Goal: Communication & Community: Participate in discussion

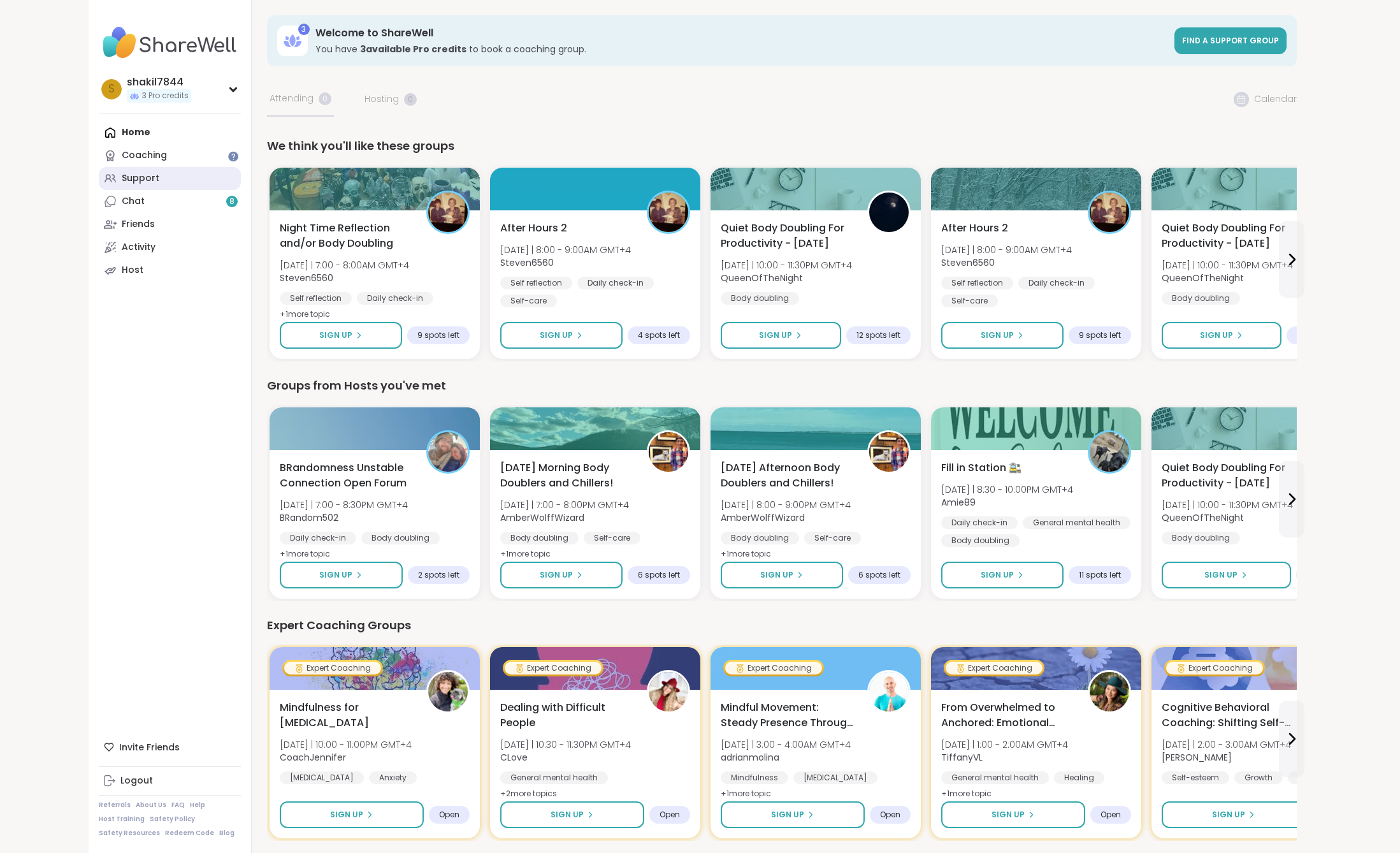
click at [150, 182] on div "Support" at bounding box center [140, 178] width 38 height 13
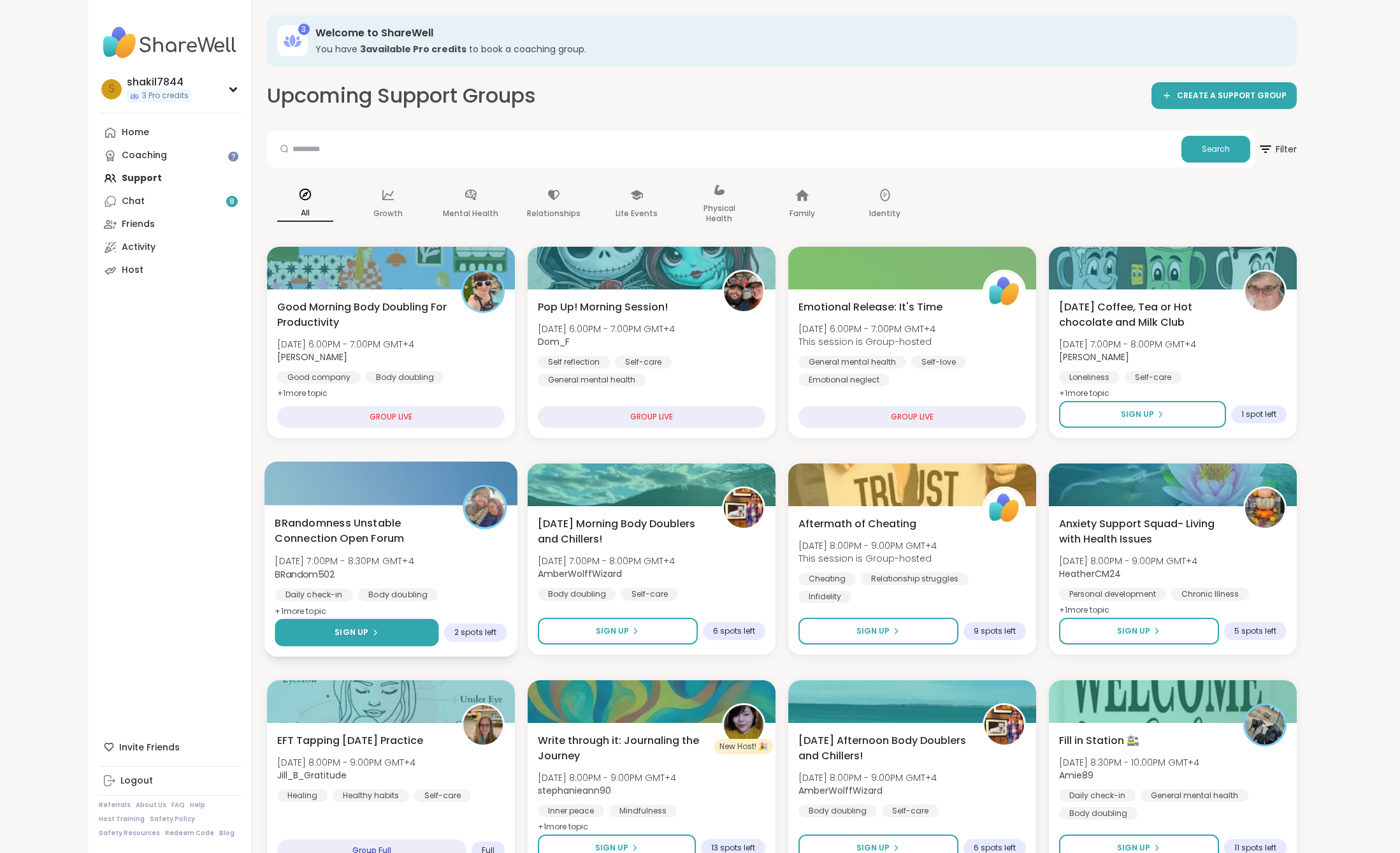
click at [341, 634] on span "Sign Up" at bounding box center [351, 632] width 34 height 11
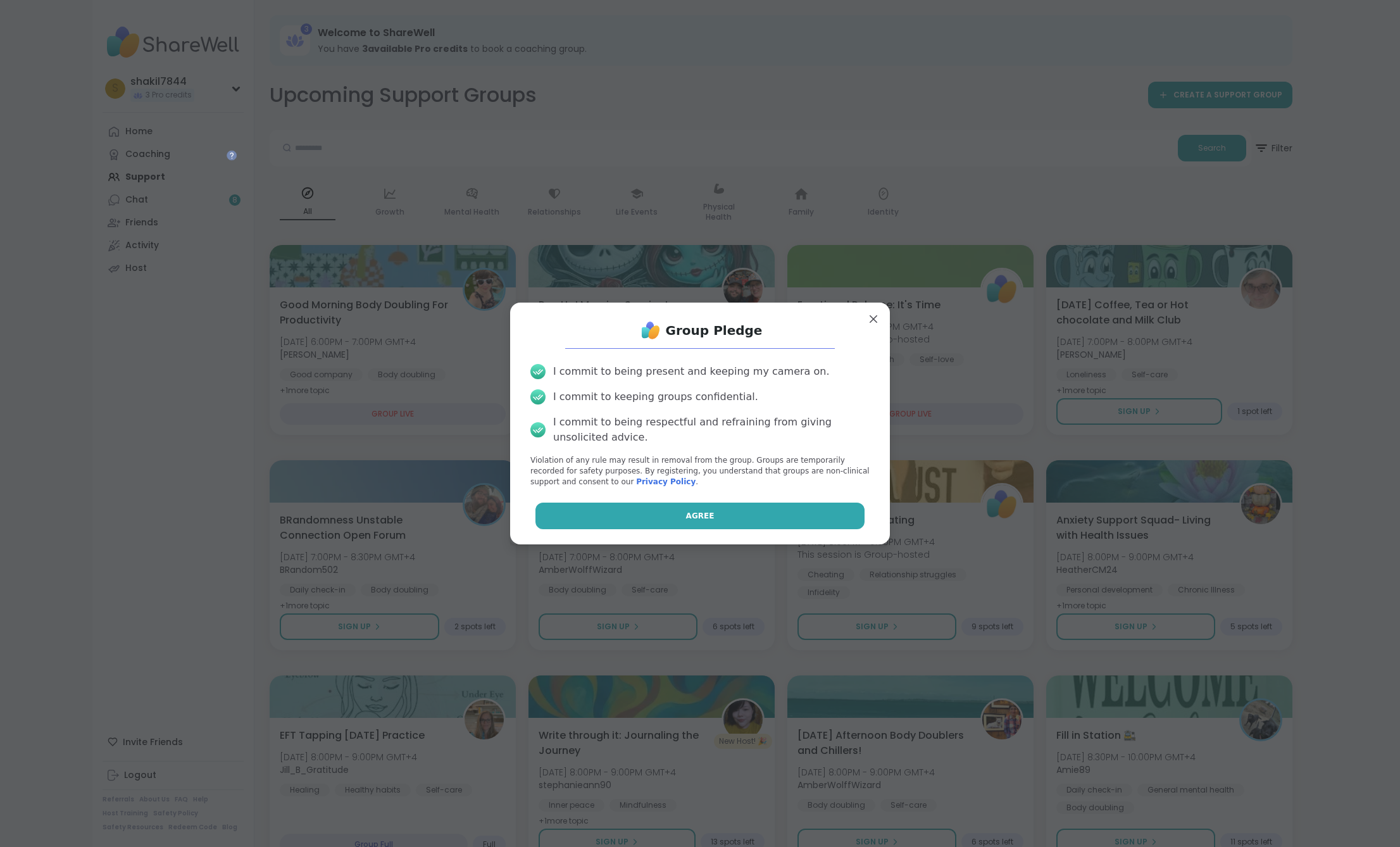
click at [711, 515] on button "Agree" at bounding box center [700, 516] width 330 height 26
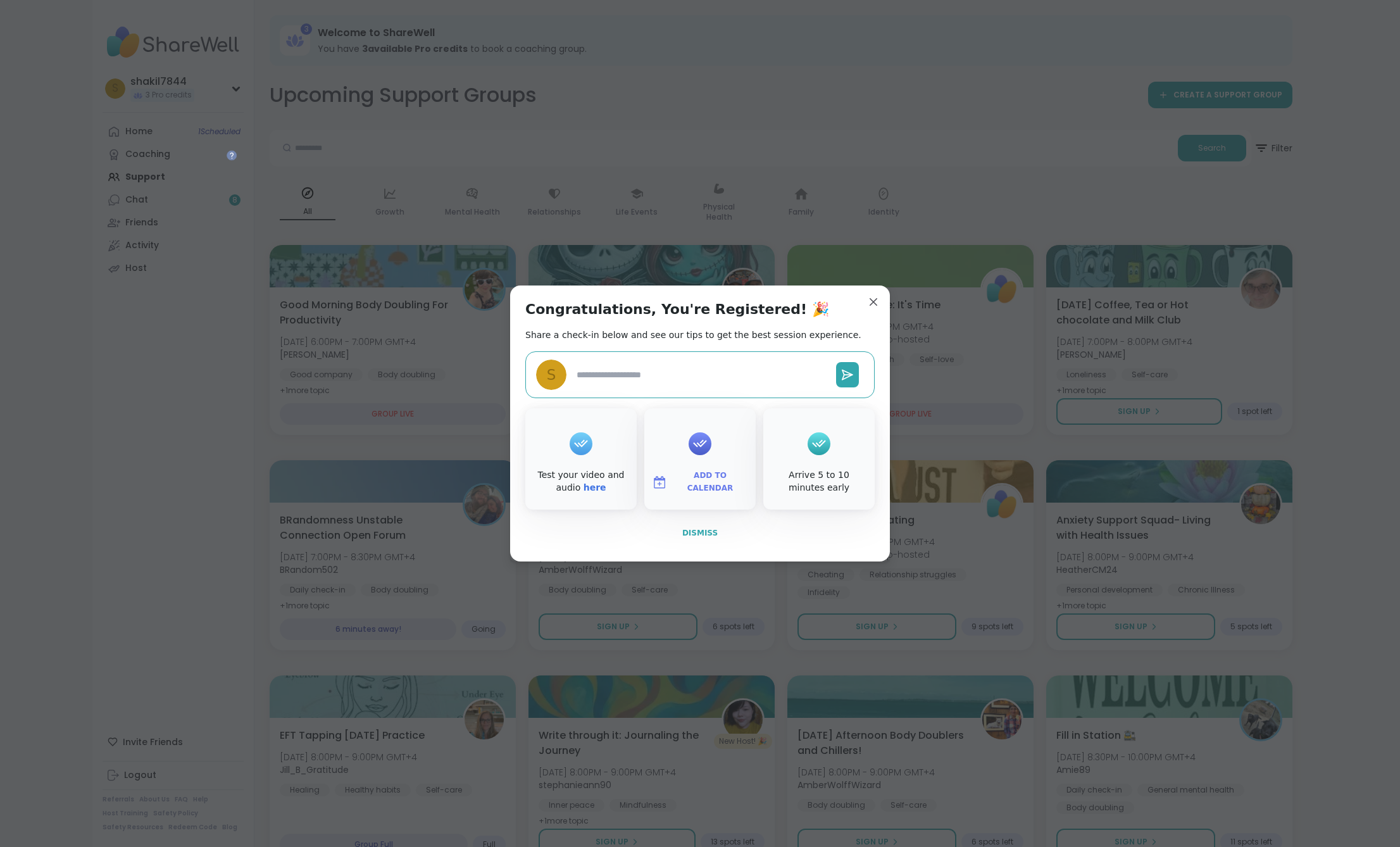
click at [714, 529] on button "Dismiss" at bounding box center [700, 533] width 349 height 26
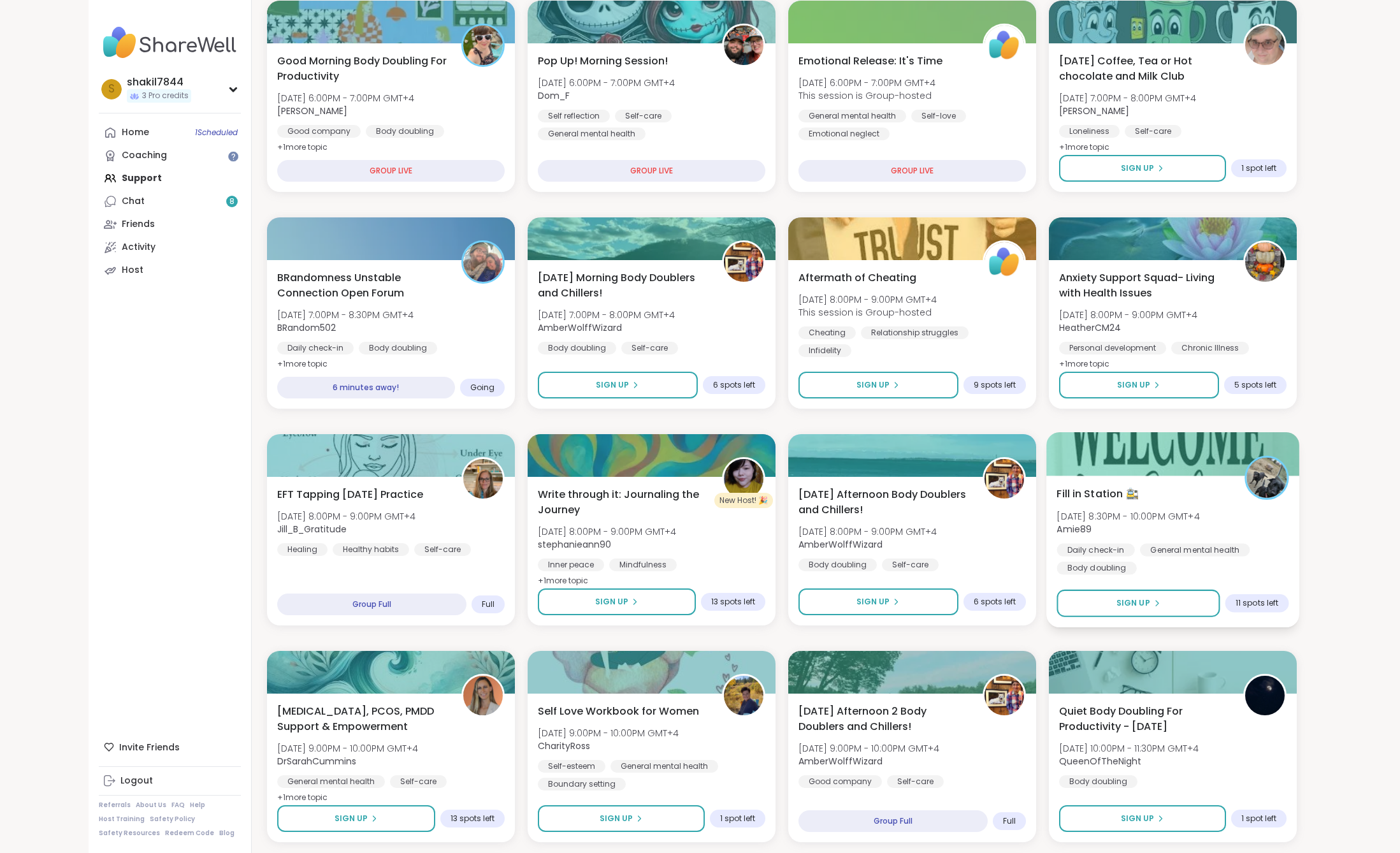
scroll to position [340, 0]
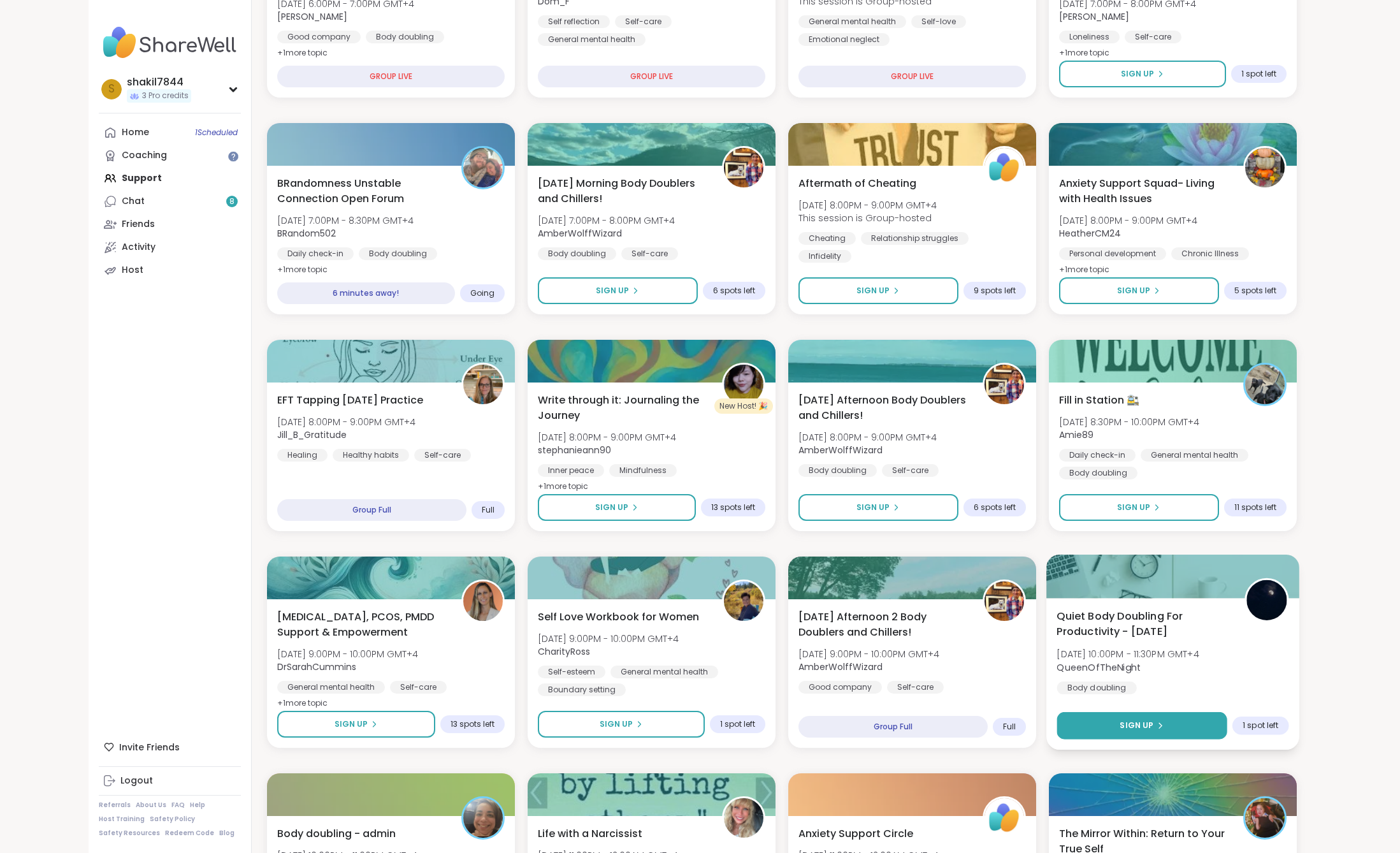
click at [1118, 724] on button "Sign Up" at bounding box center [1142, 725] width 170 height 27
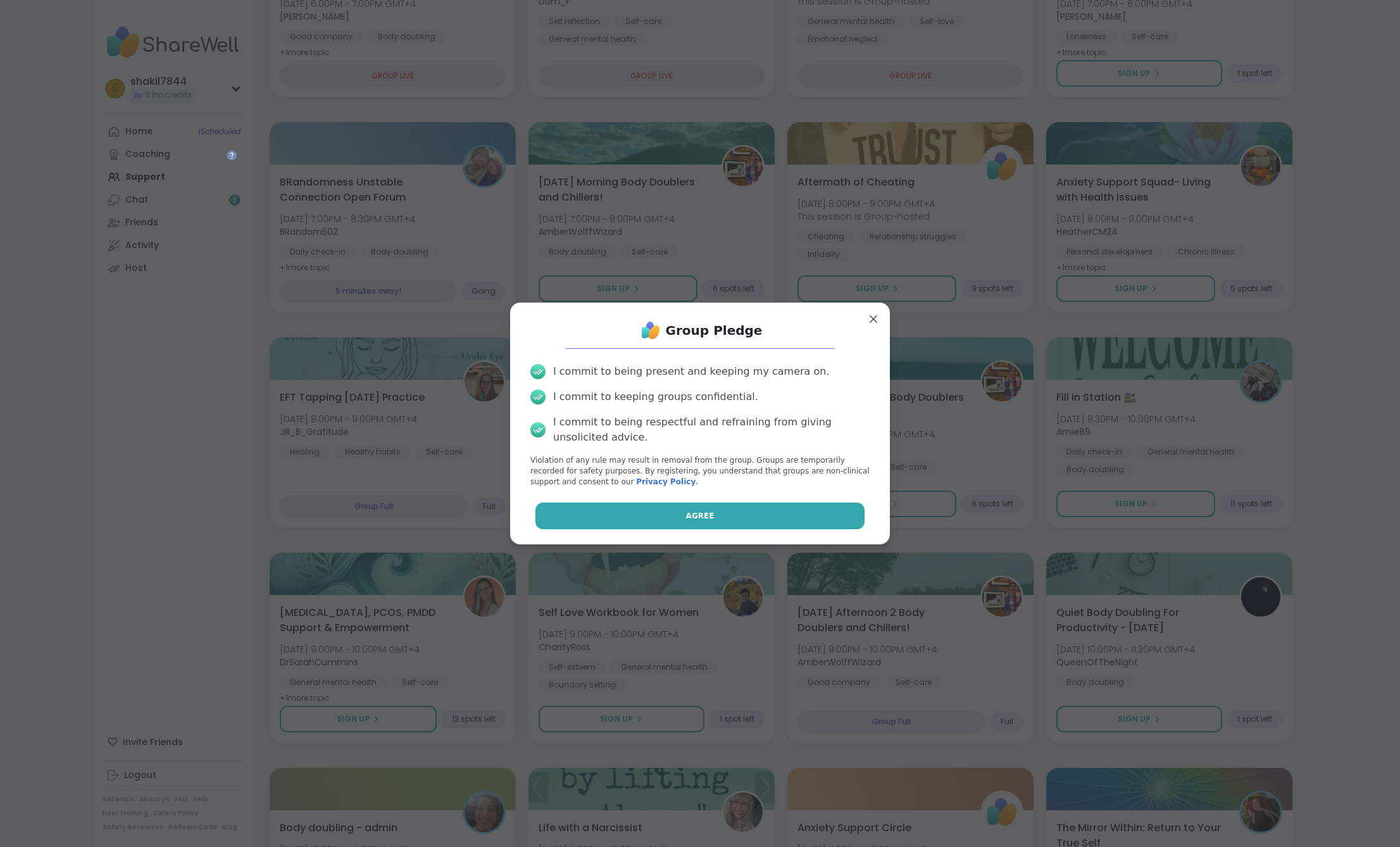
click at [826, 523] on button "Agree" at bounding box center [700, 516] width 330 height 26
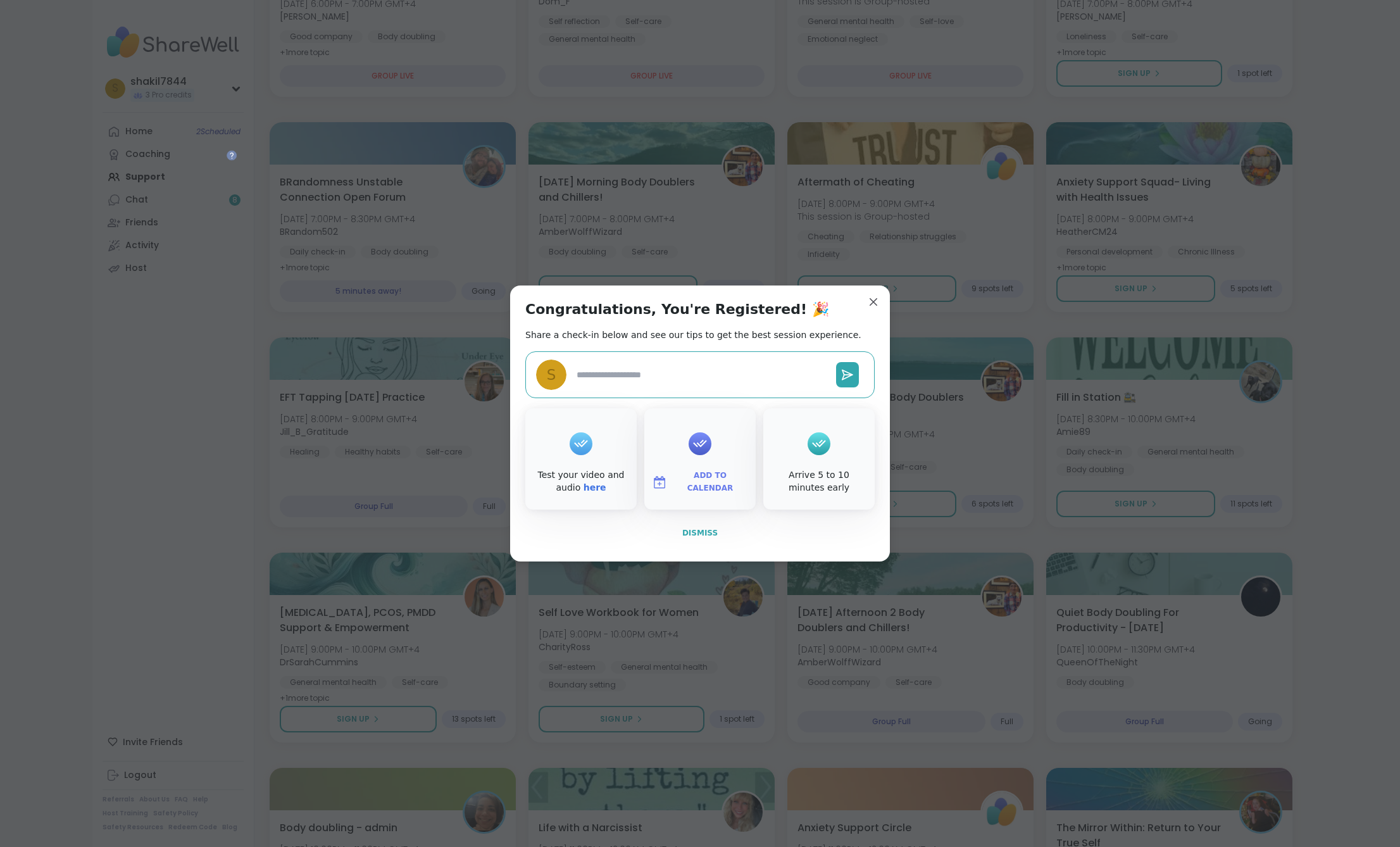
click at [747, 529] on button "Dismiss" at bounding box center [700, 533] width 349 height 26
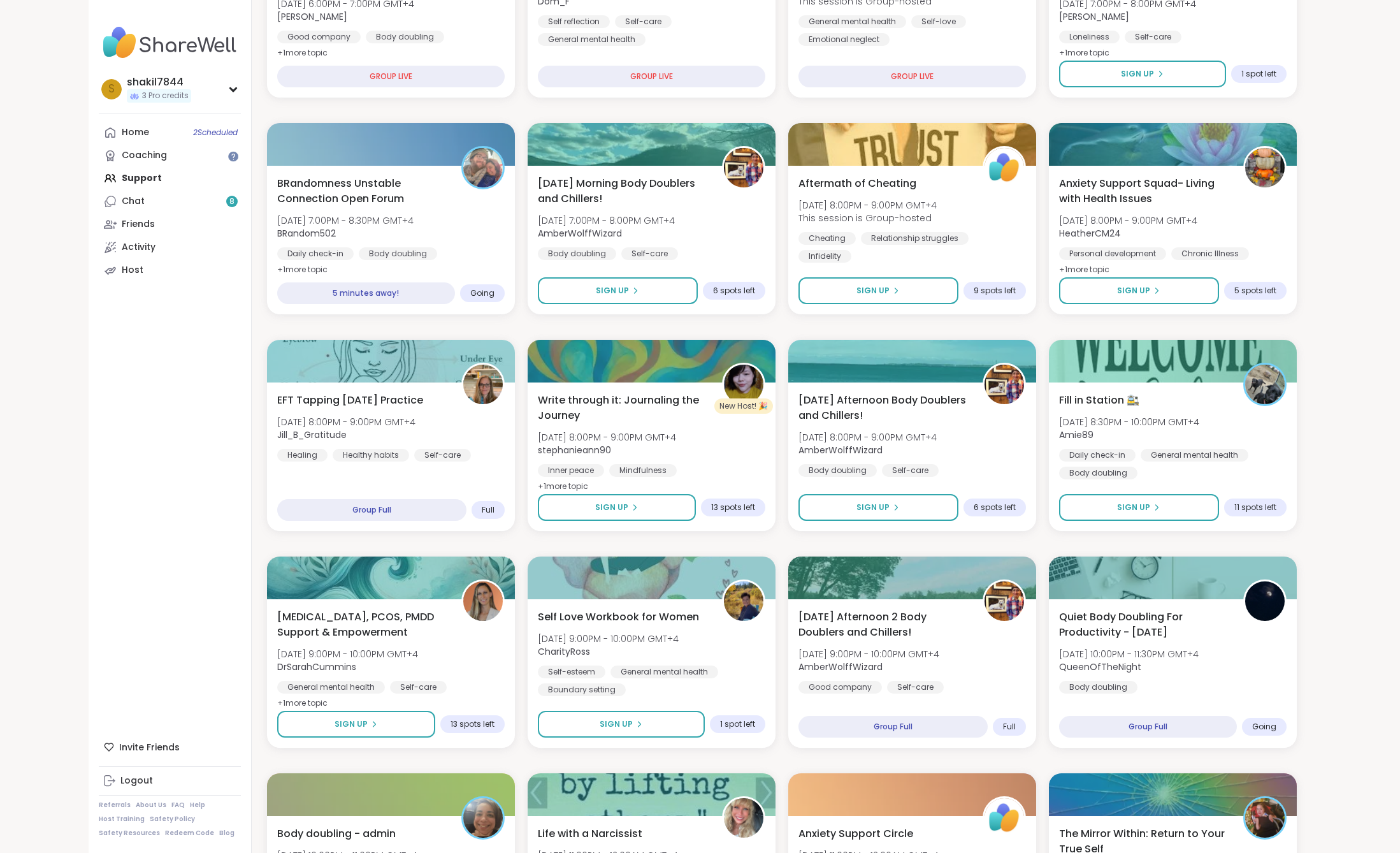
scroll to position [493, 0]
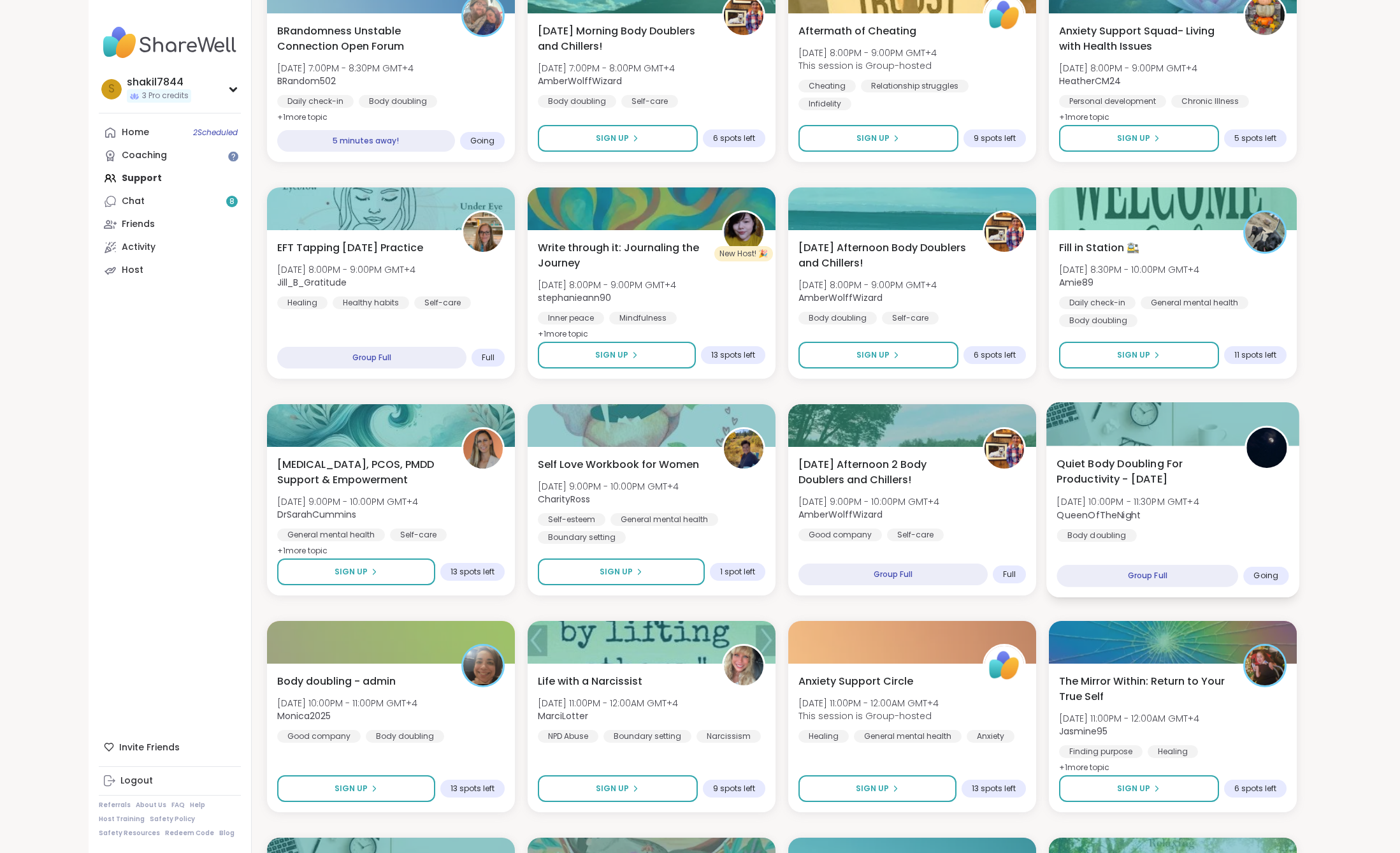
click at [1139, 485] on span "Quiet Body Doubling For Productivity - [DATE]" at bounding box center [1143, 471] width 174 height 31
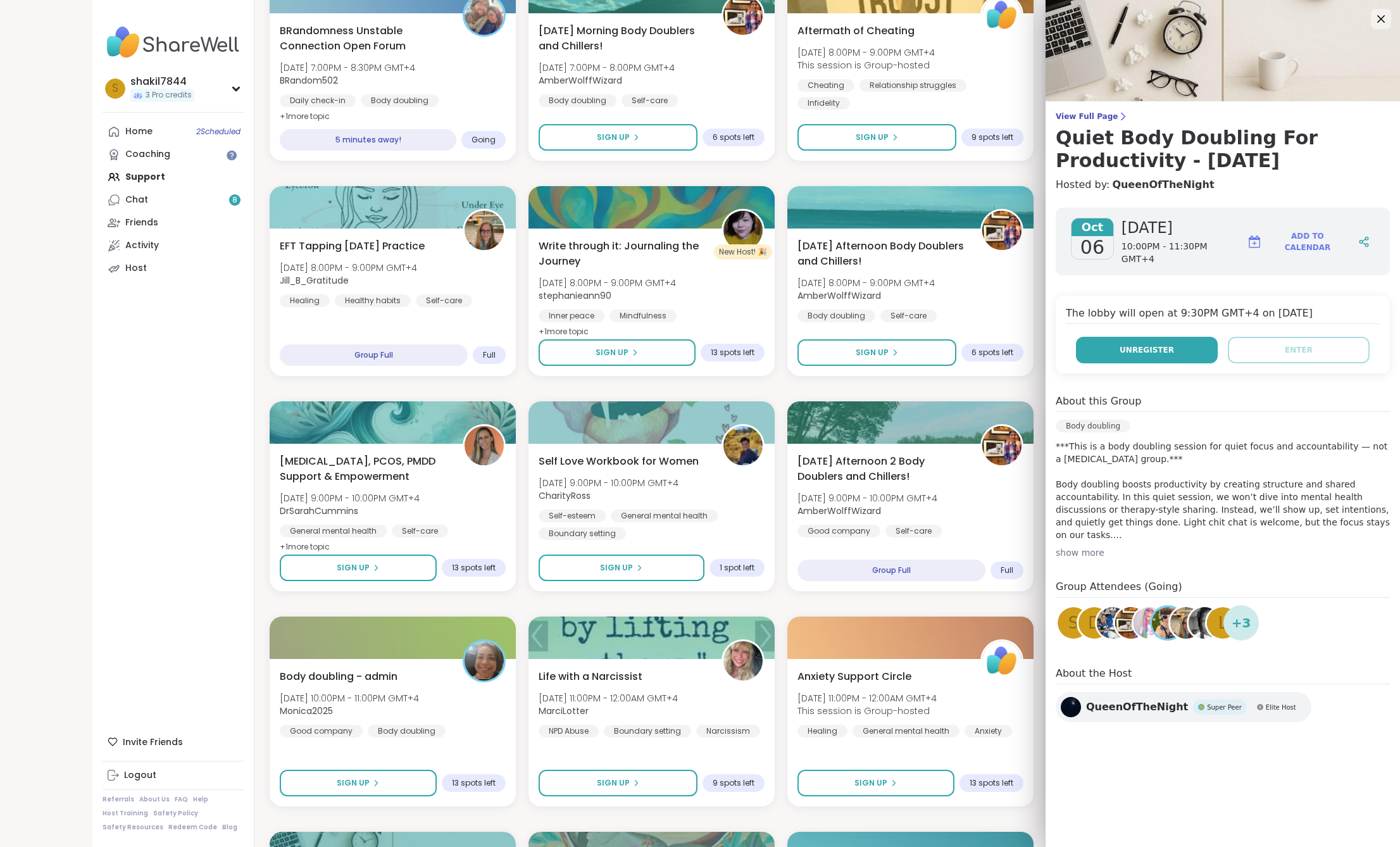
click at [1152, 337] on button "Unregister" at bounding box center [1147, 350] width 142 height 26
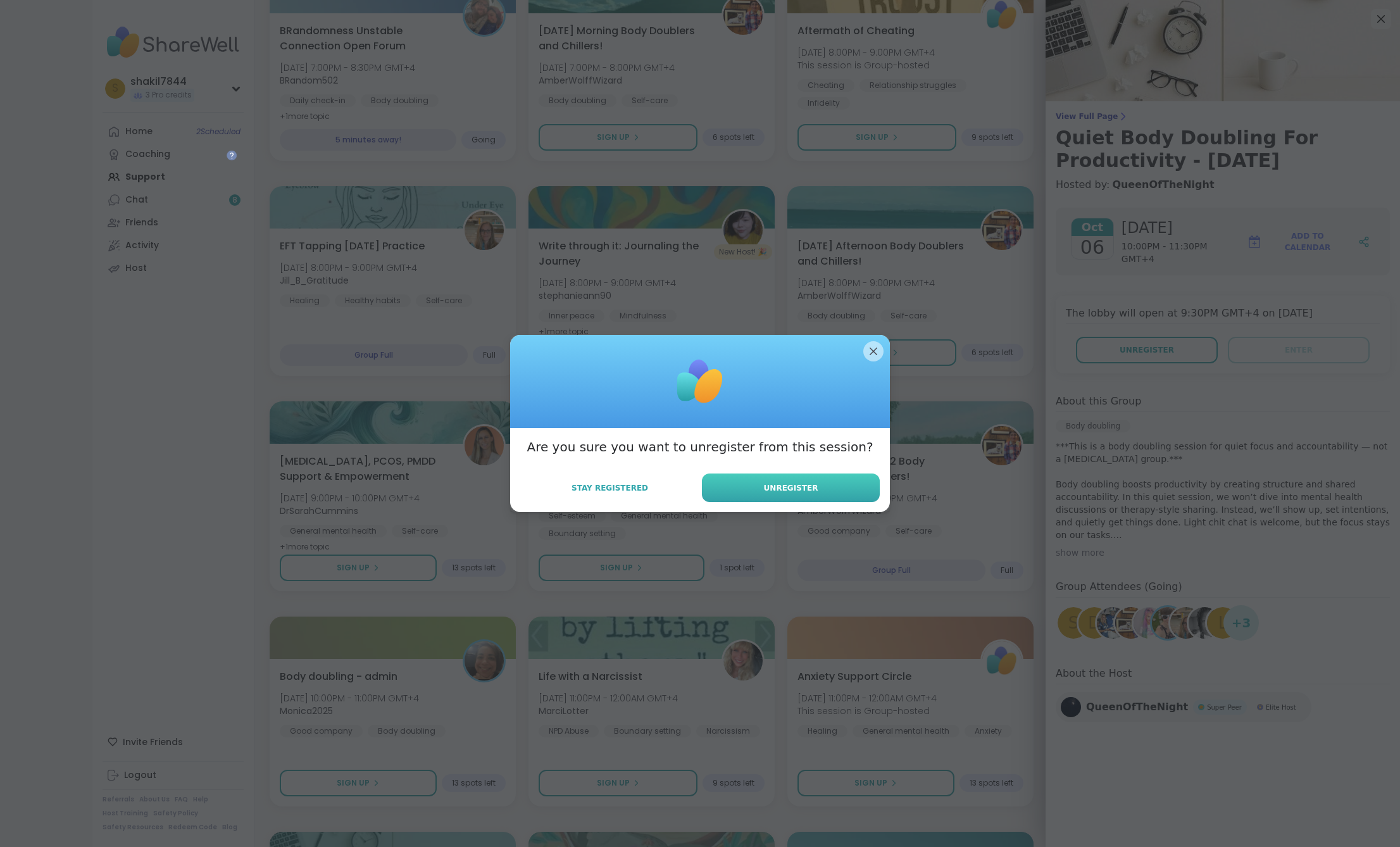
click at [750, 481] on button "Unregister" at bounding box center [790, 487] width 178 height 28
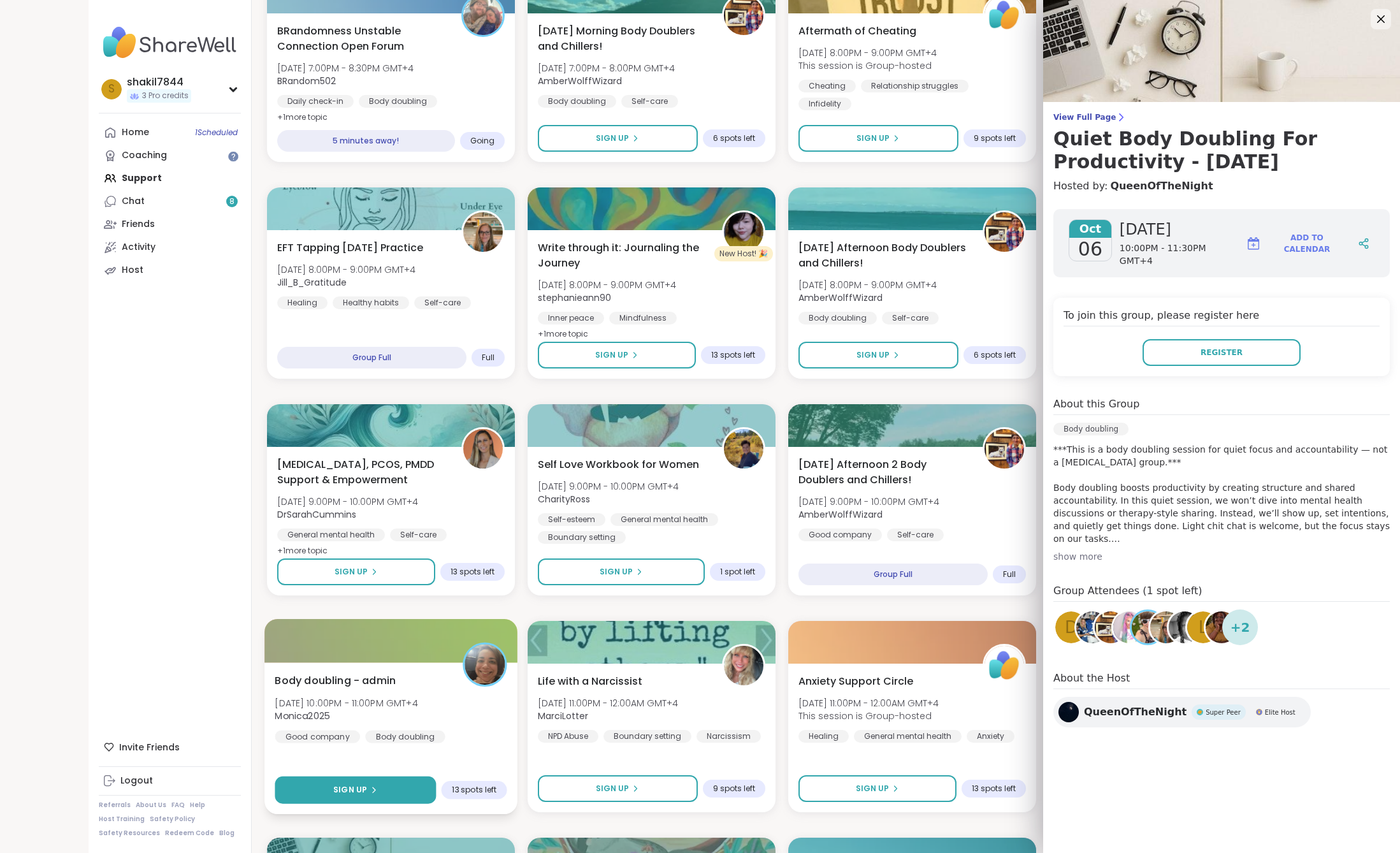
click at [381, 787] on button "Sign Up" at bounding box center [355, 790] width 162 height 27
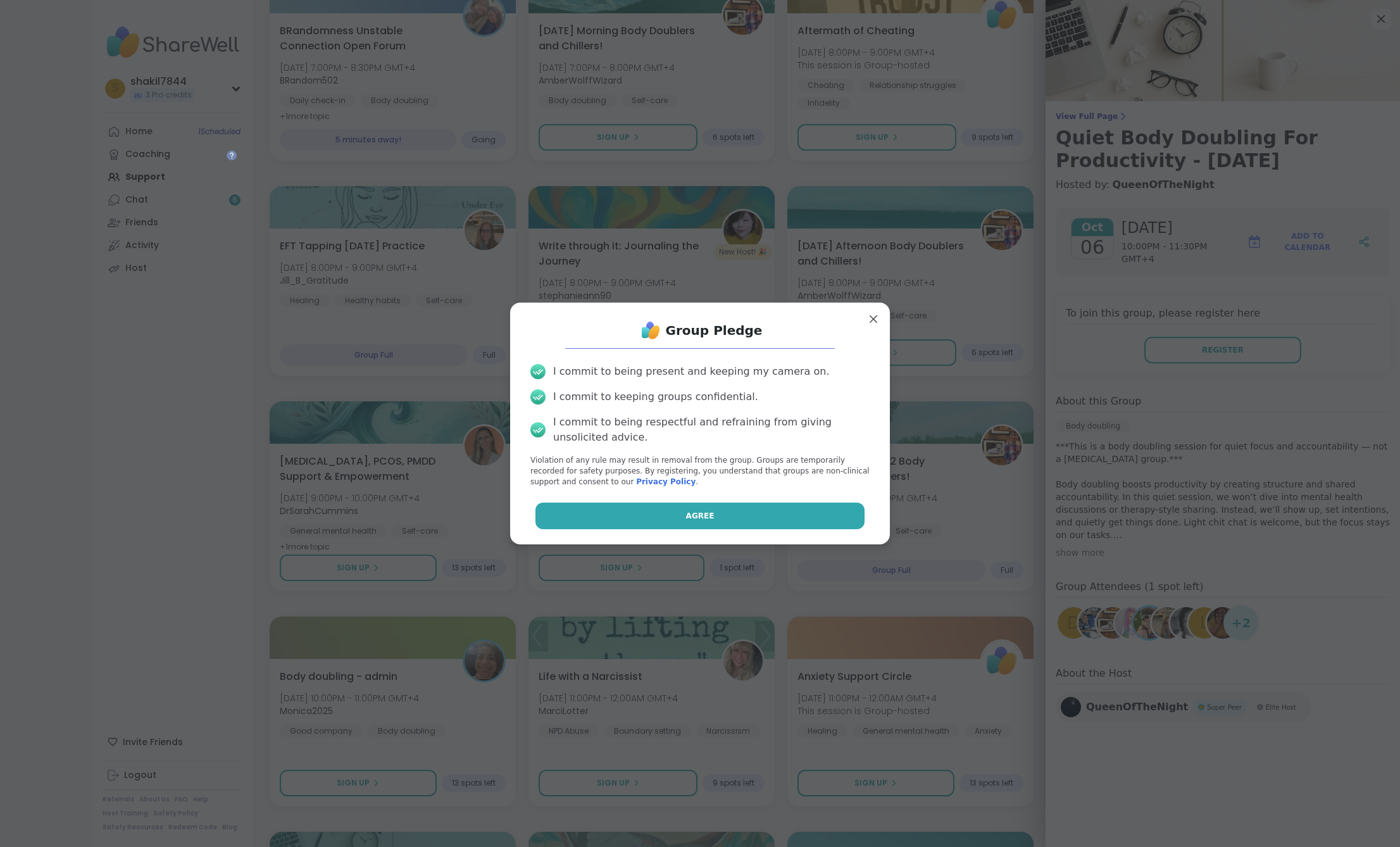
click at [784, 524] on button "Agree" at bounding box center [700, 516] width 330 height 26
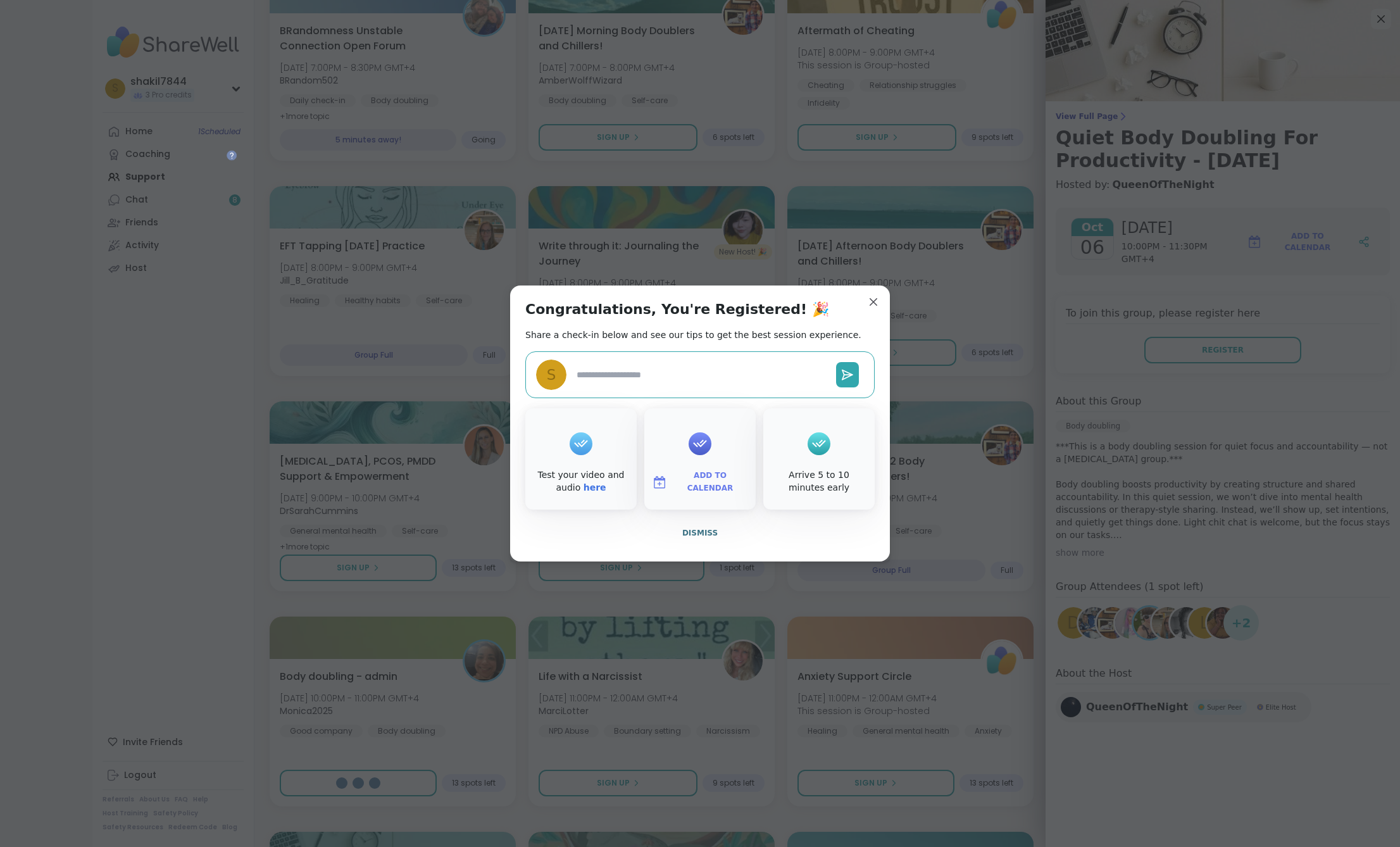
type textarea "*"
click at [748, 542] on button "Dismiss" at bounding box center [700, 533] width 349 height 26
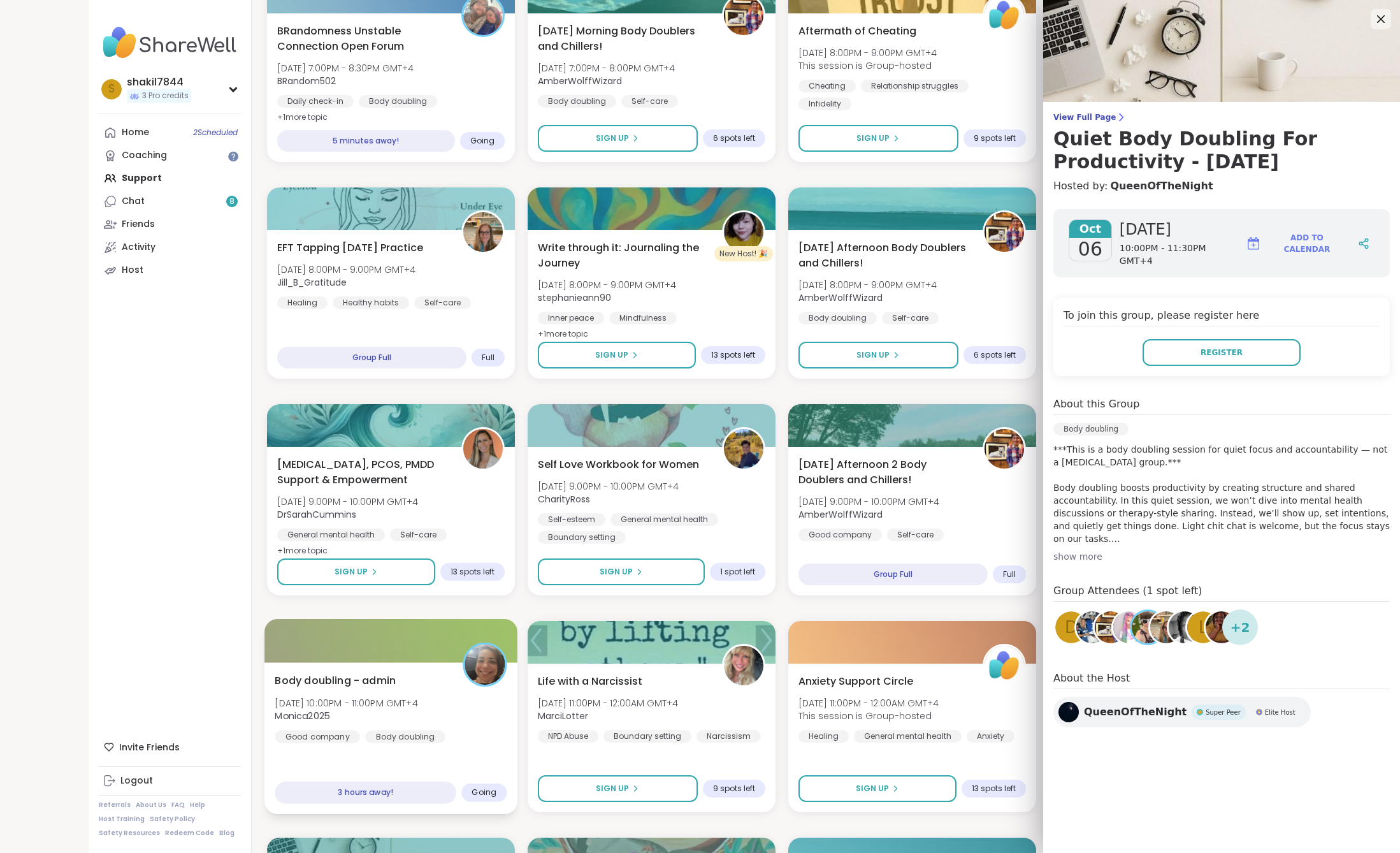
click at [480, 710] on div "Body doubling - admin [DATE] 10:00PM - 11:00PM GMT+4 Monica2025 Good company Bo…" at bounding box center [390, 707] width 232 height 70
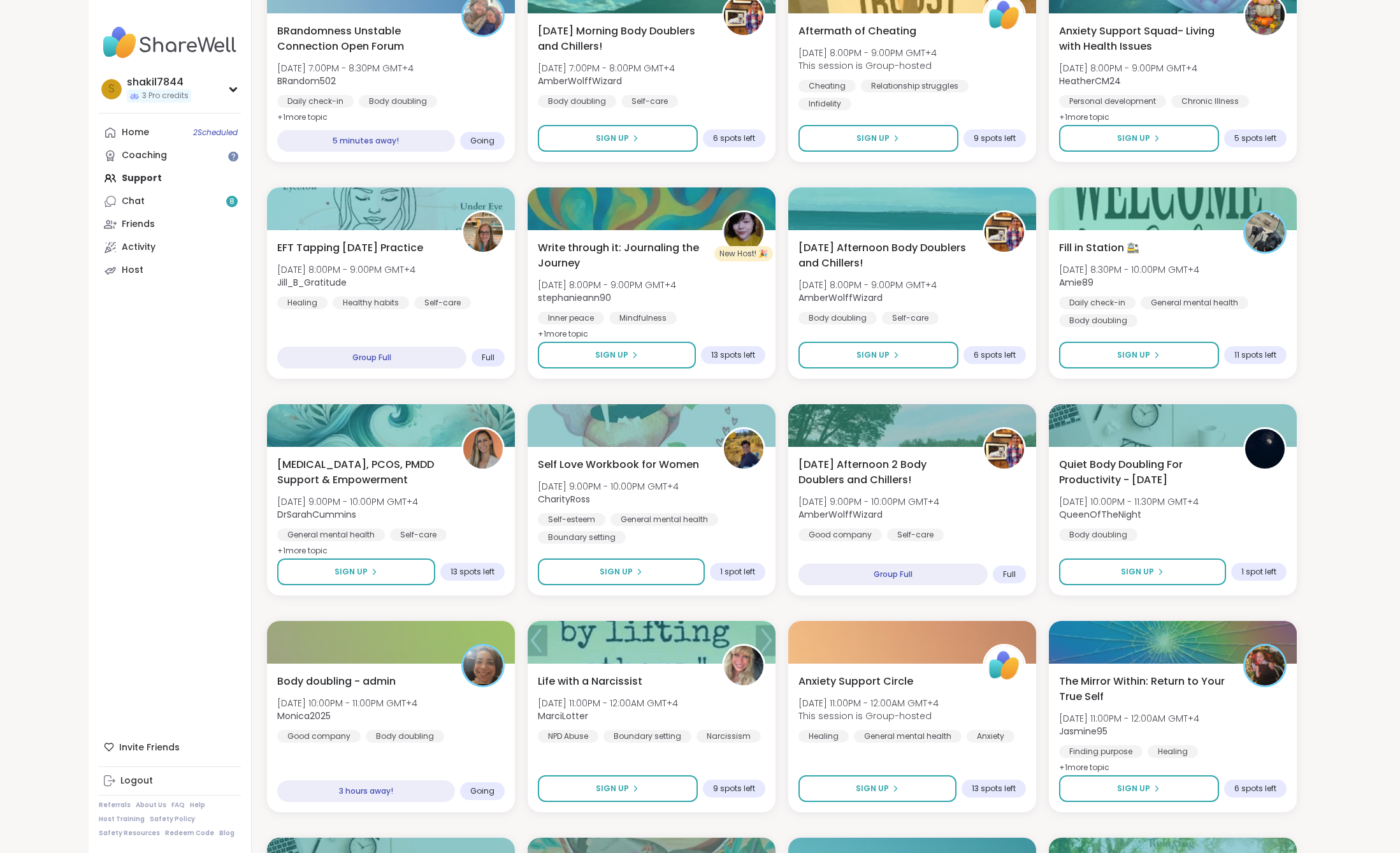
click at [230, 443] on div "s shakil7844 3 Pro credits Profile Membership Settings Help Home 2 Scheduled Co…" at bounding box center [170, 426] width 163 height 853
click at [205, 211] on link "Chat 8" at bounding box center [170, 201] width 142 height 23
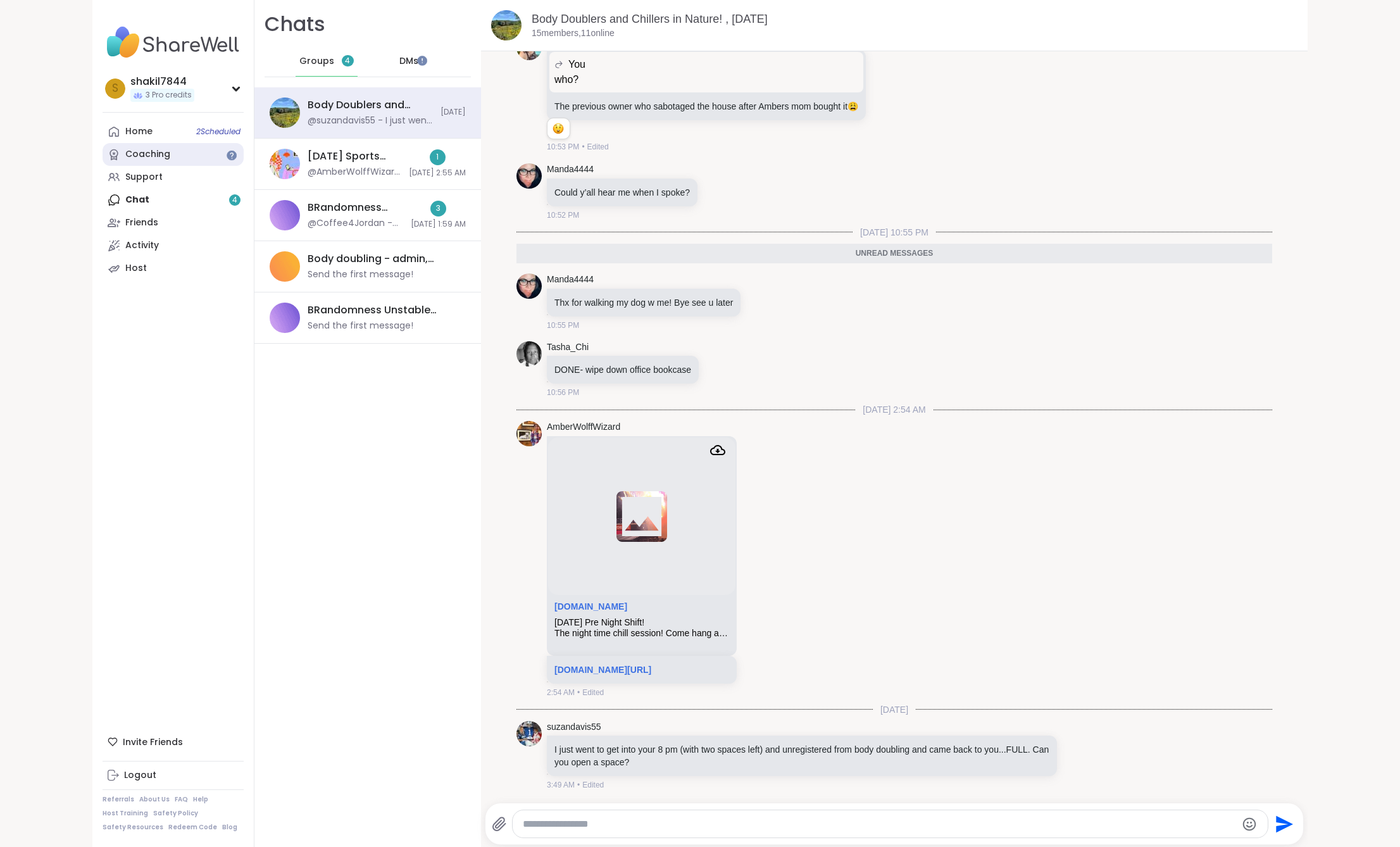
click at [168, 154] on link "Coaching" at bounding box center [173, 154] width 141 height 23
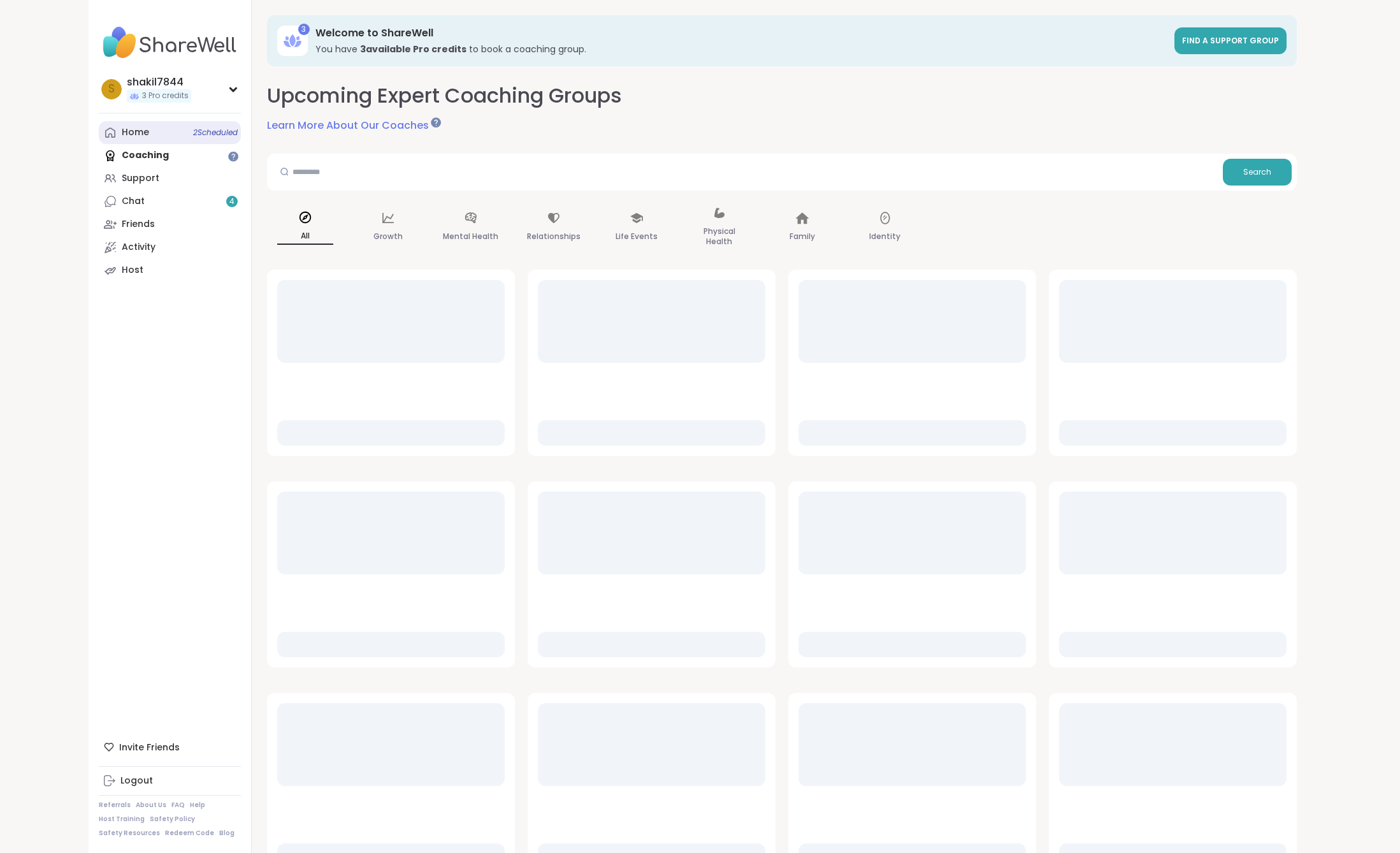
click at [164, 132] on link "Home 2 Scheduled" at bounding box center [170, 132] width 142 height 23
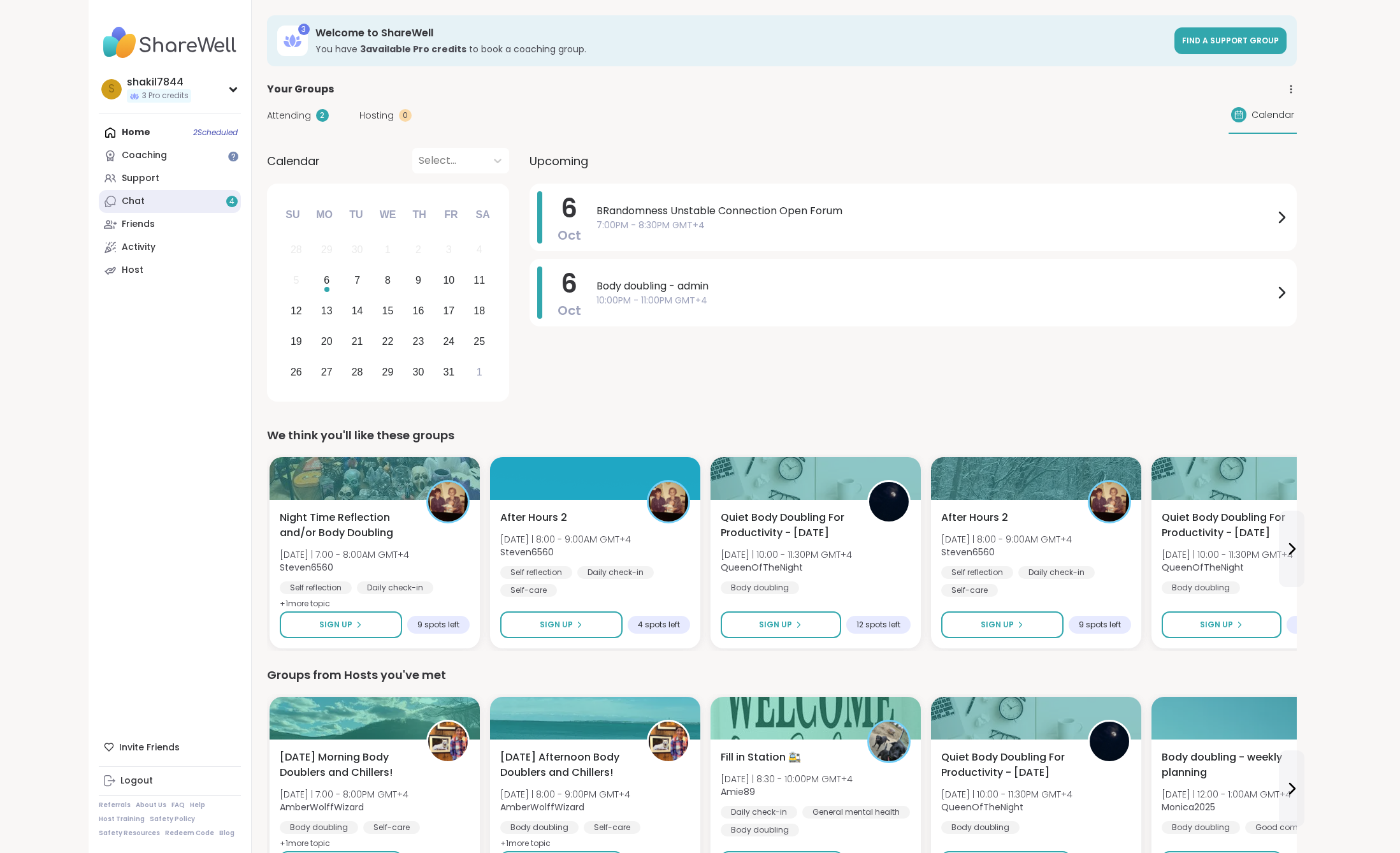
click at [159, 201] on link "Chat 4" at bounding box center [170, 201] width 142 height 23
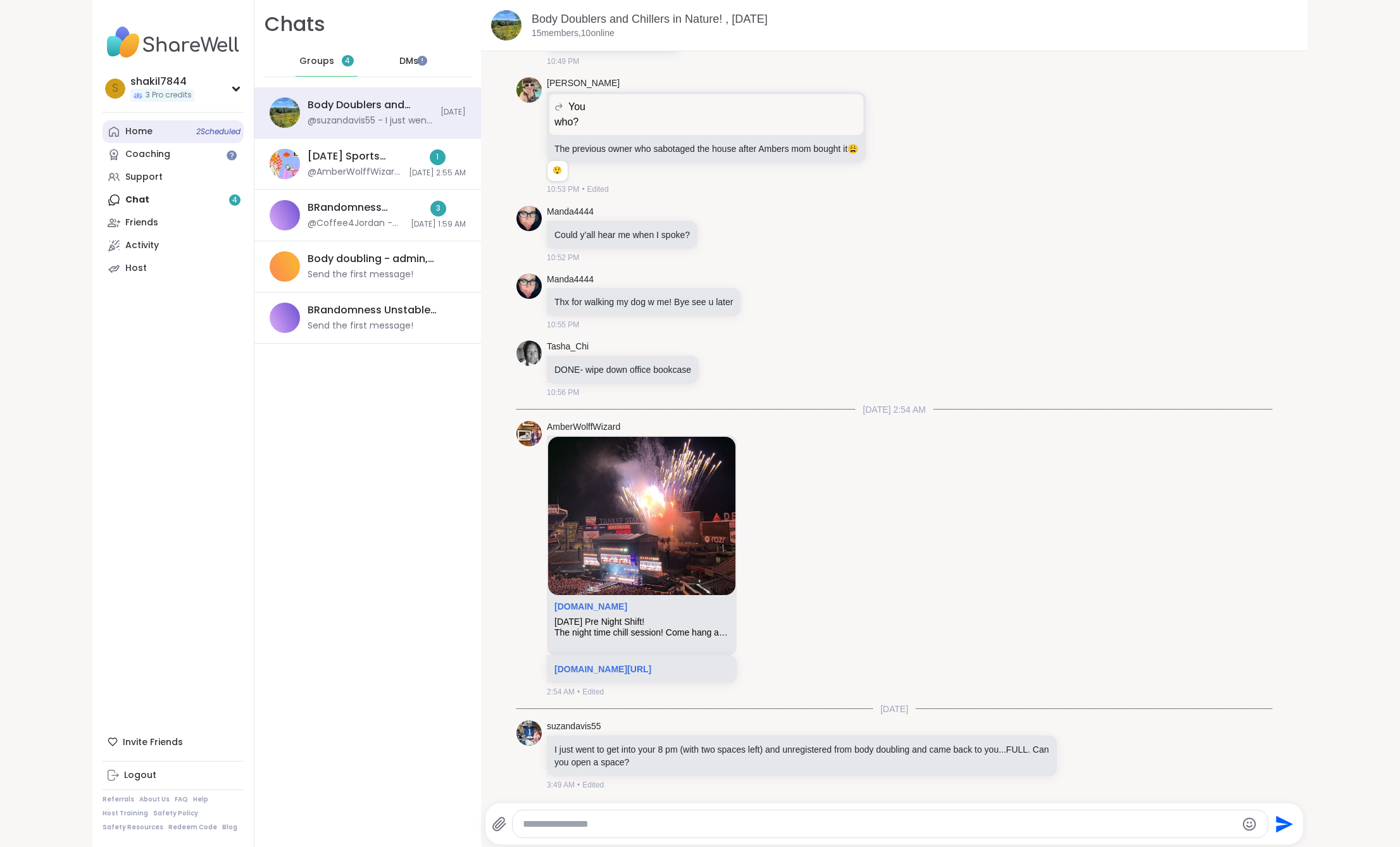
click at [145, 127] on div "Home 2 Scheduled" at bounding box center [139, 131] width 27 height 13
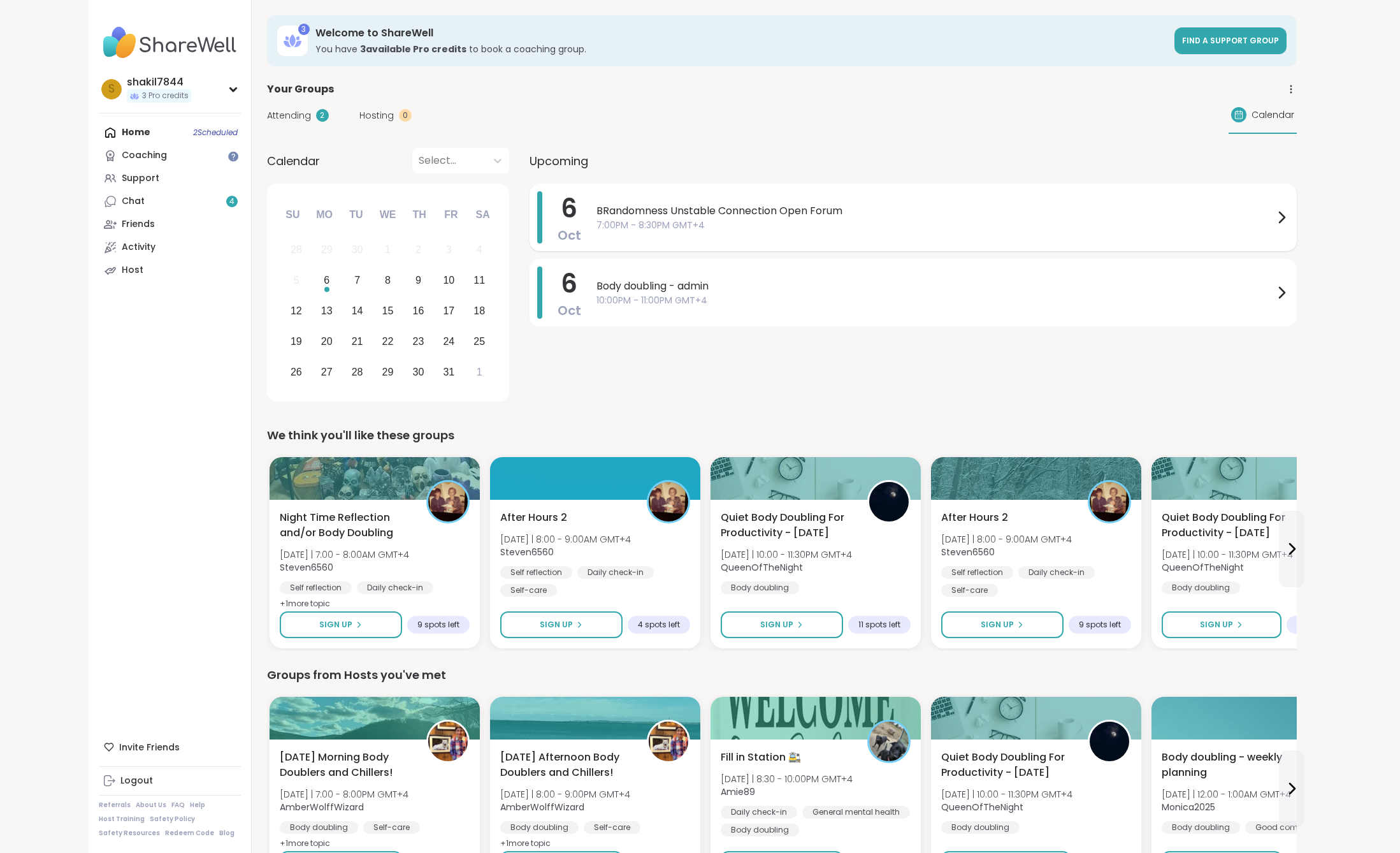
click at [664, 220] on span "7:00PM - 8:30PM GMT+4" at bounding box center [935, 225] width 677 height 13
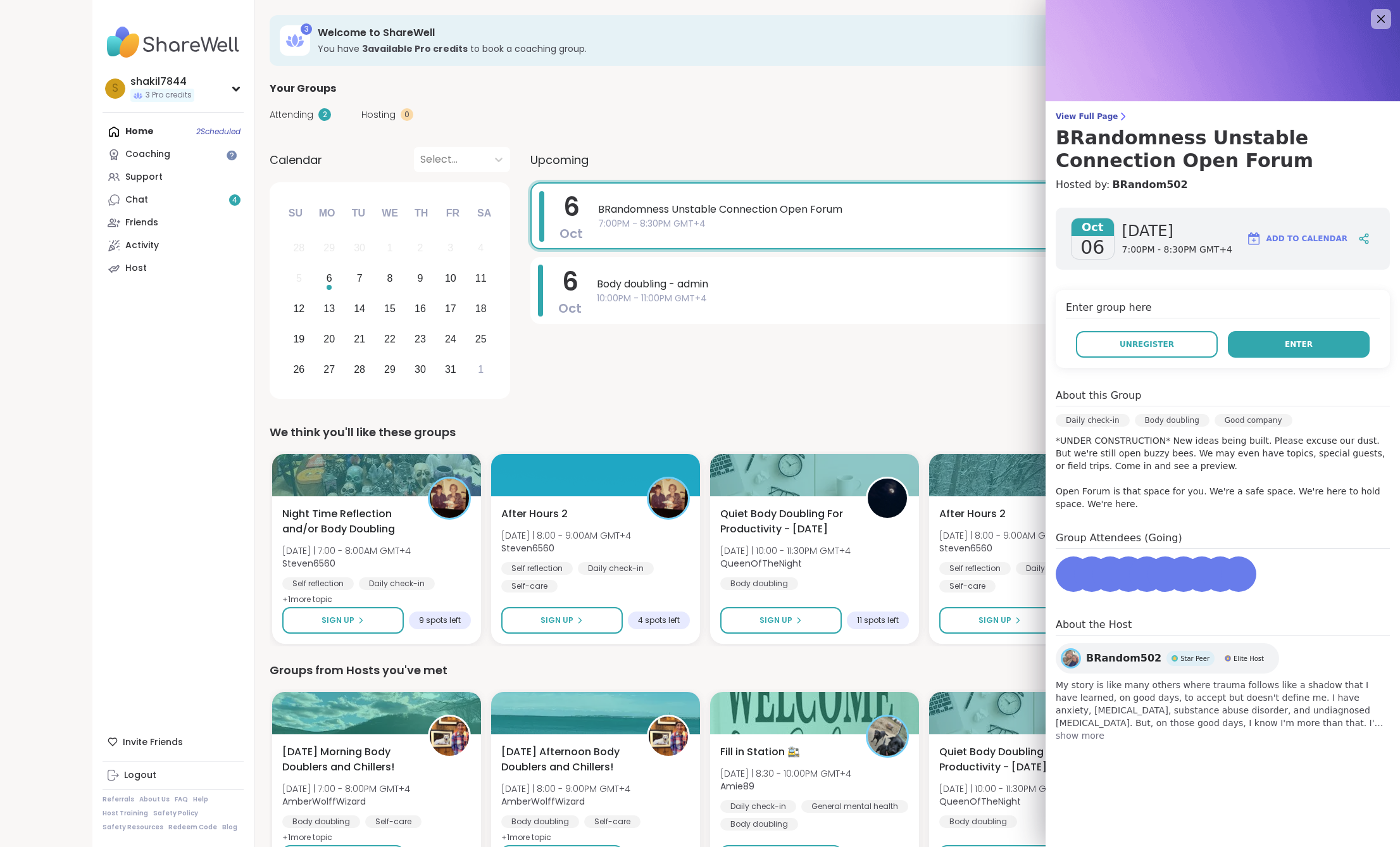
click at [1270, 345] on button "Enter" at bounding box center [1298, 344] width 142 height 26
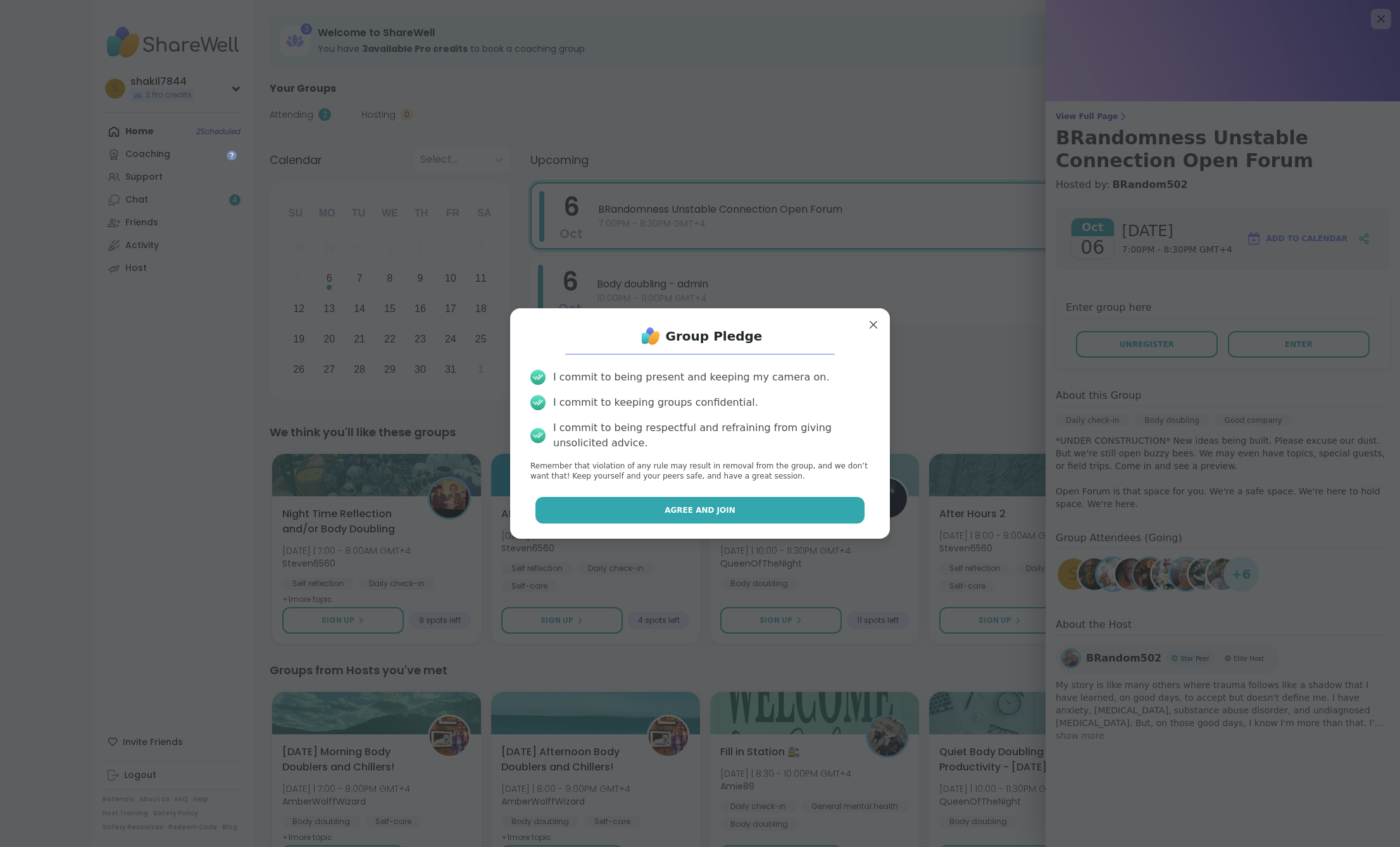
click at [782, 501] on button "Agree and Join" at bounding box center [700, 510] width 330 height 26
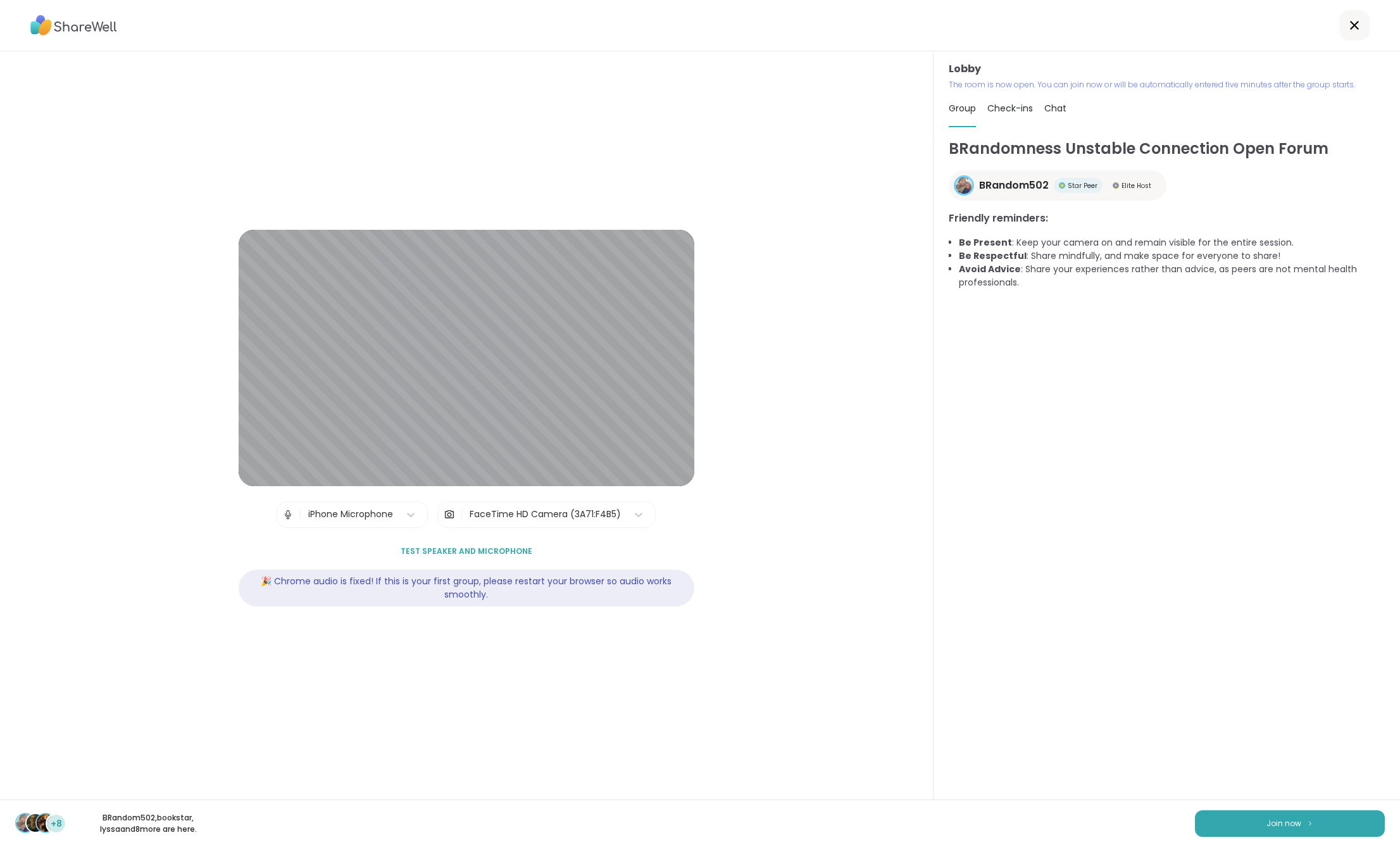
click at [1251, 805] on div "+8 BRandom502 , bookstar , lyssa and 8 more are here. Join now" at bounding box center [700, 823] width 1400 height 48
click at [1247, 823] on button "Join now" at bounding box center [1290, 823] width 190 height 26
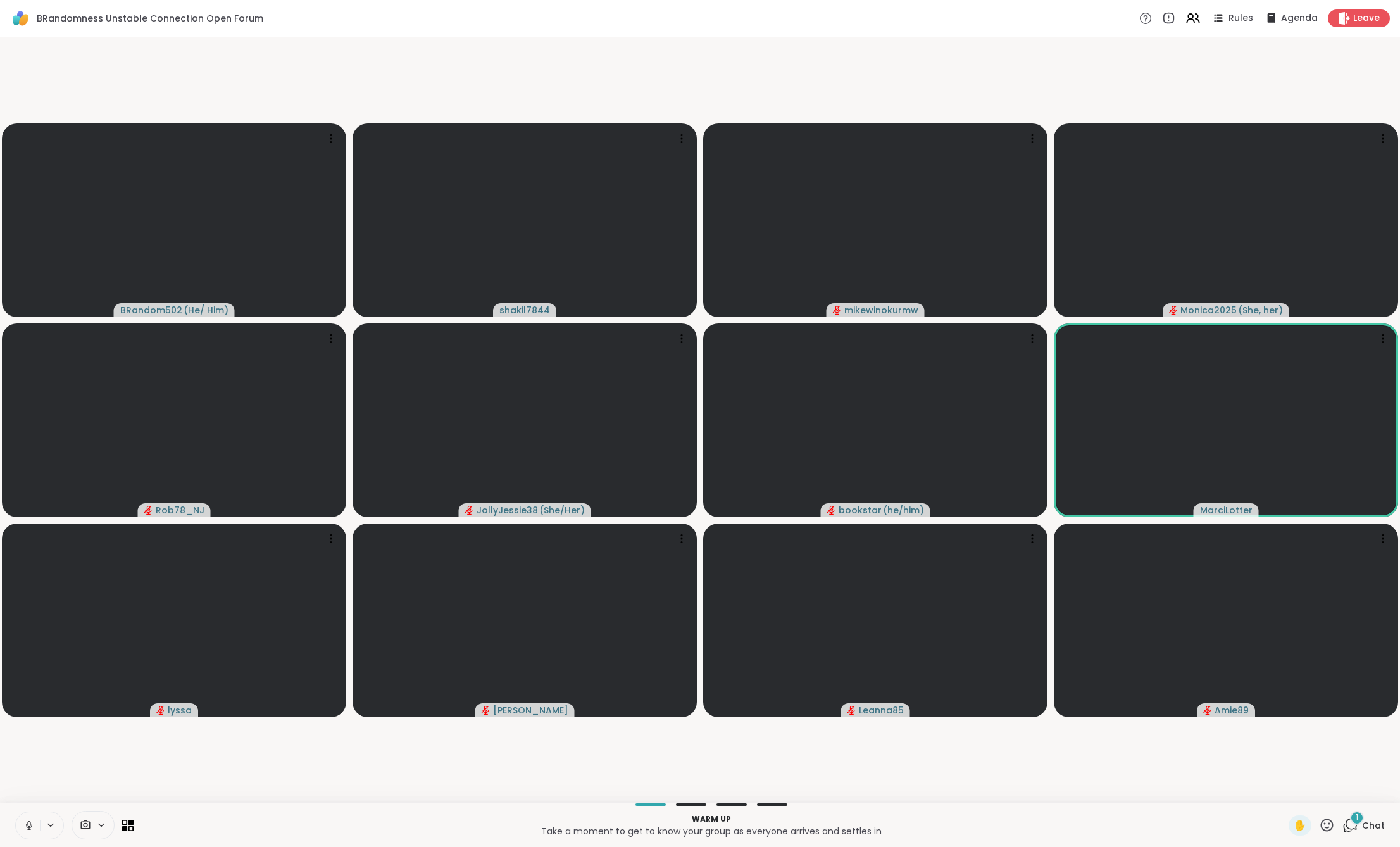
click at [28, 822] on icon at bounding box center [28, 825] width 11 height 11
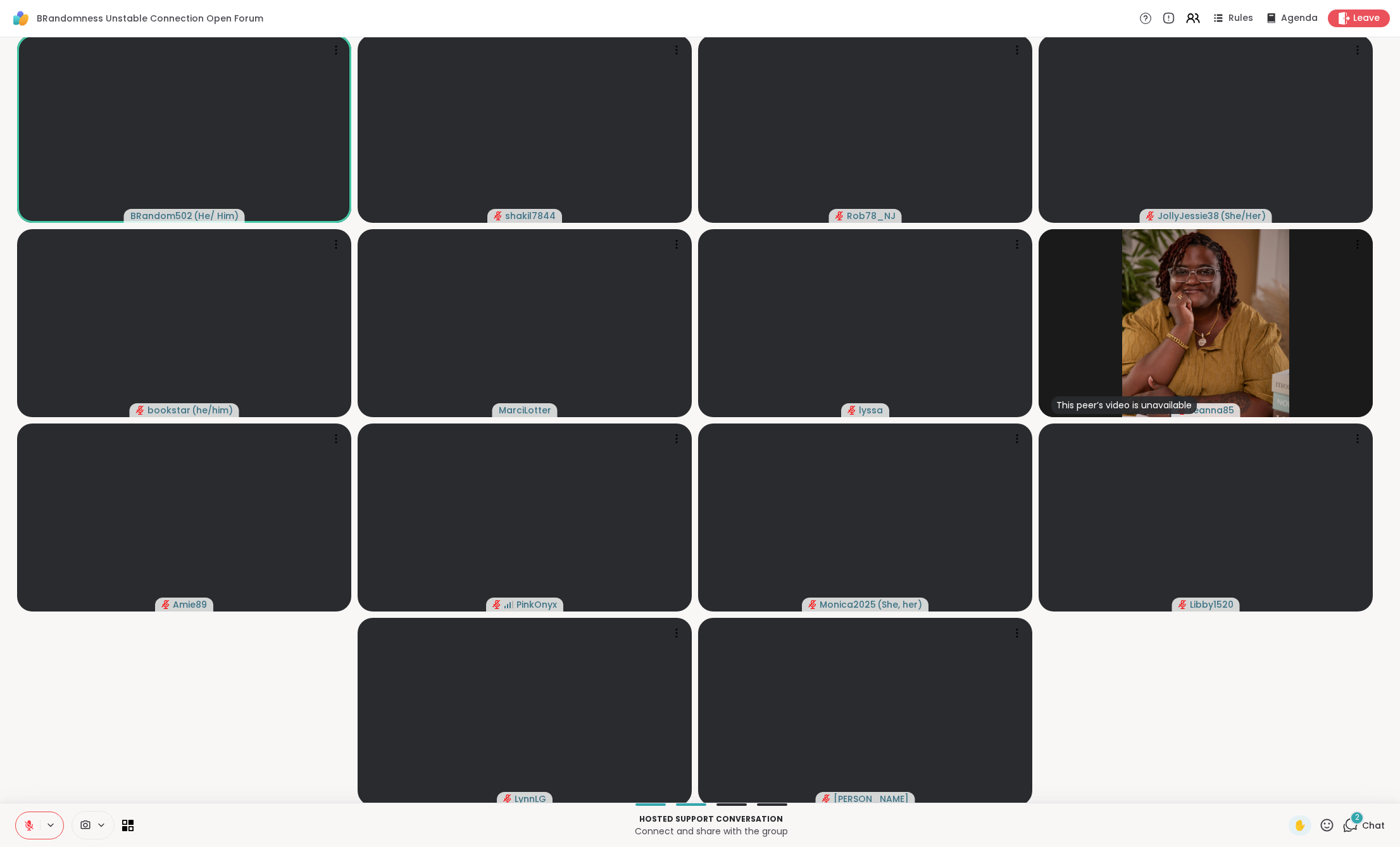
click at [1374, 821] on span "Chat" at bounding box center [1373, 825] width 23 height 13
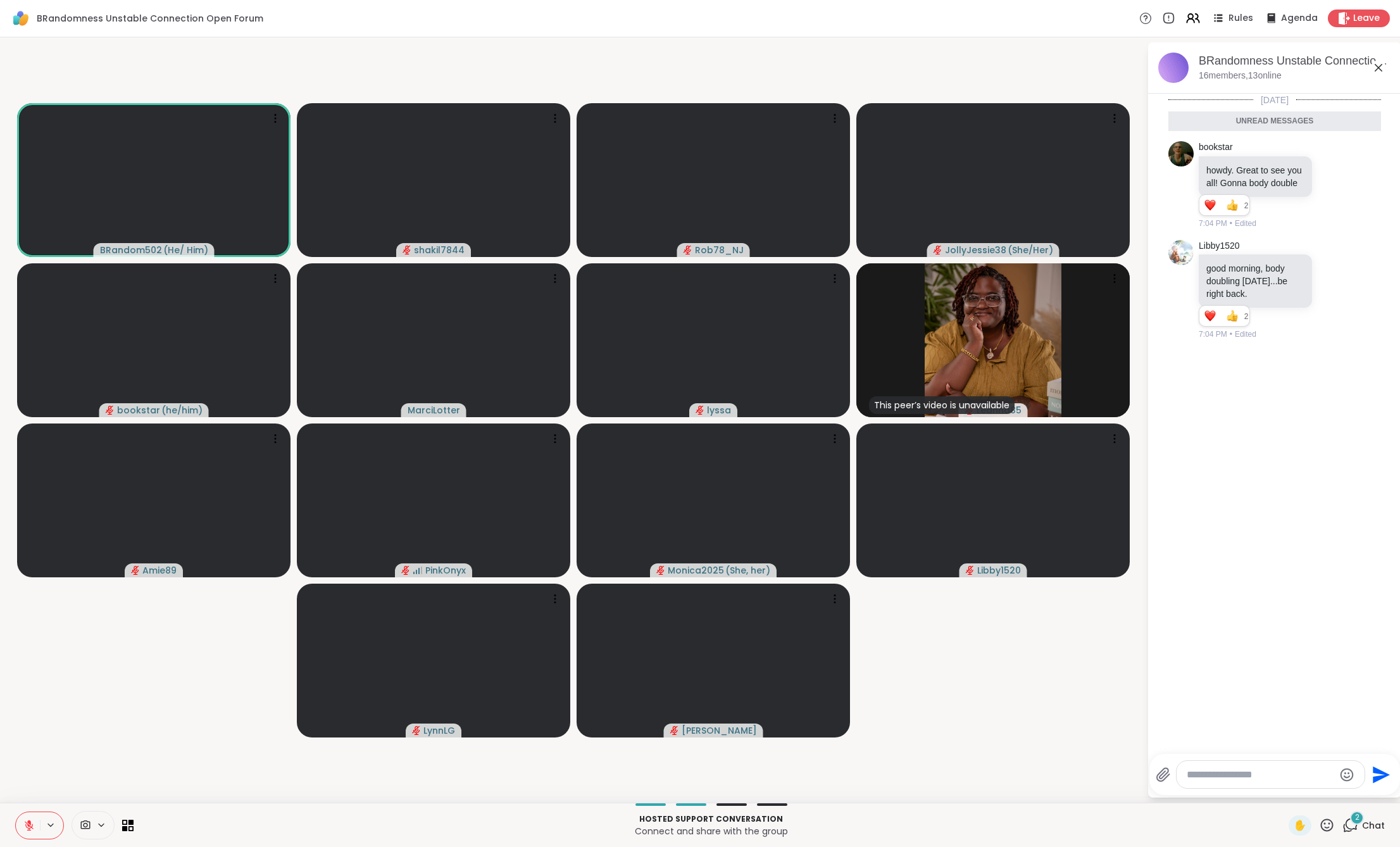
click at [1212, 766] on div at bounding box center [1270, 774] width 188 height 27
click at [1217, 774] on textarea "Type your message" at bounding box center [1260, 774] width 147 height 13
type textarea "**********"
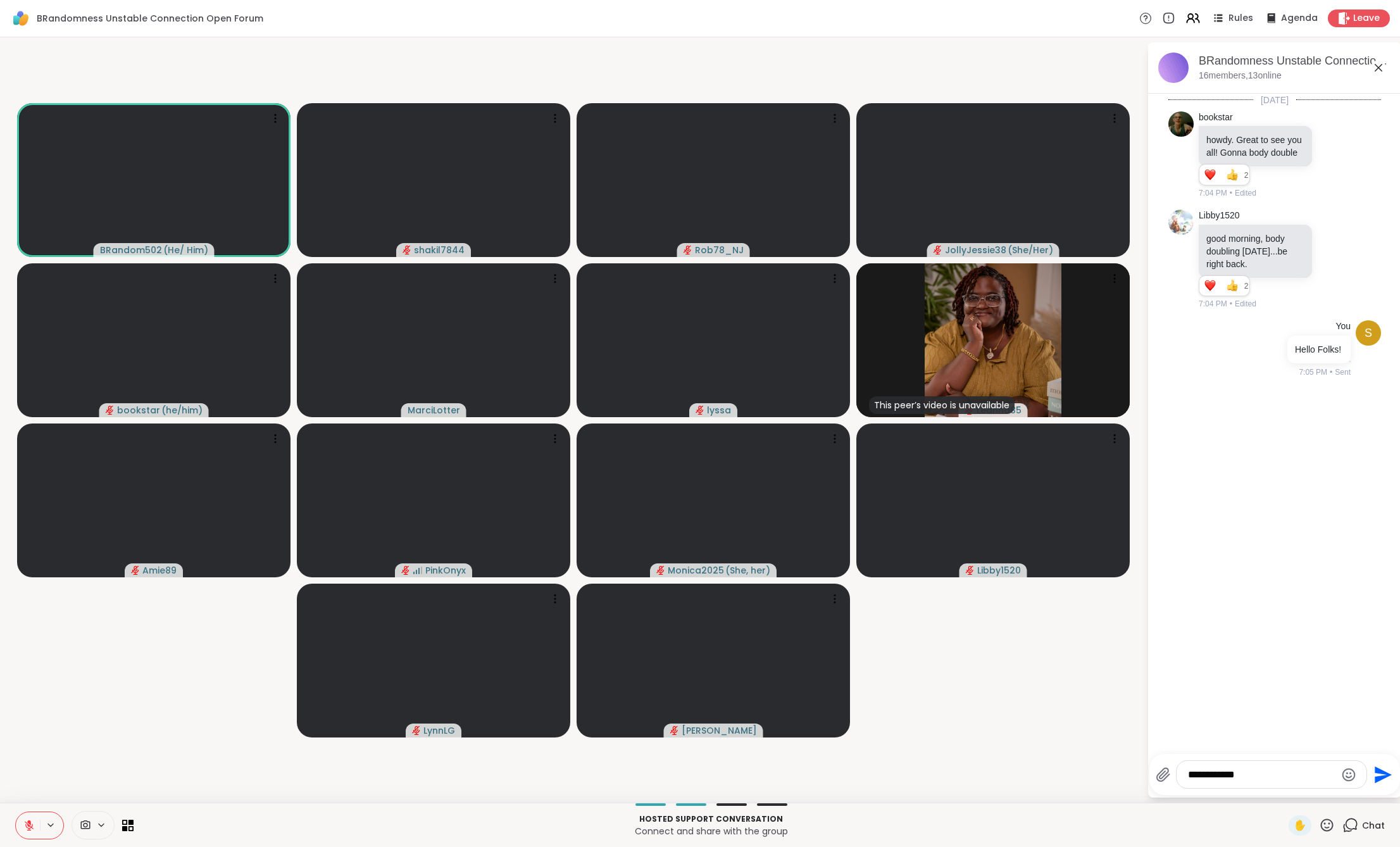
type textarea "**********"
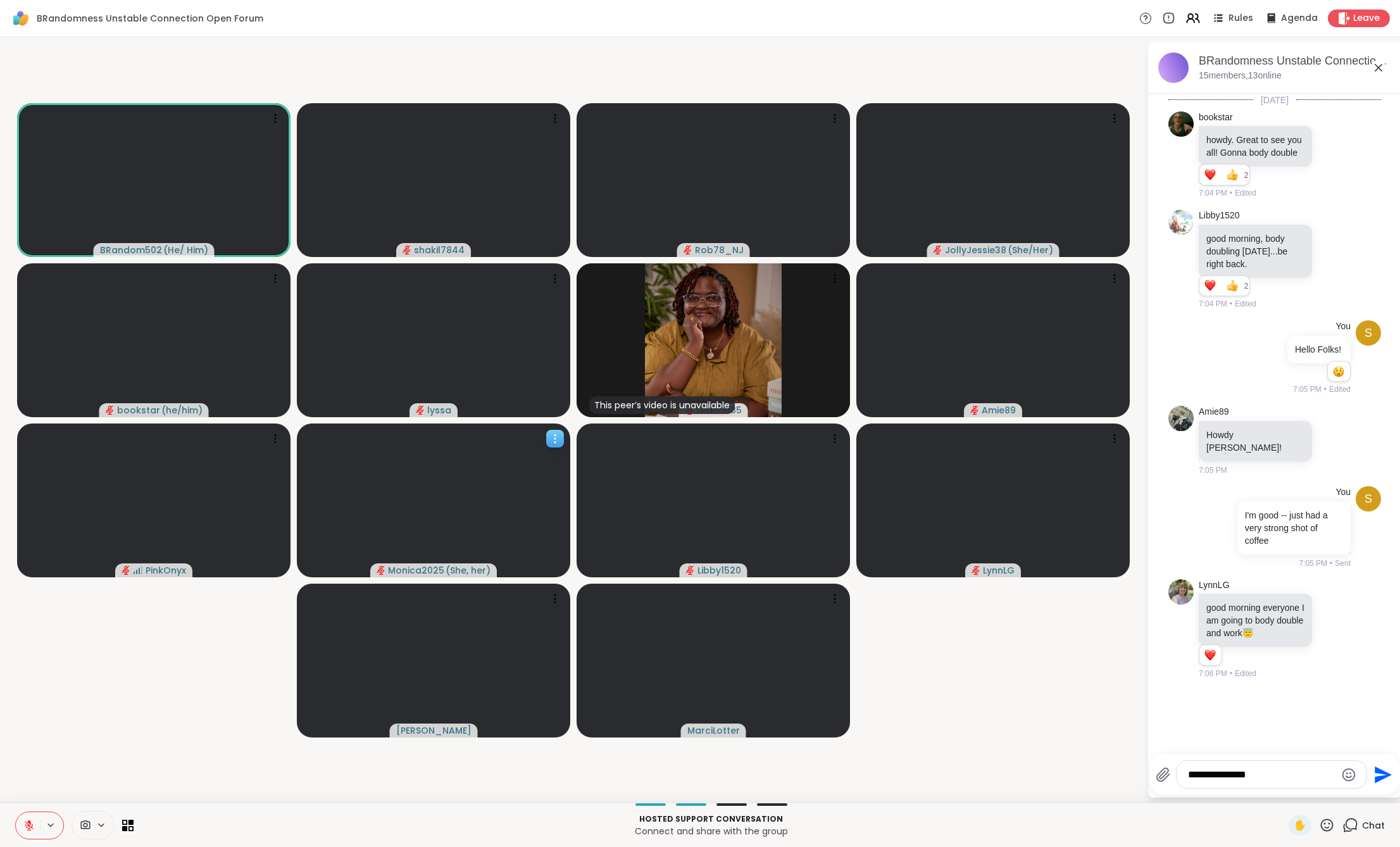
type textarea "**********"
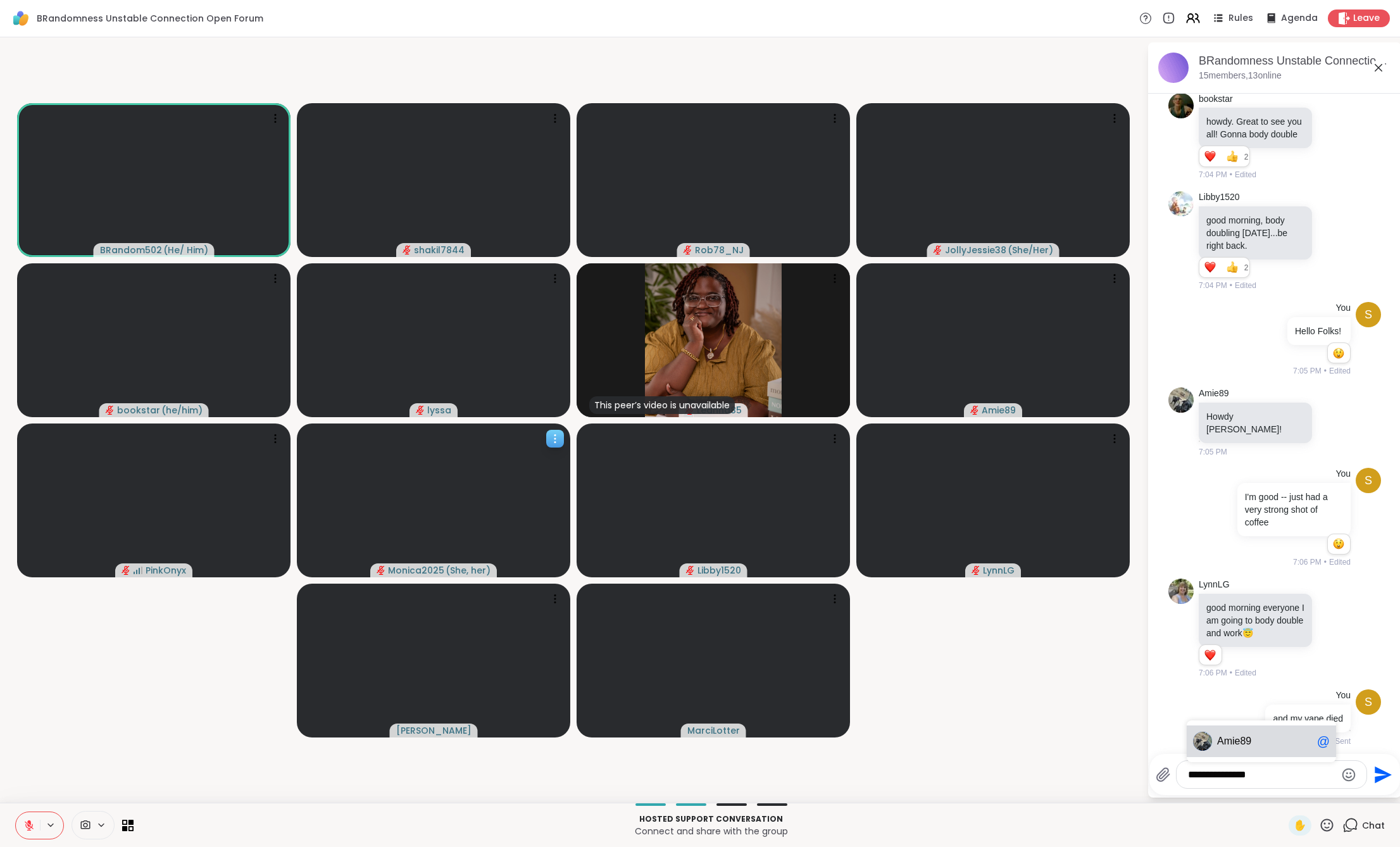
type textarea "**********"
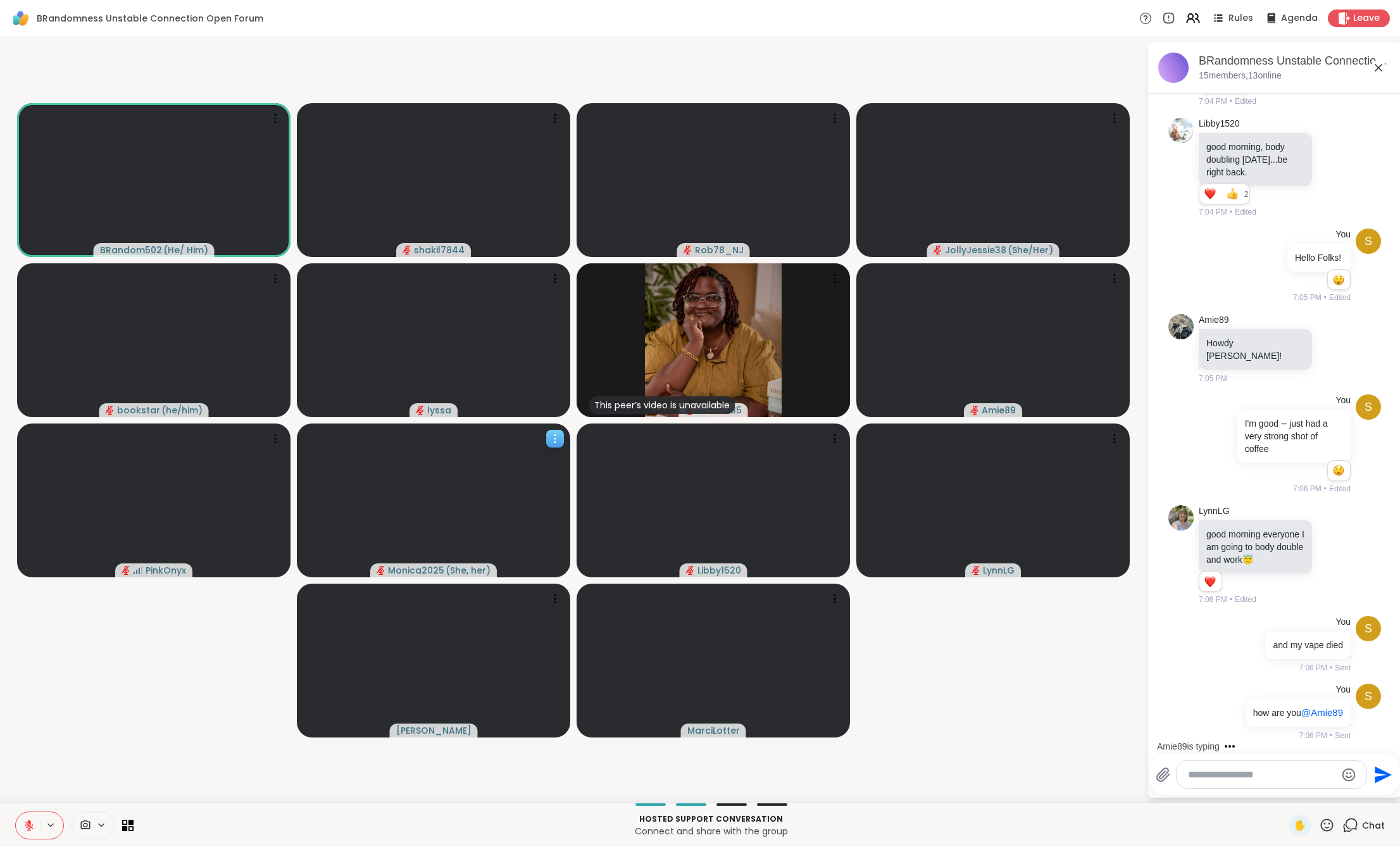
scroll to position [227, 0]
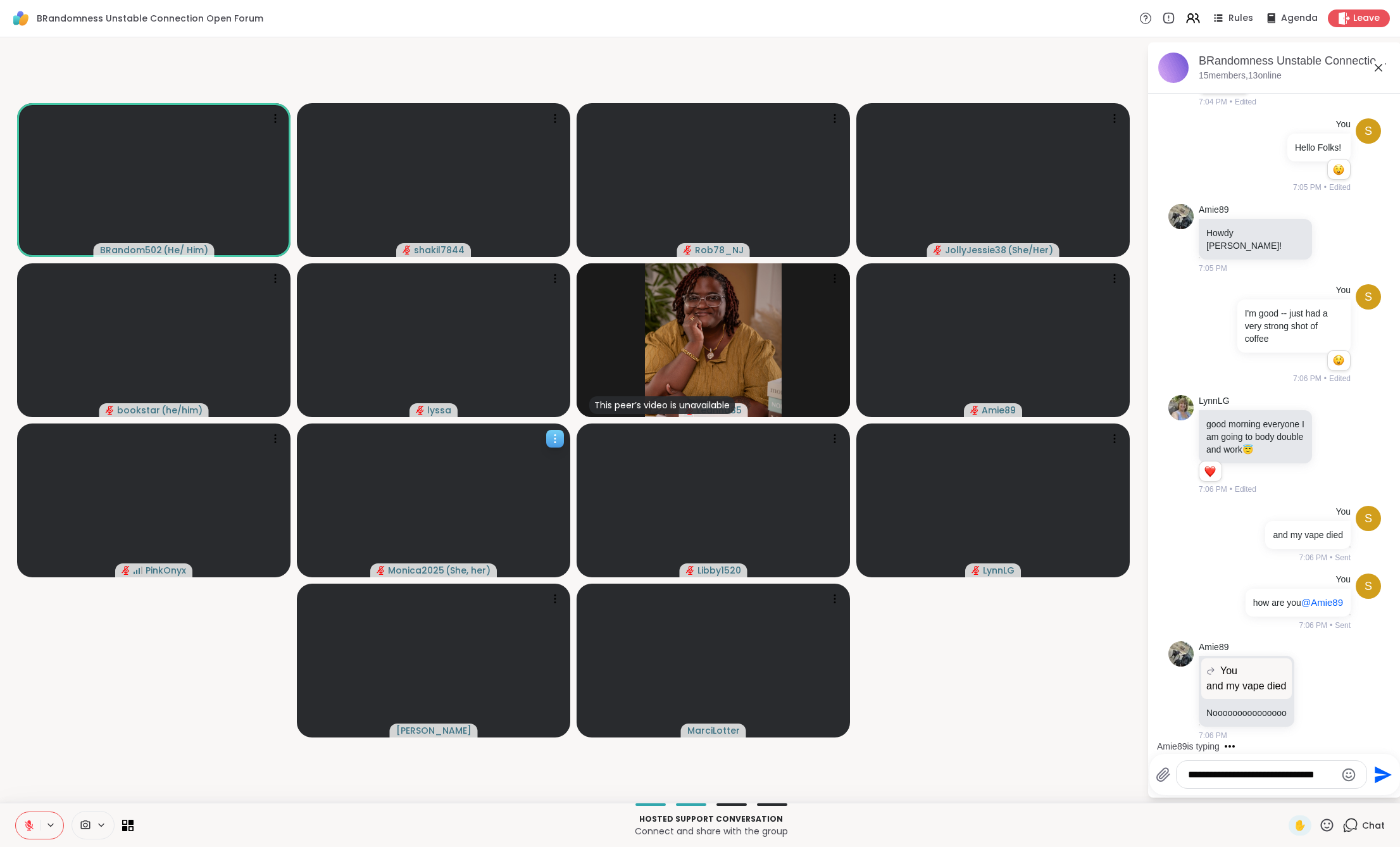
type textarea "**********"
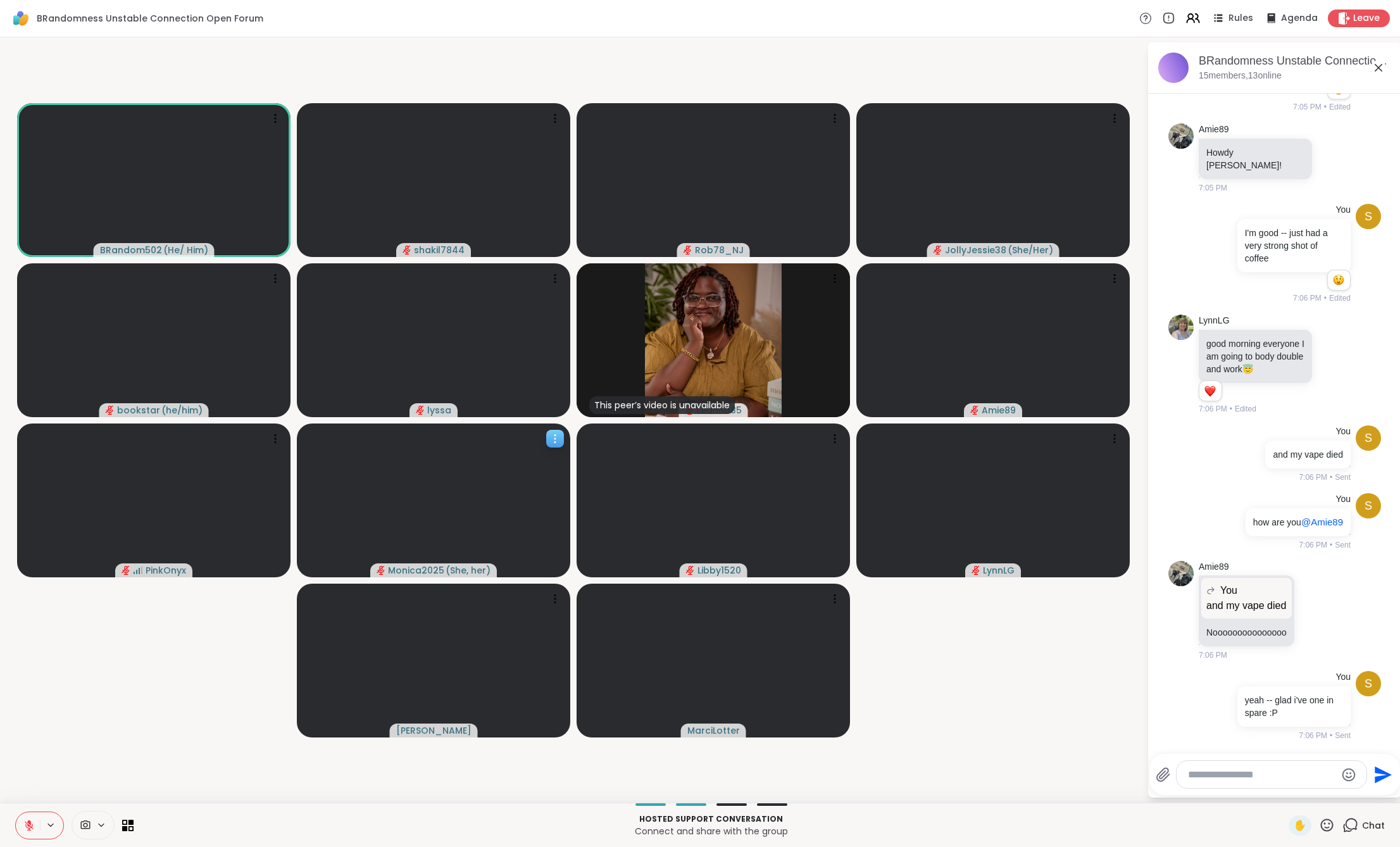
scroll to position [433, 0]
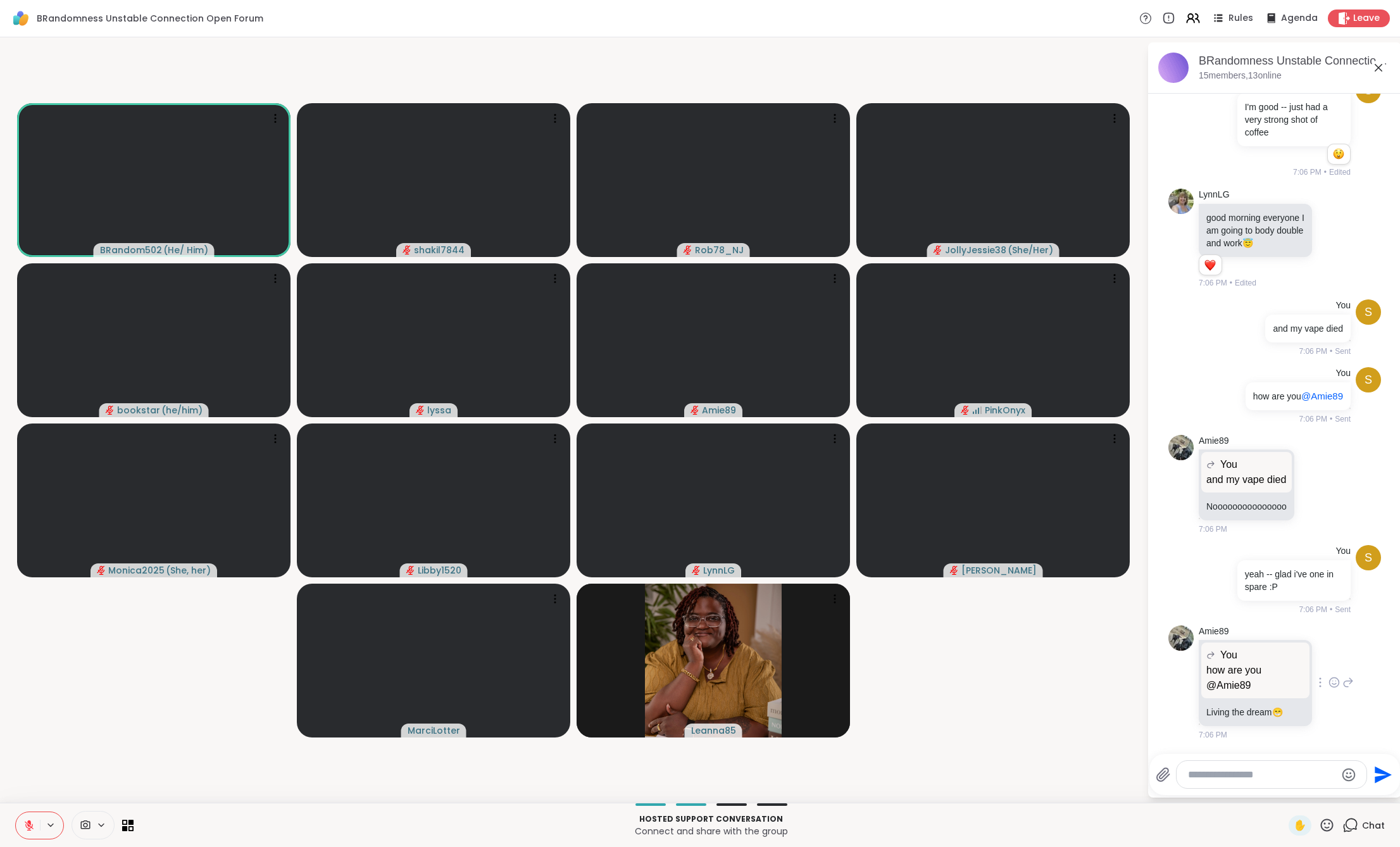
click at [1329, 687] on icon at bounding box center [1334, 683] width 9 height 9
click at [1329, 668] on span "Select Reaction: Heart" at bounding box center [1334, 661] width 11 height 13
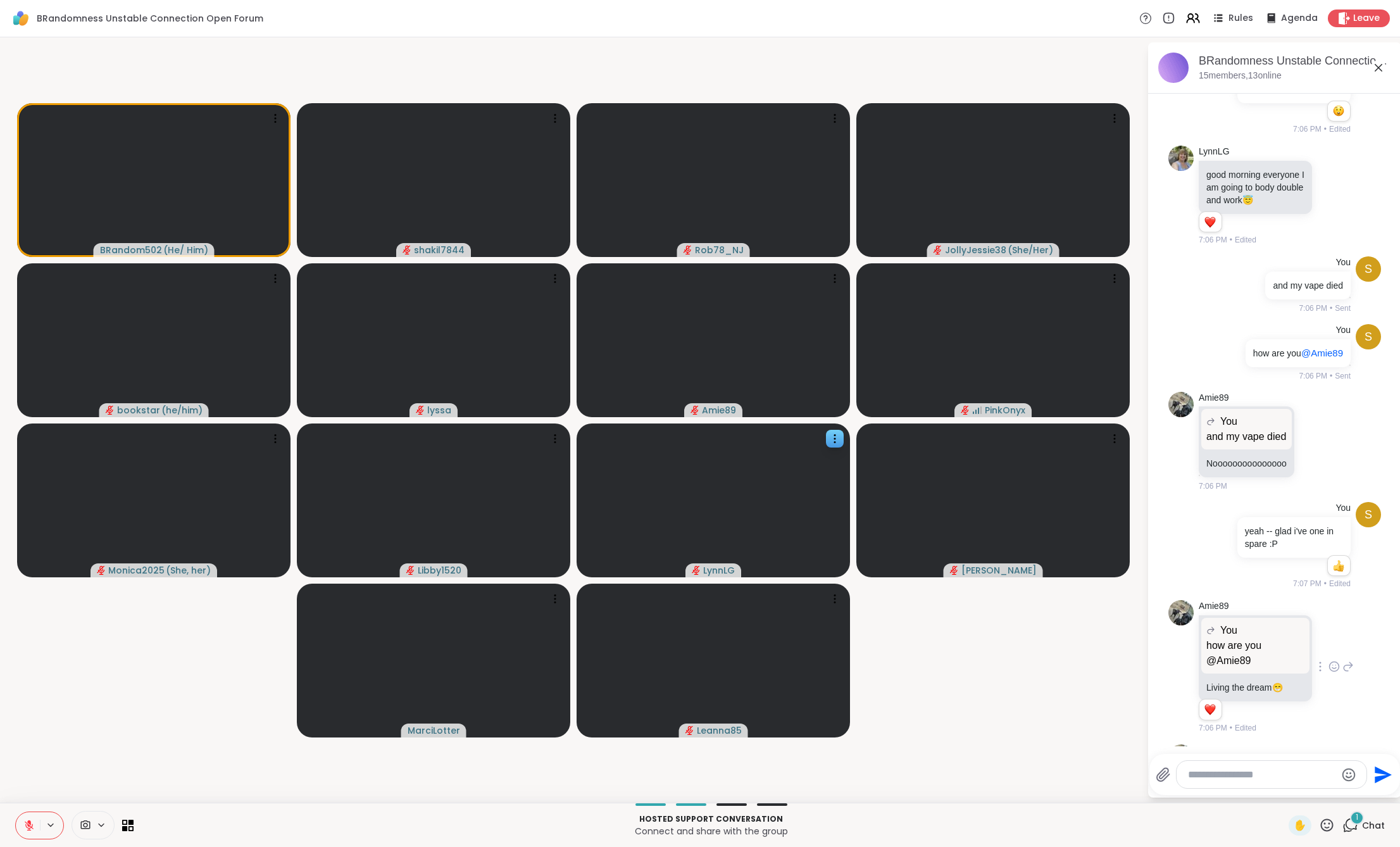
scroll to position [562, 0]
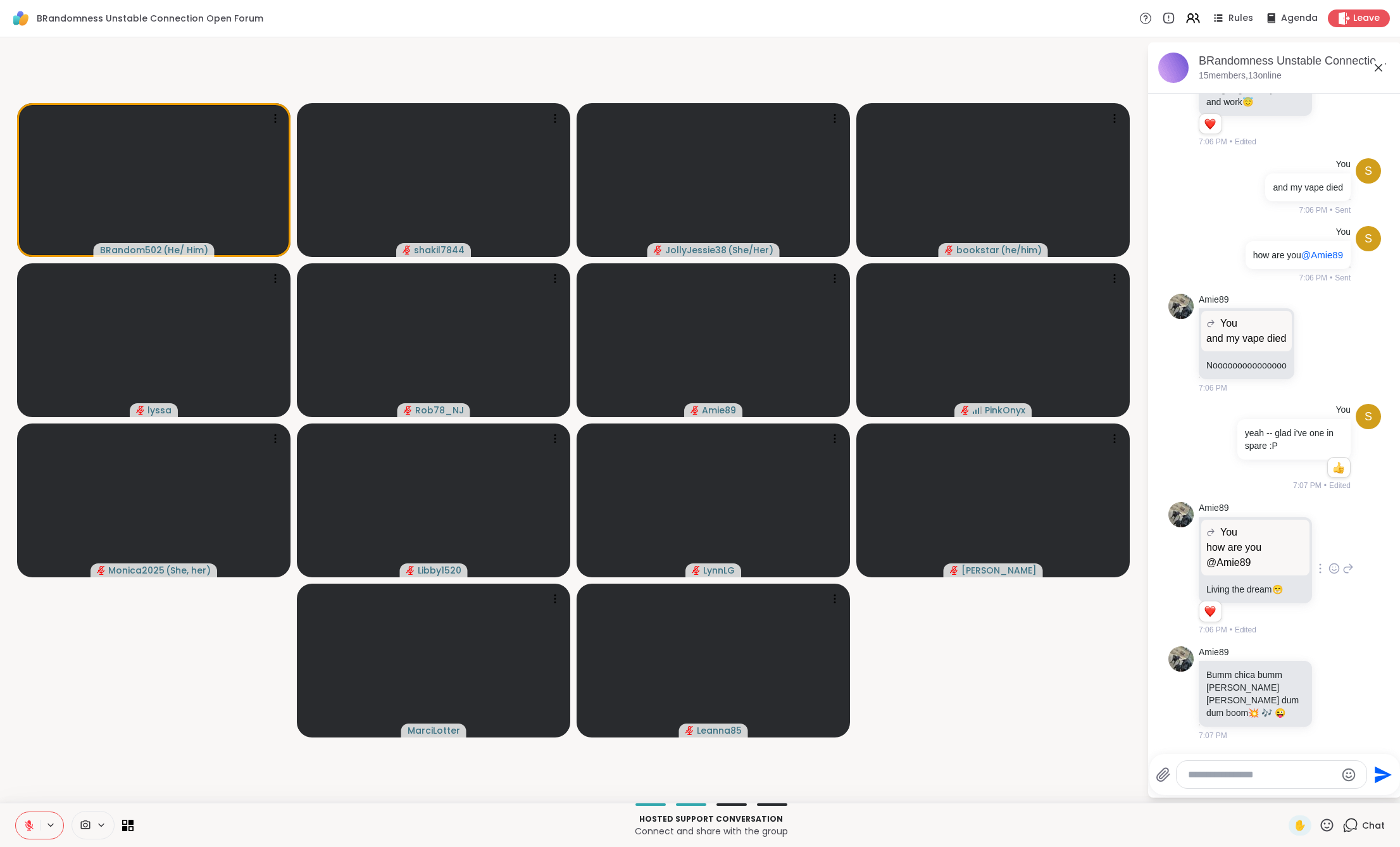
click at [1252, 787] on div at bounding box center [1271, 774] width 190 height 27
click at [1252, 783] on div at bounding box center [1271, 774] width 190 height 27
click at [1252, 778] on textarea "Type your message" at bounding box center [1261, 774] width 147 height 13
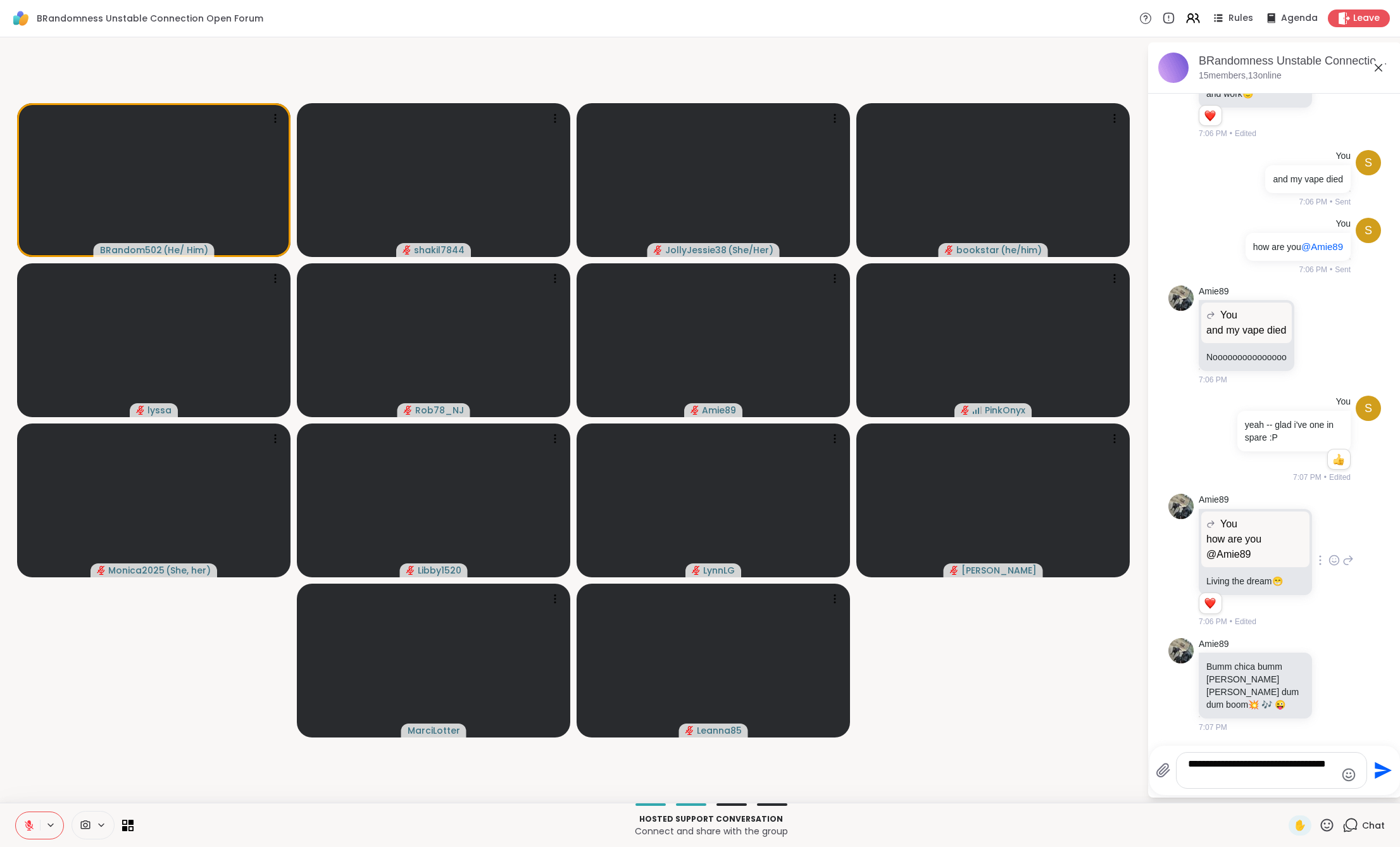
type textarea "**********"
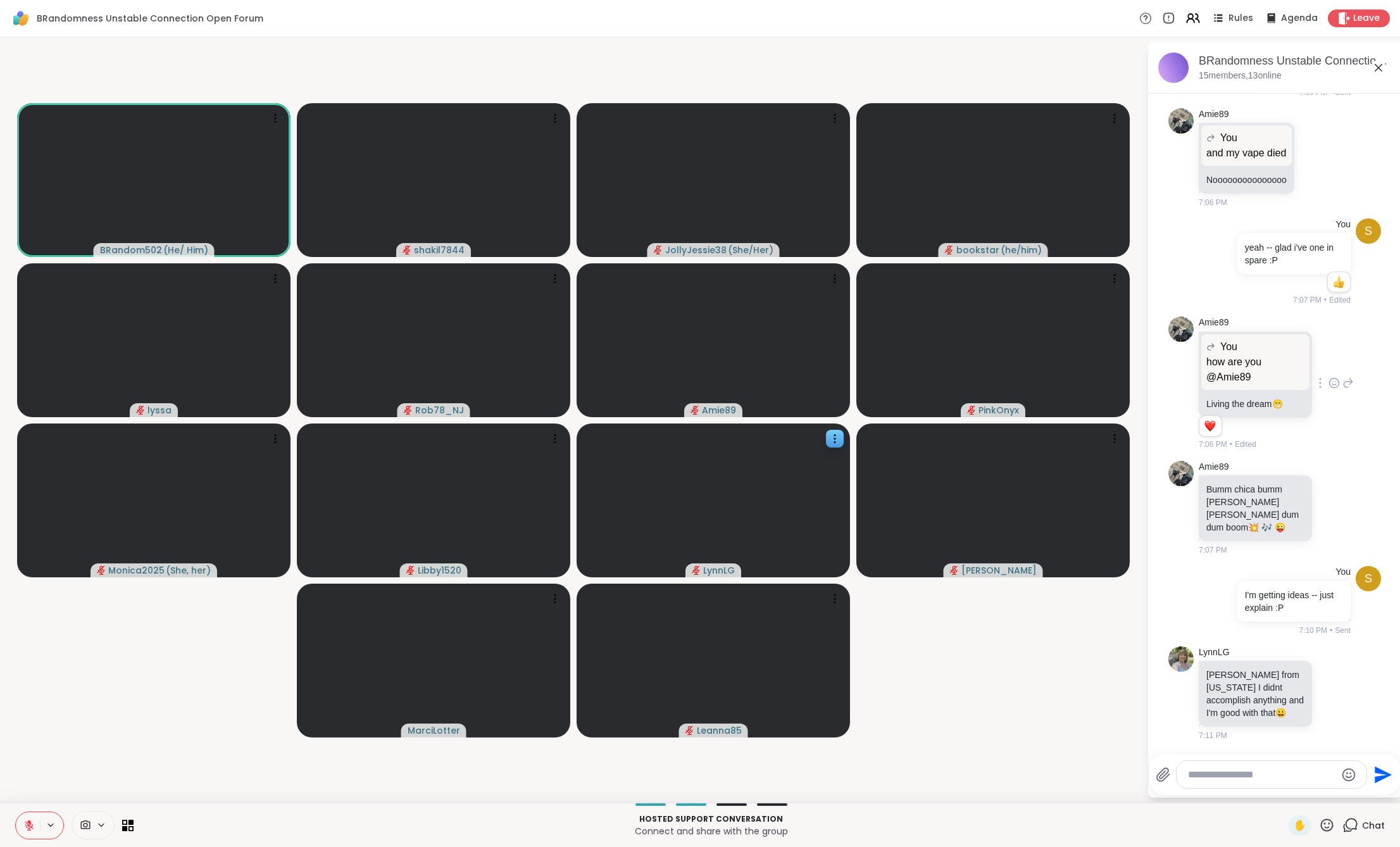
scroll to position [815, 0]
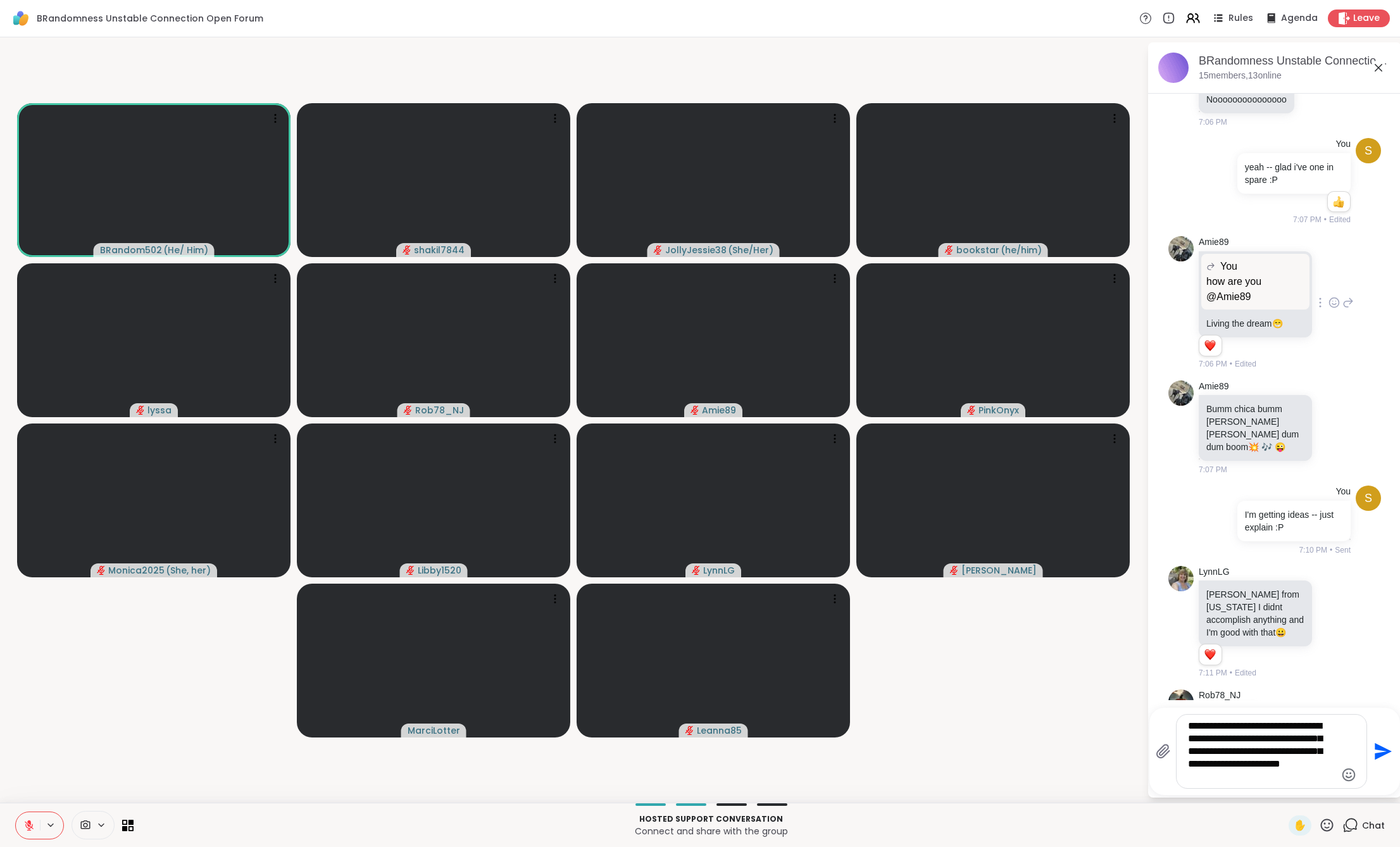
type textarea "**********"
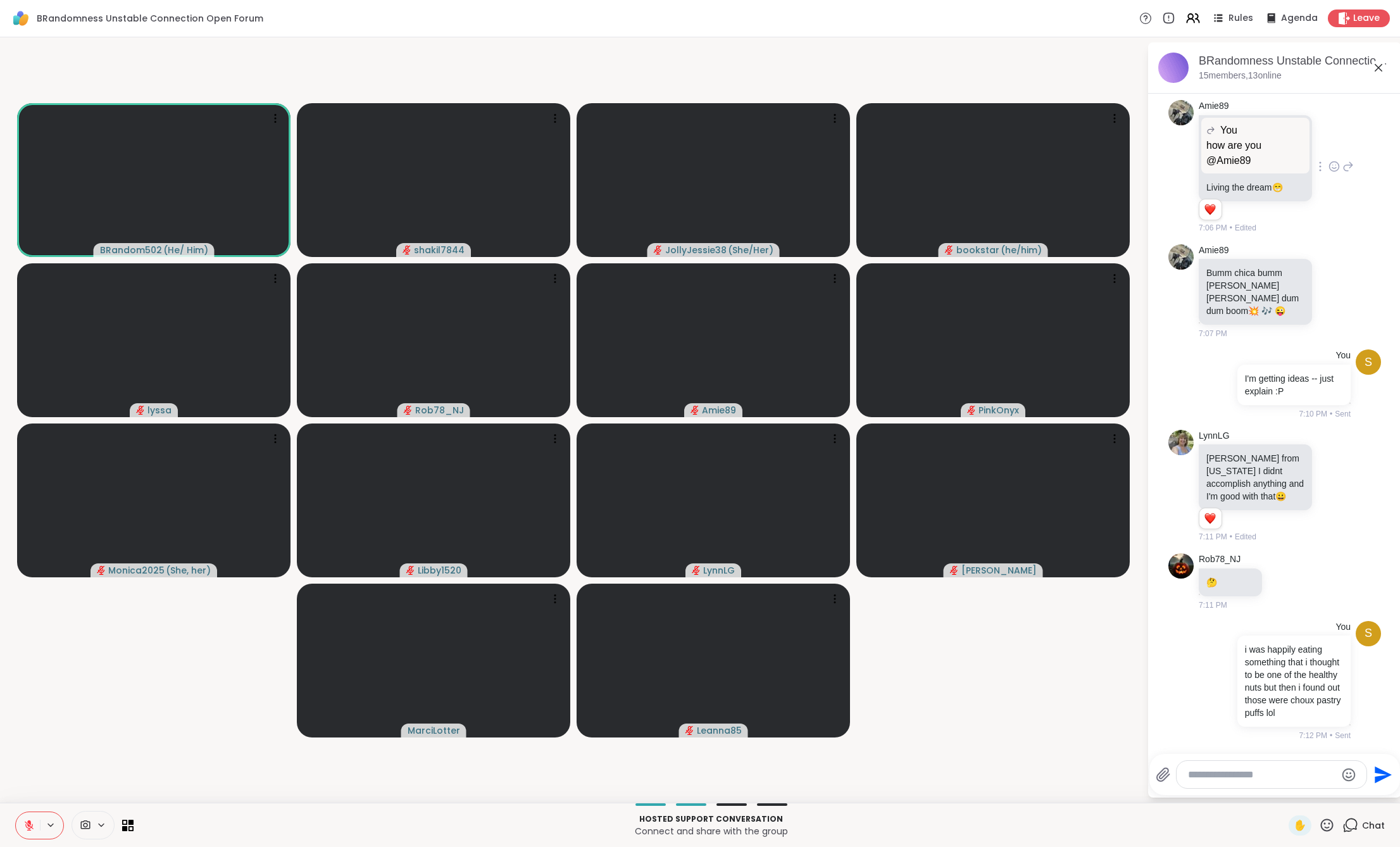
click at [28, 829] on icon at bounding box center [28, 825] width 9 height 9
click at [27, 815] on button at bounding box center [28, 825] width 24 height 26
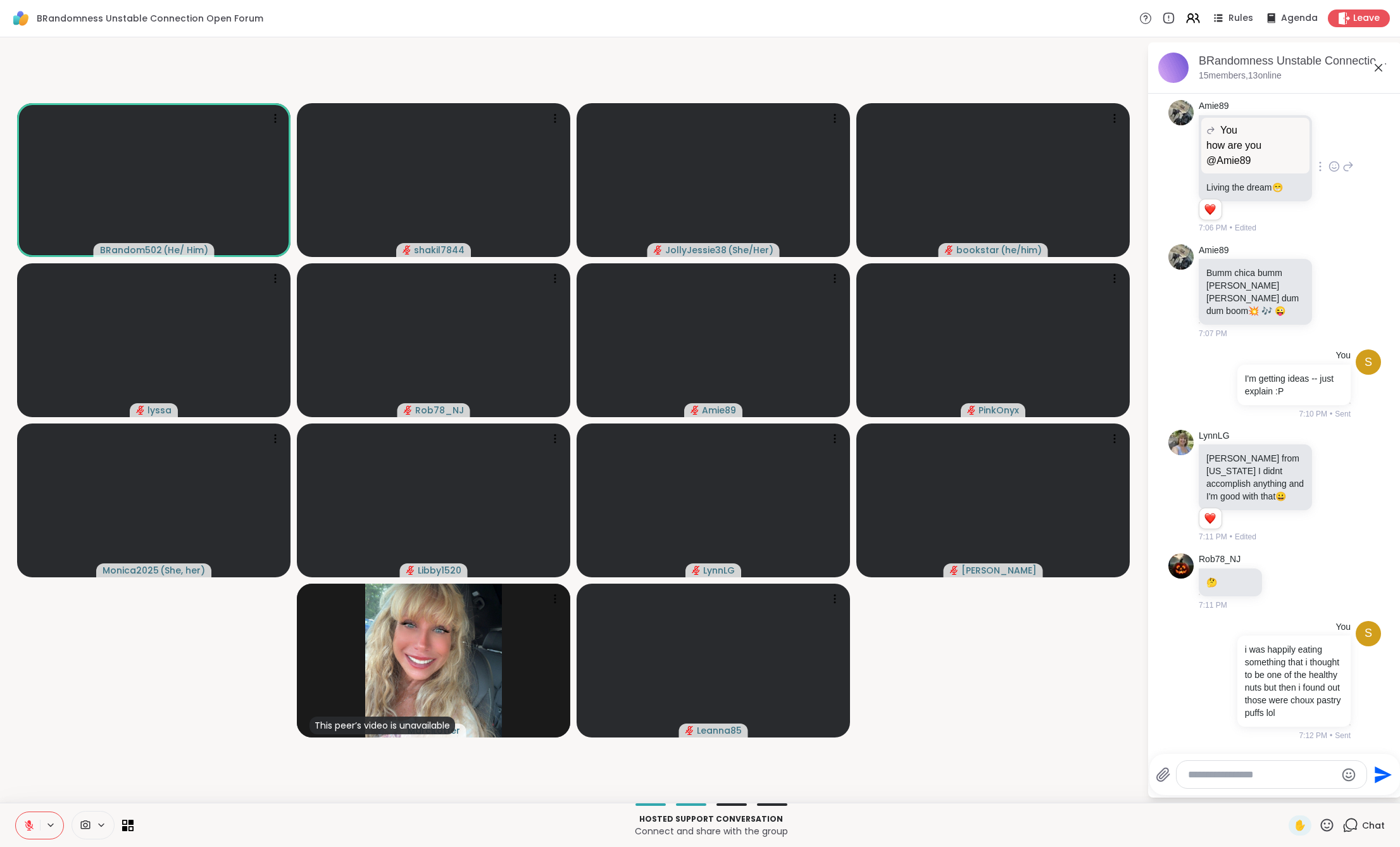
click at [1232, 773] on textarea "Type your message" at bounding box center [1261, 774] width 147 height 13
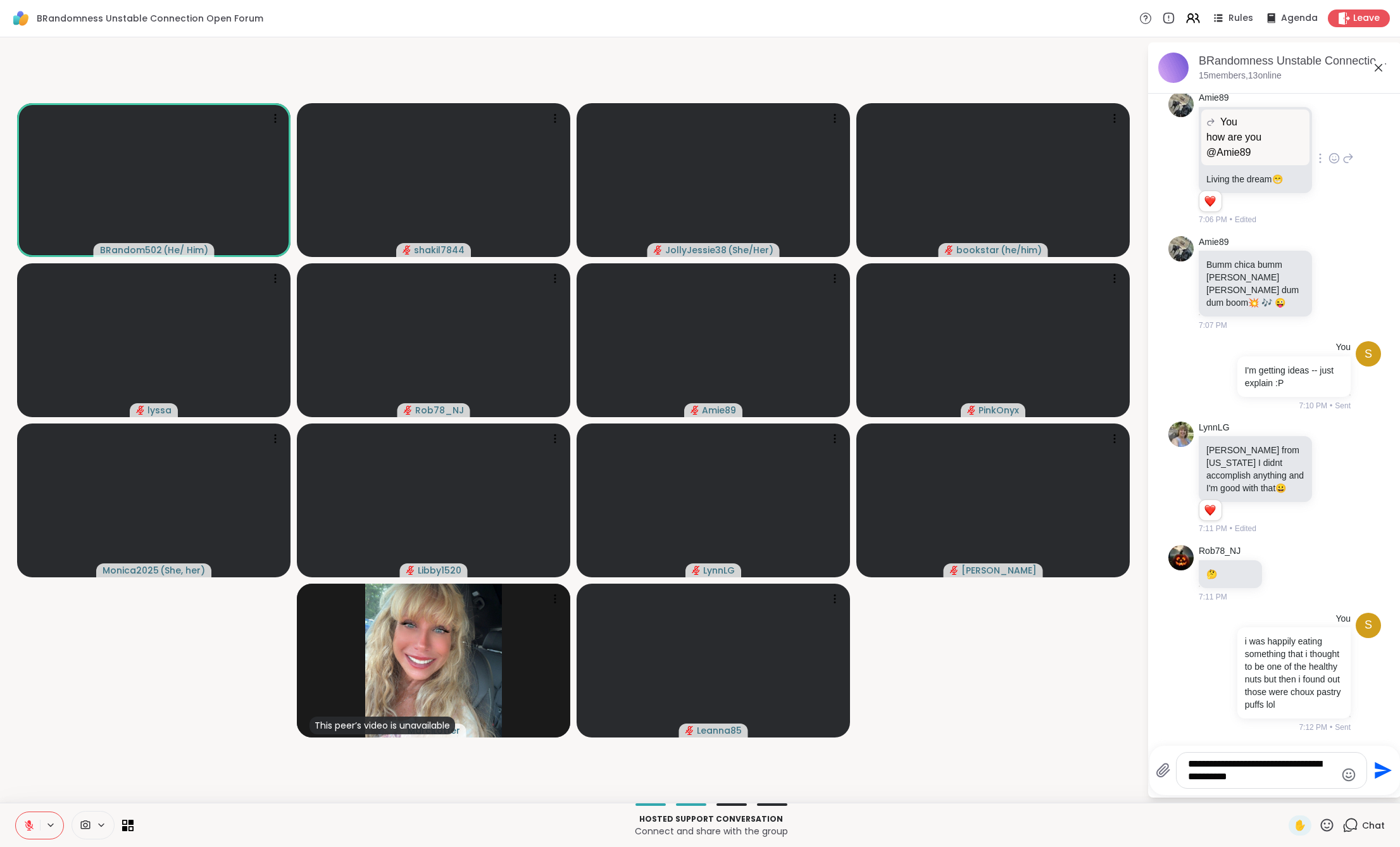
type textarea "**********"
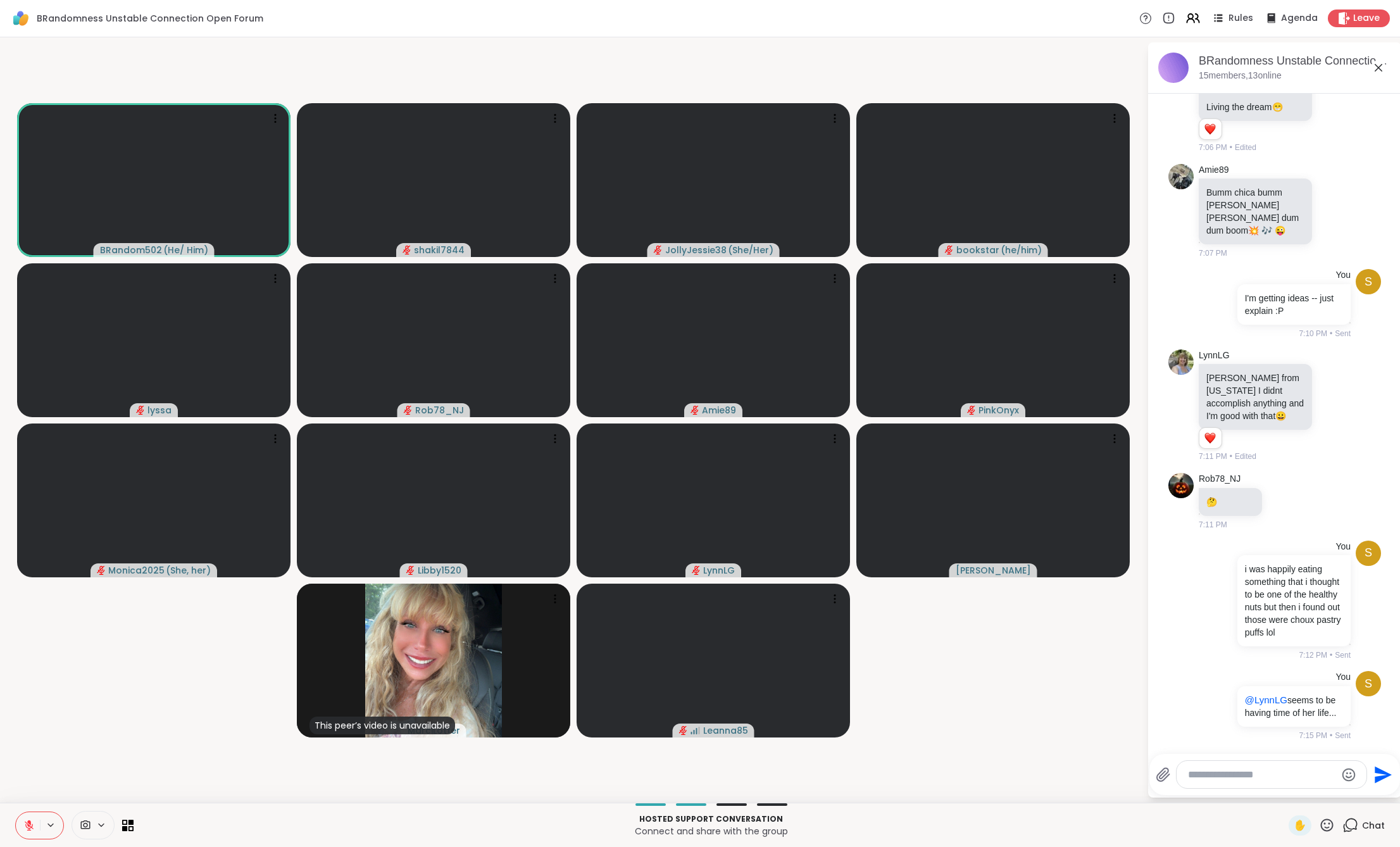
scroll to position [1137, 0]
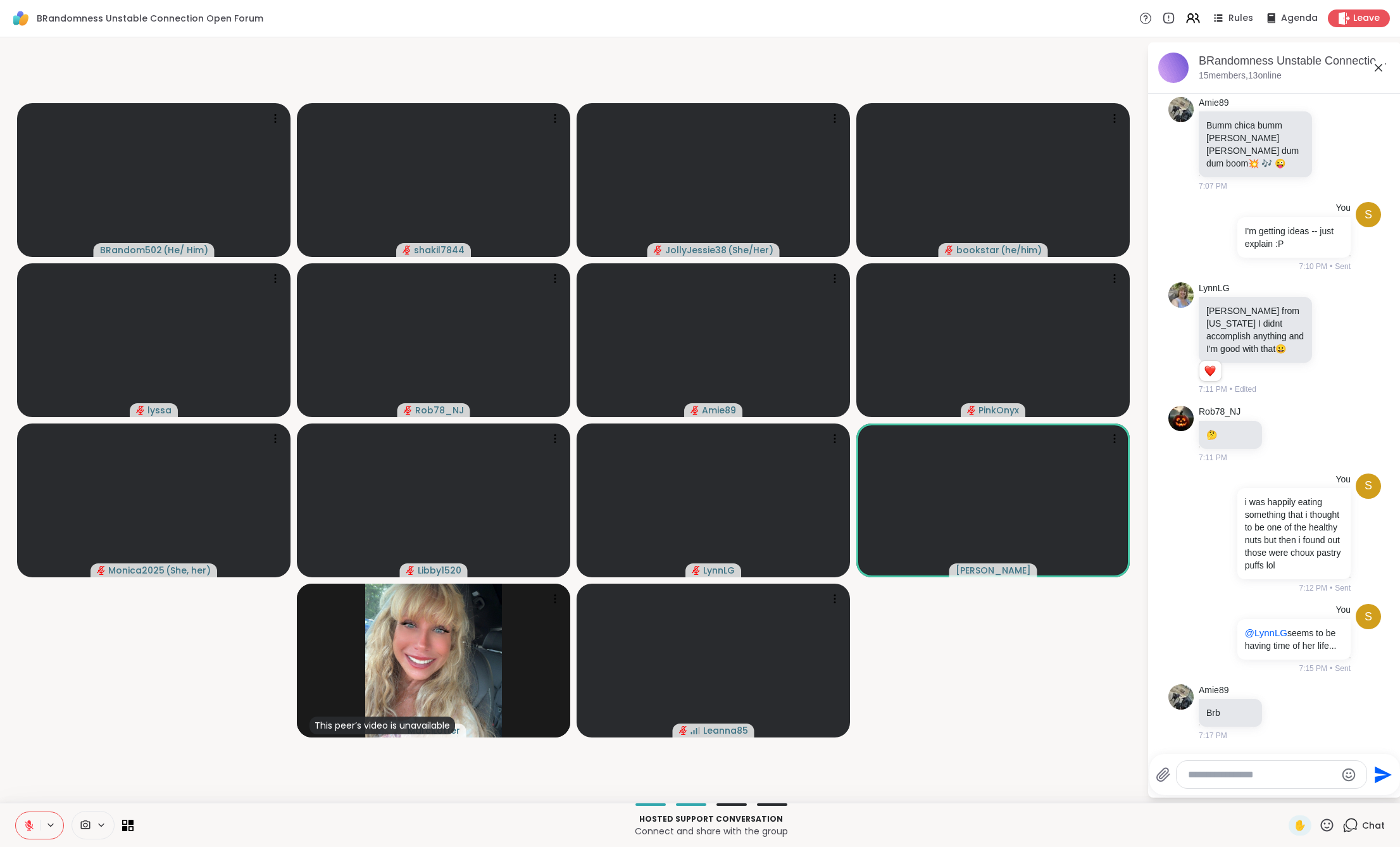
click at [1225, 782] on div at bounding box center [1271, 774] width 190 height 27
click at [123, 825] on icon at bounding box center [125, 828] width 6 height 6
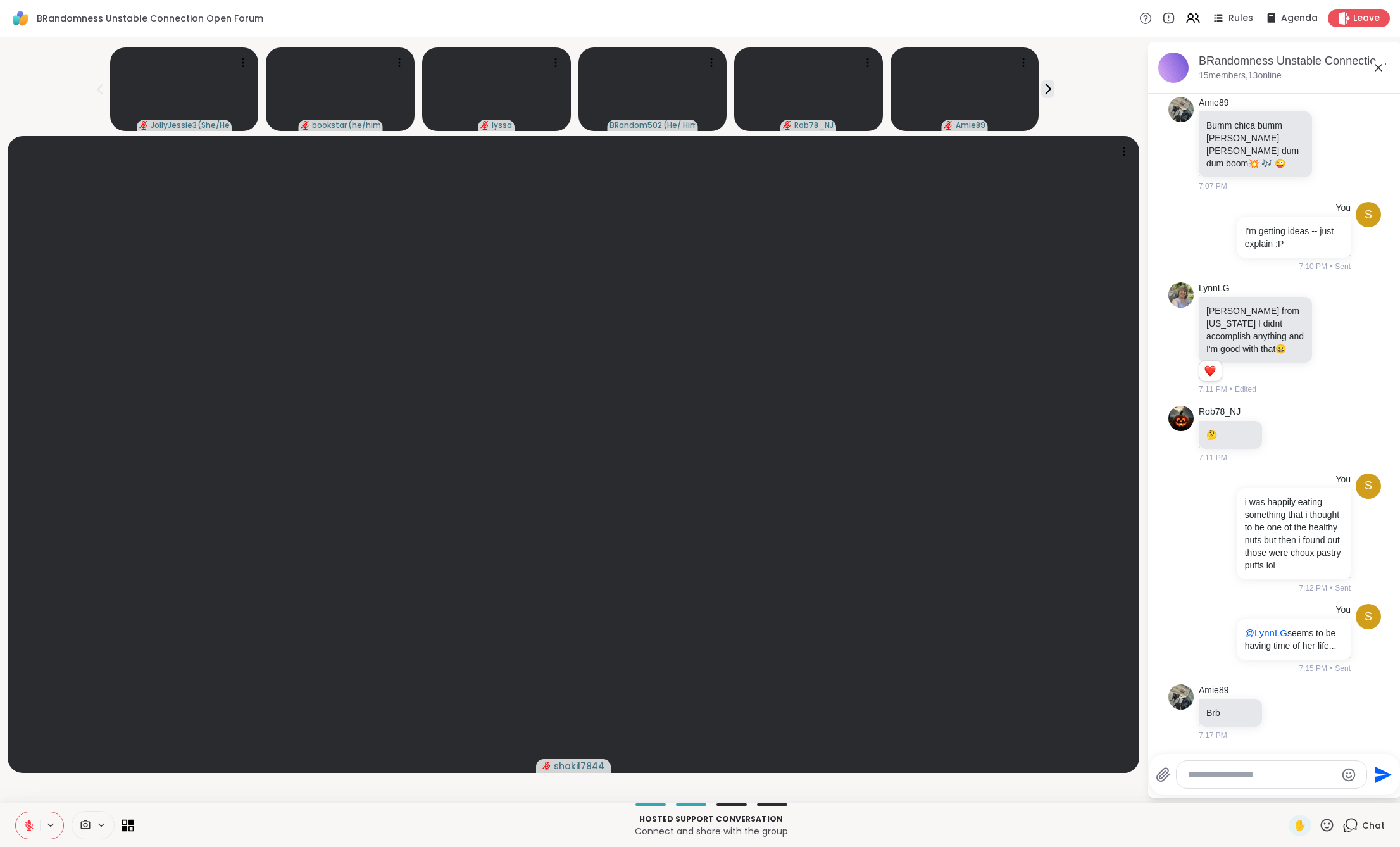
click at [123, 825] on icon at bounding box center [125, 828] width 6 height 6
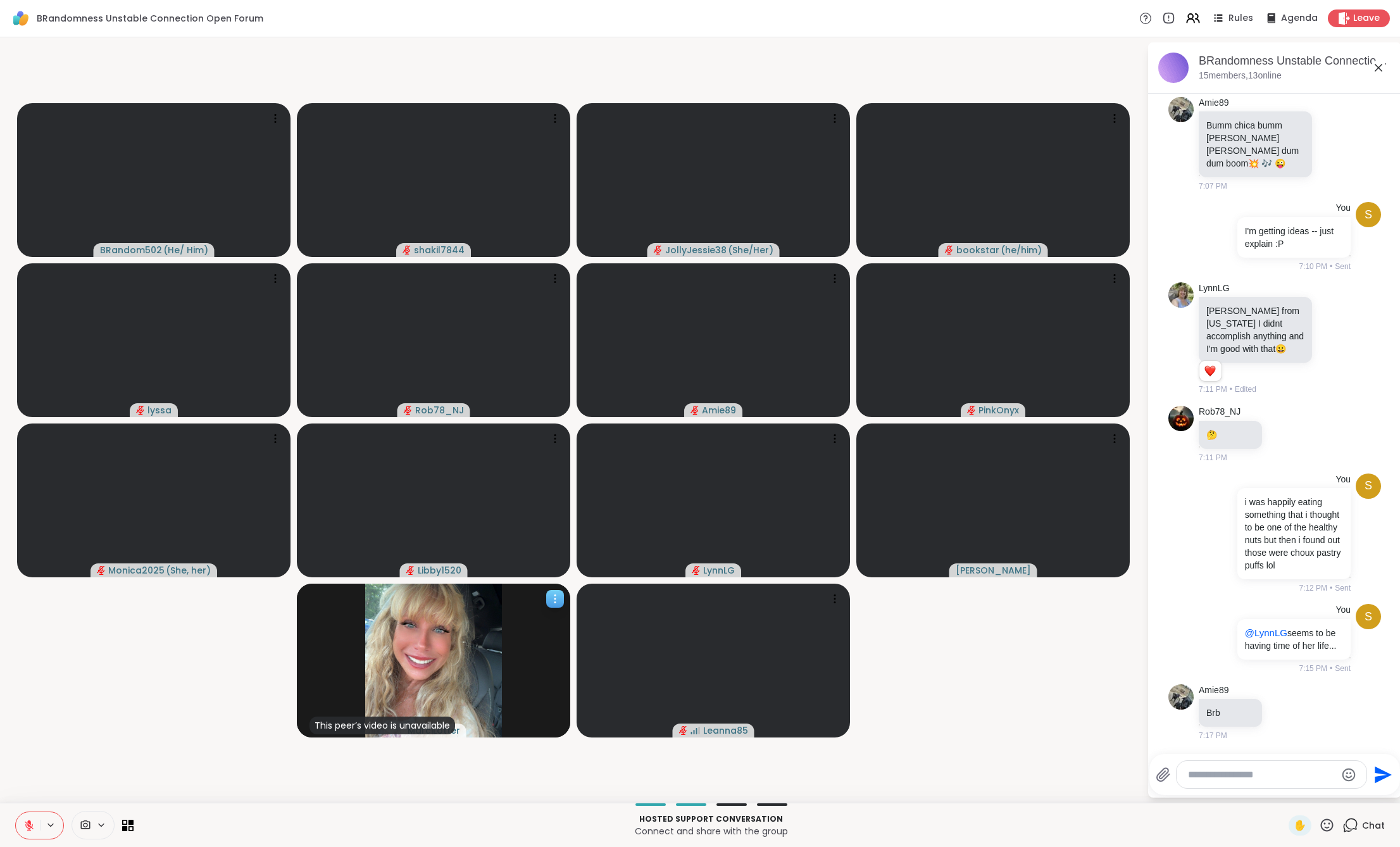
click at [459, 730] on div "MarciLotter" at bounding box center [434, 730] width 65 height 14
click at [482, 695] on div "View Profile" at bounding box center [510, 699] width 100 height 20
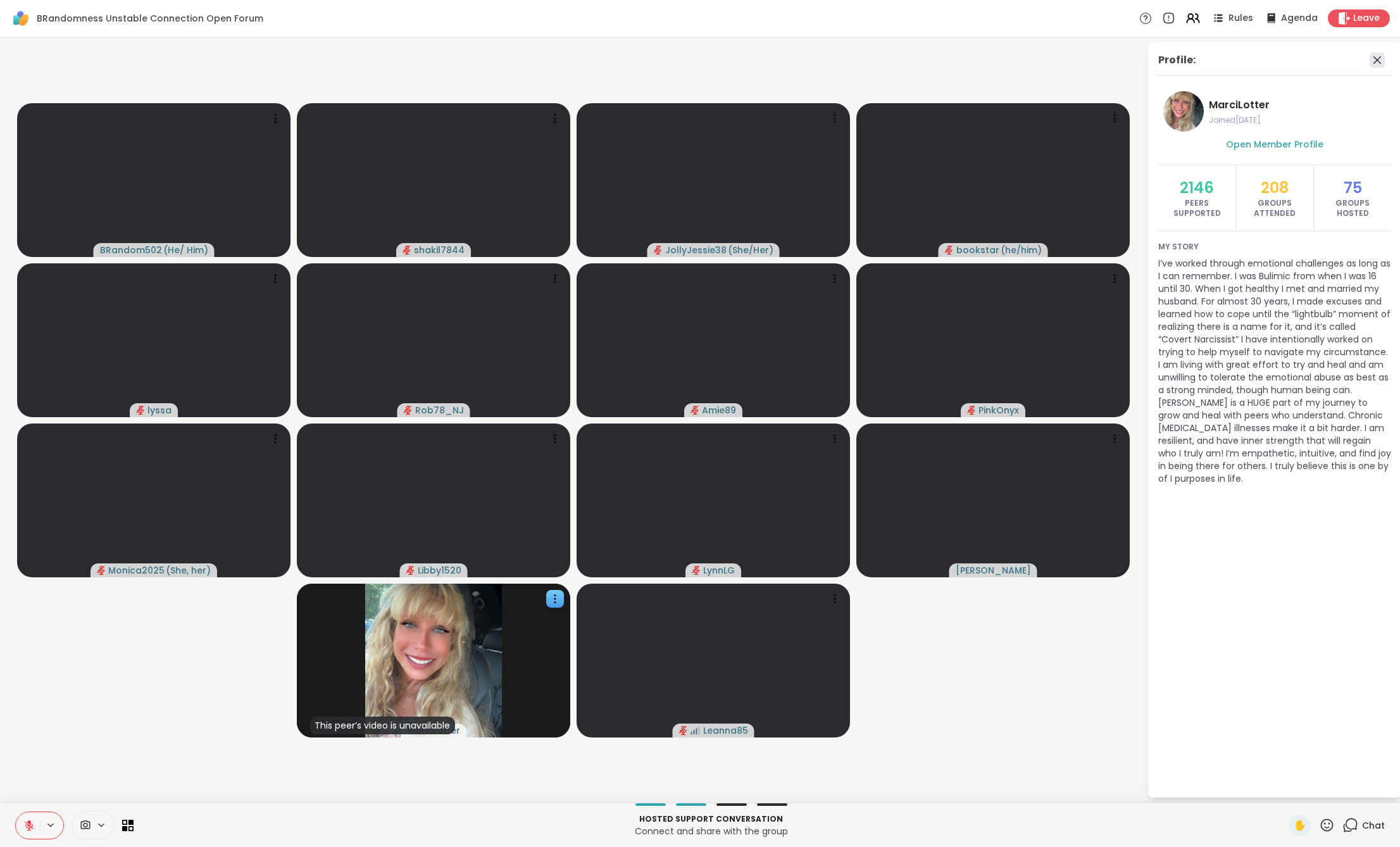
click at [1373, 59] on icon at bounding box center [1377, 60] width 15 height 15
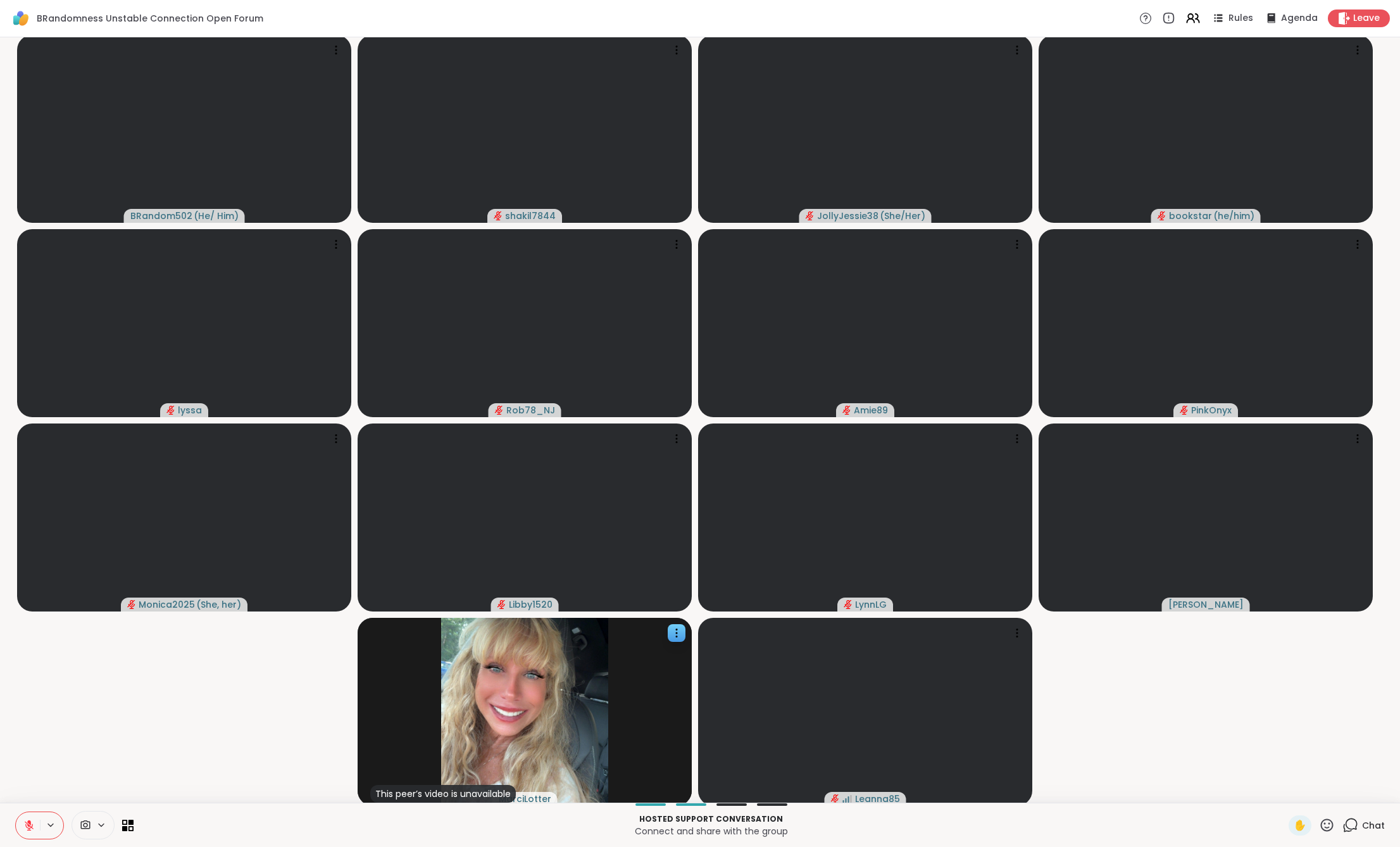
click at [1347, 828] on icon at bounding box center [1351, 824] width 12 height 11
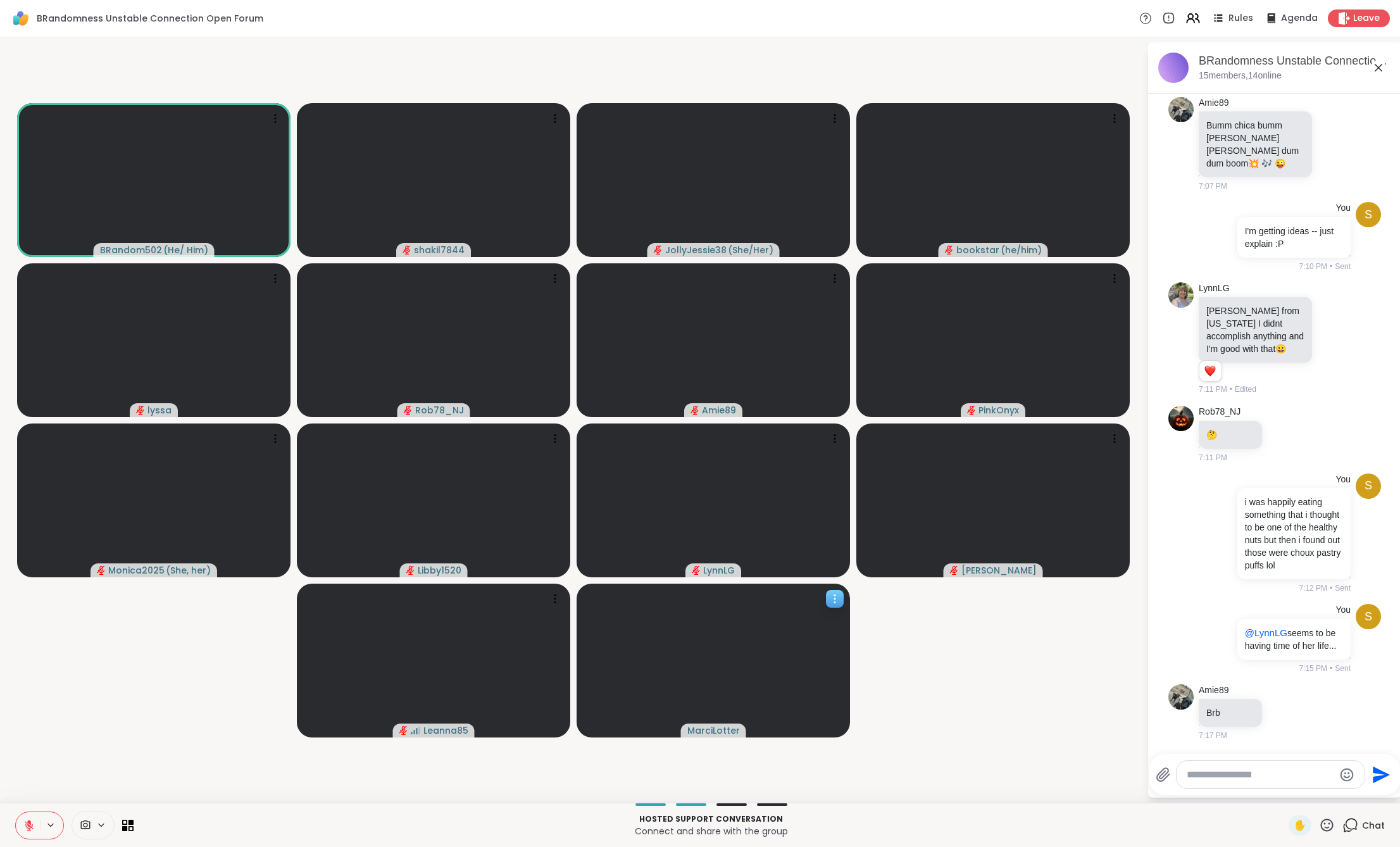
click at [834, 598] on icon at bounding box center [835, 599] width 1 height 1
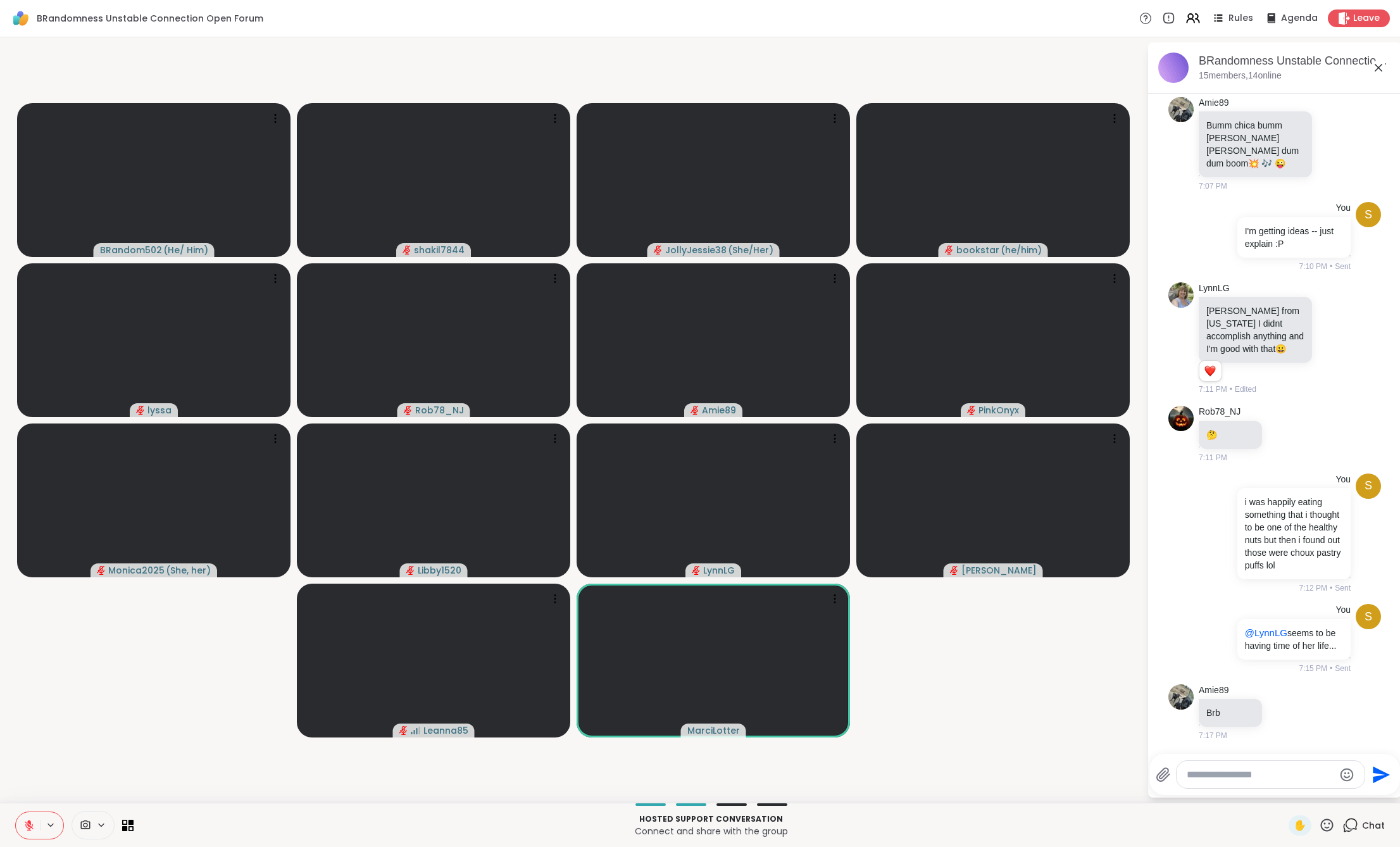
click at [899, 663] on video-player-container "BRandom502 ( He/ Him ) shakil7844 JollyJessie38 ( She/Her ) bookstar ( he/him )…" at bounding box center [574, 420] width 1131 height 755
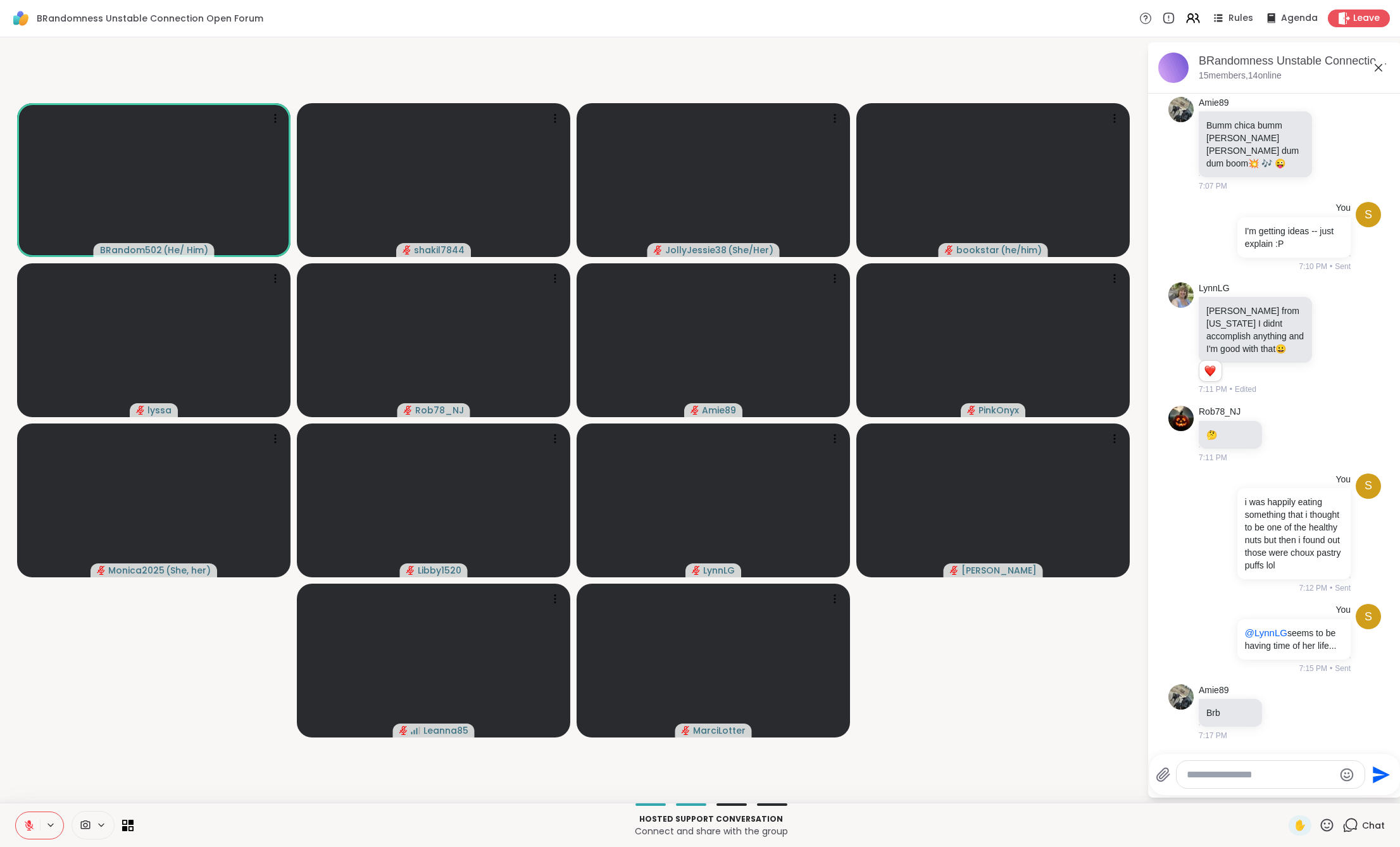
click at [961, 726] on video-player-container "BRandom502 ( He/ Him ) shakil7844 JollyJessie38 ( She/Her ) bookstar ( he/him )…" at bounding box center [574, 420] width 1131 height 755
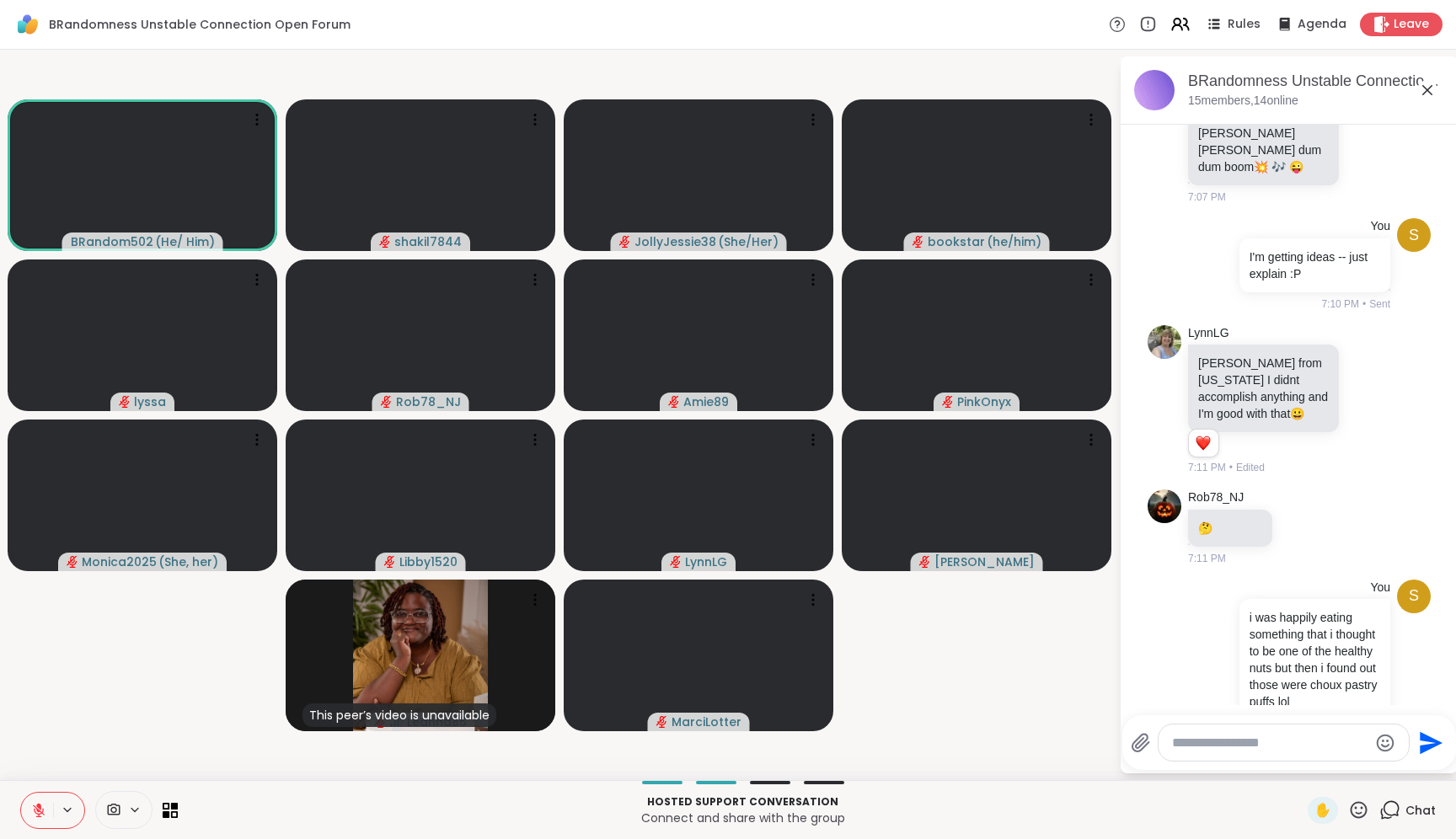
scroll to position [1801, 0]
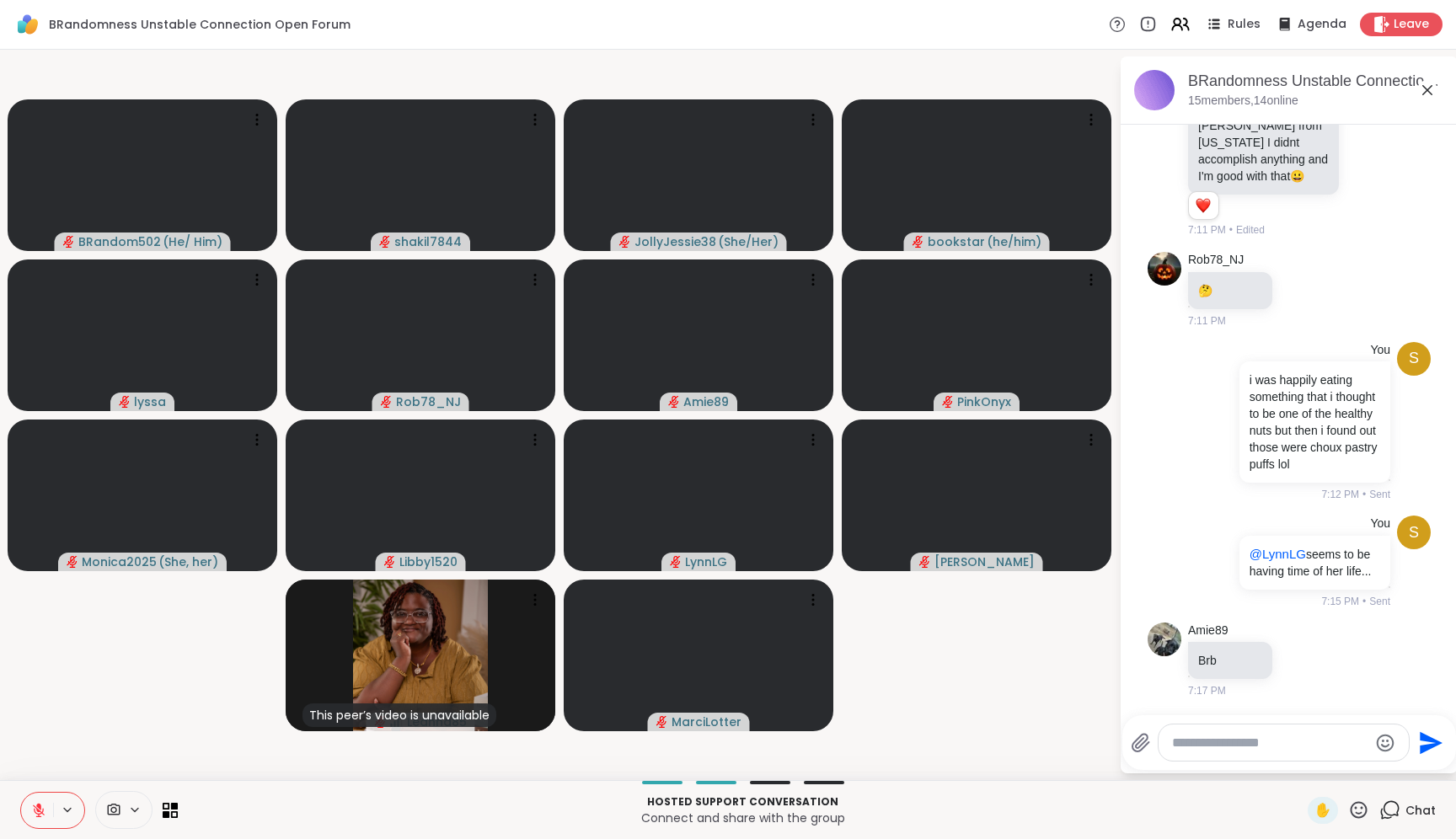
click at [1282, 745] on textarea "Type your message" at bounding box center [1270, 742] width 196 height 17
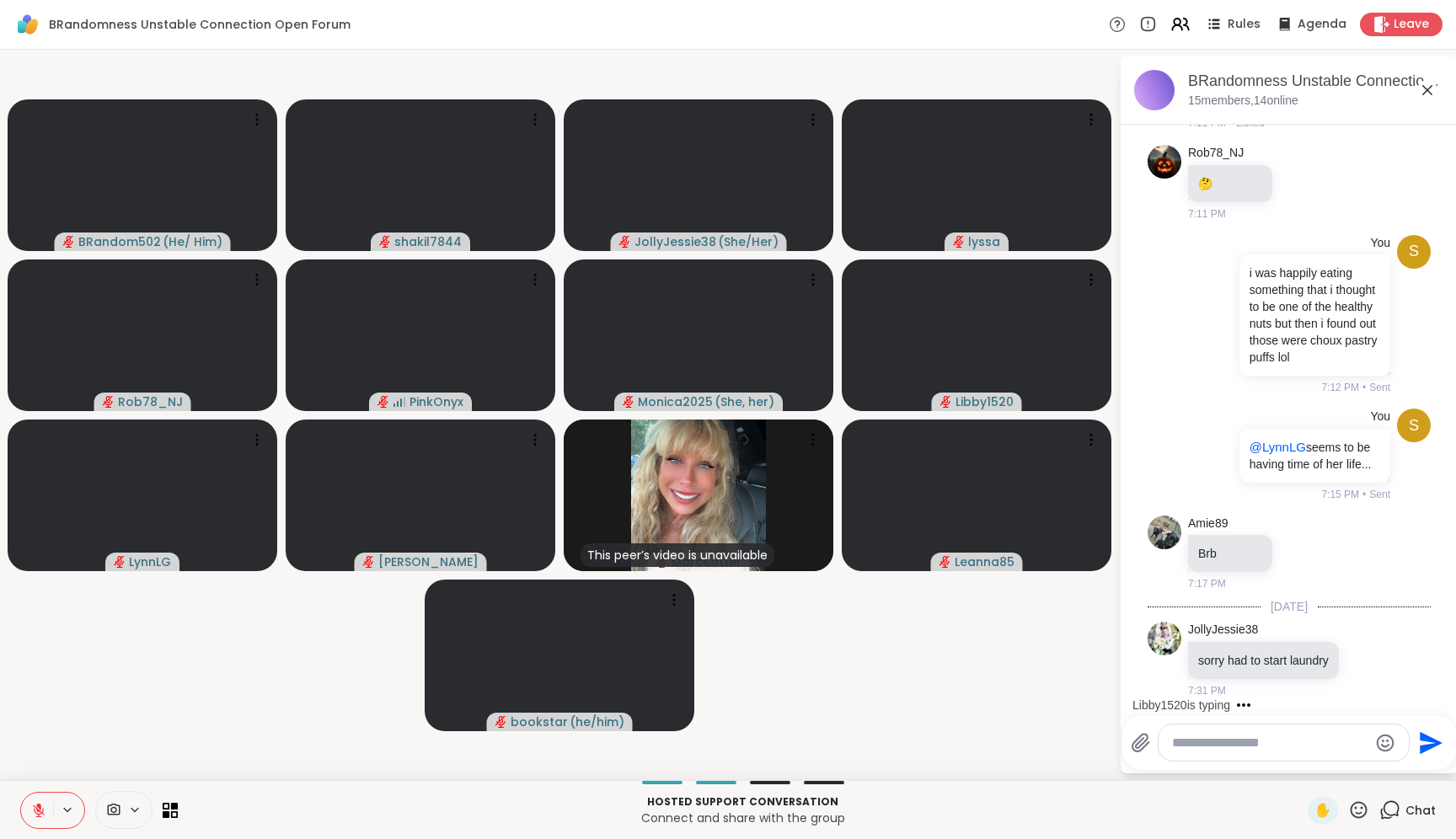
scroll to position [2065, 0]
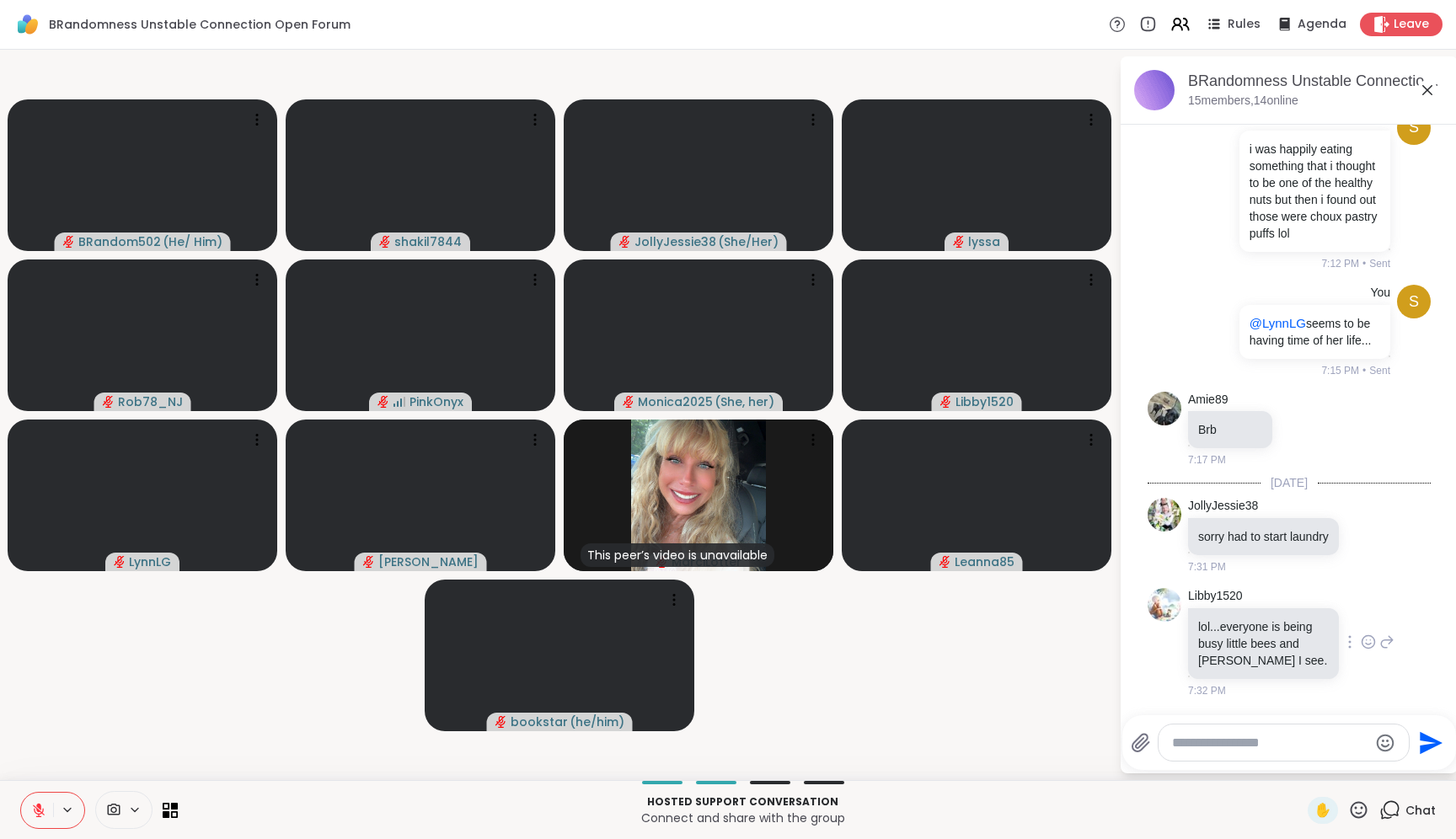
click at [1362, 640] on icon at bounding box center [1368, 642] width 12 height 12
click at [1279, 616] on button "Select Reaction: Joy" at bounding box center [1294, 615] width 33 height 33
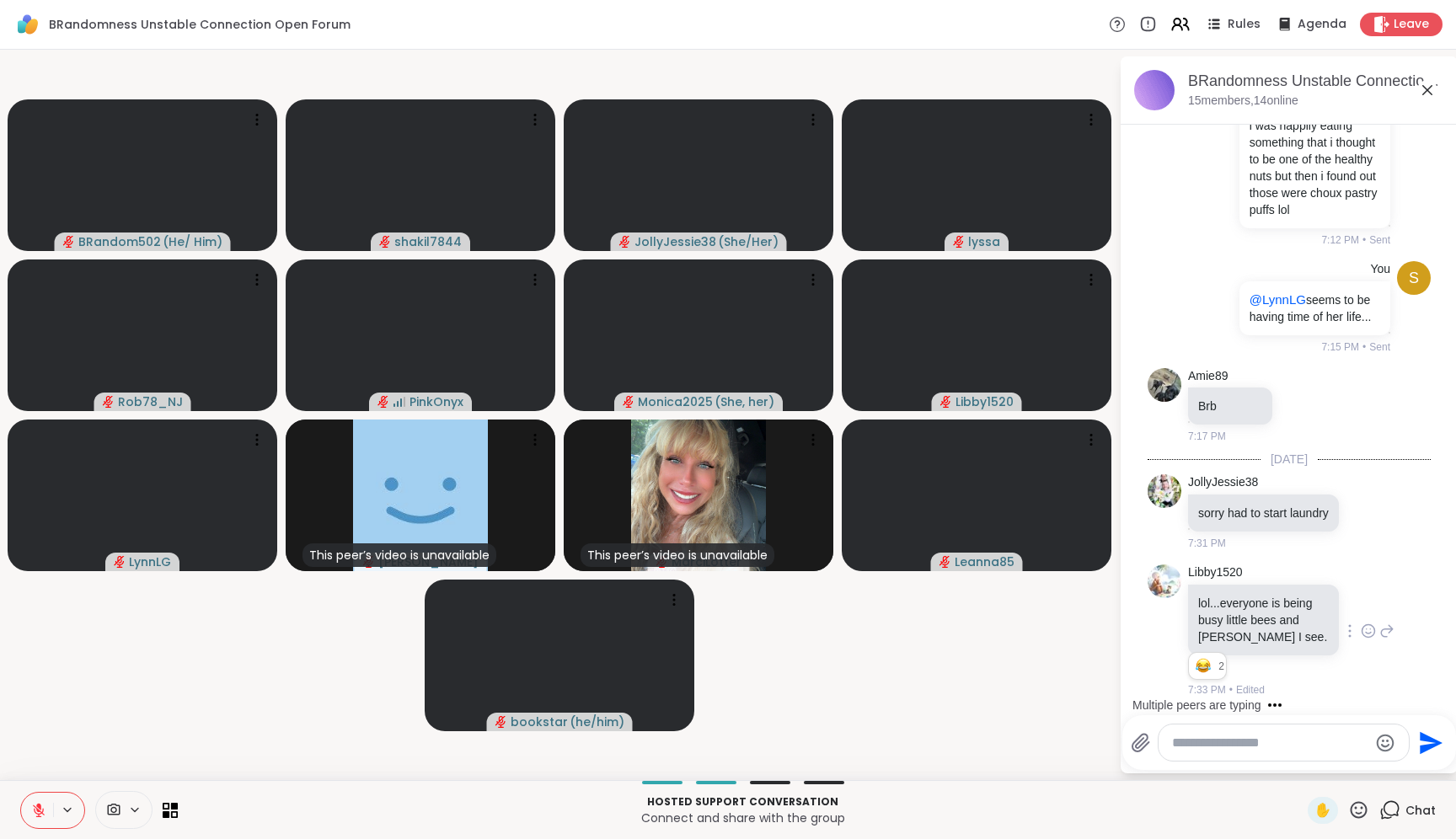
scroll to position [2230, 0]
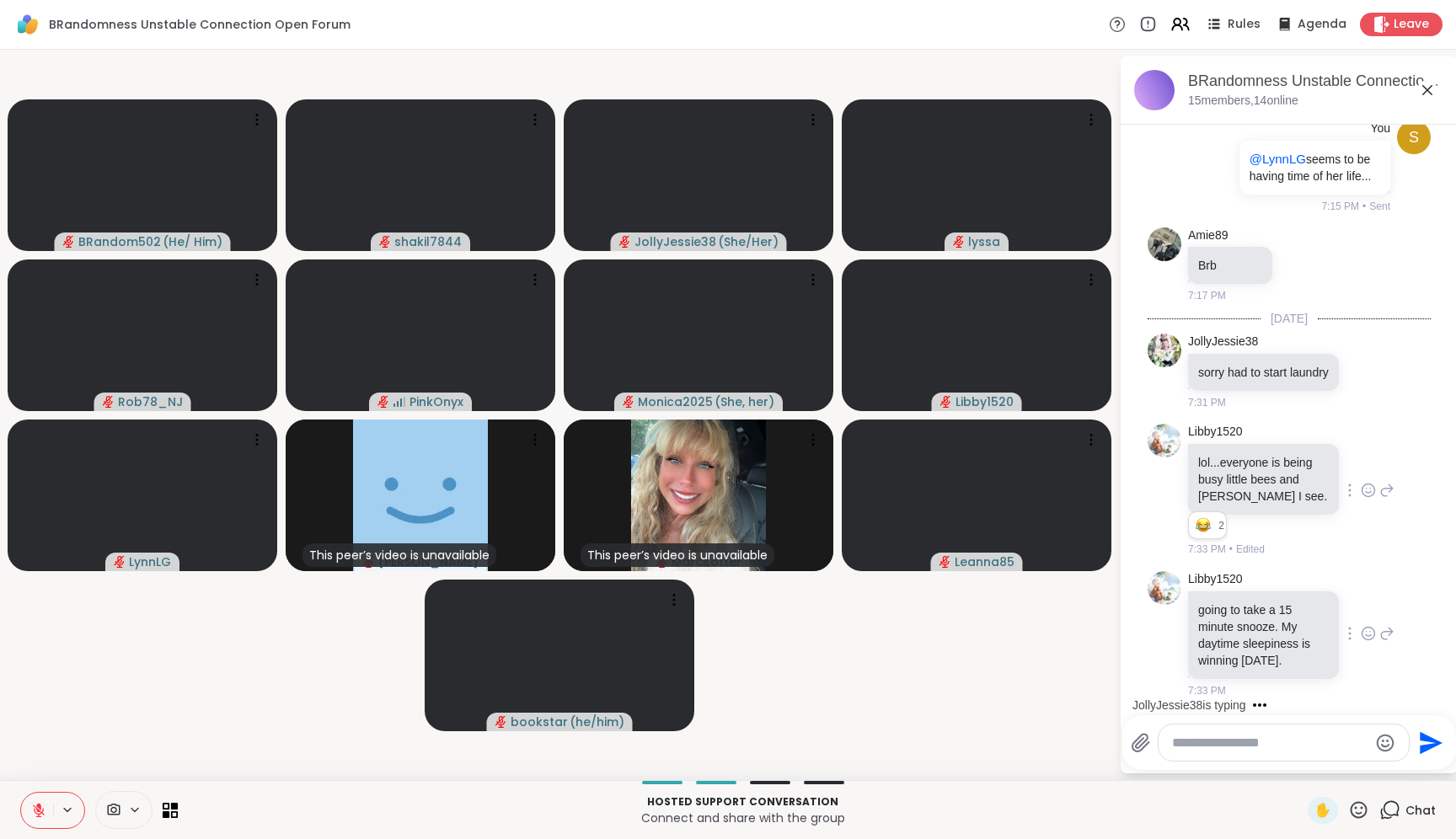
click at [1360, 632] on icon at bounding box center [1367, 633] width 15 height 17
click at [1351, 615] on button "Select Reaction: Heart" at bounding box center [1368, 606] width 33 height 33
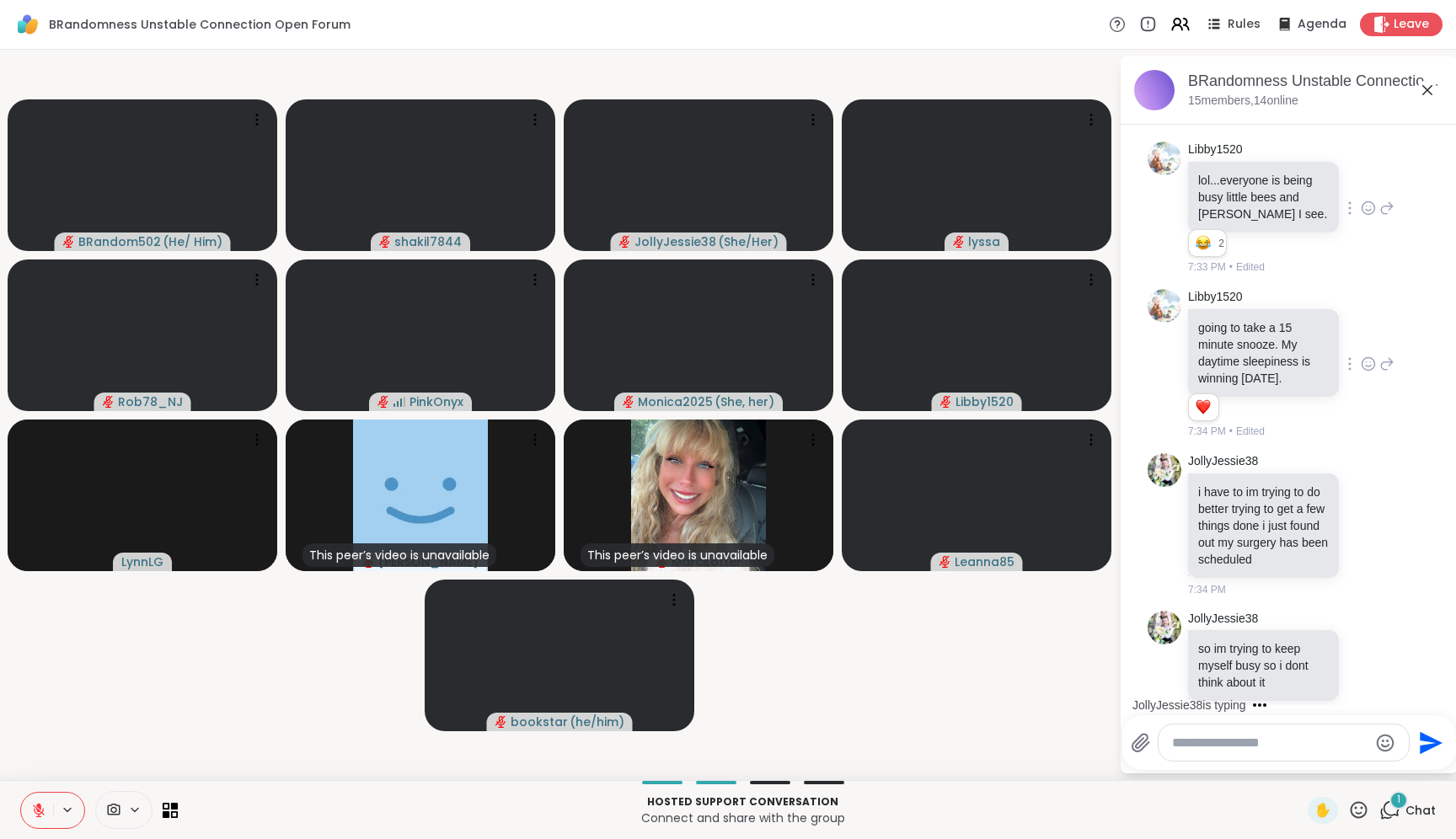
scroll to position [2551, 0]
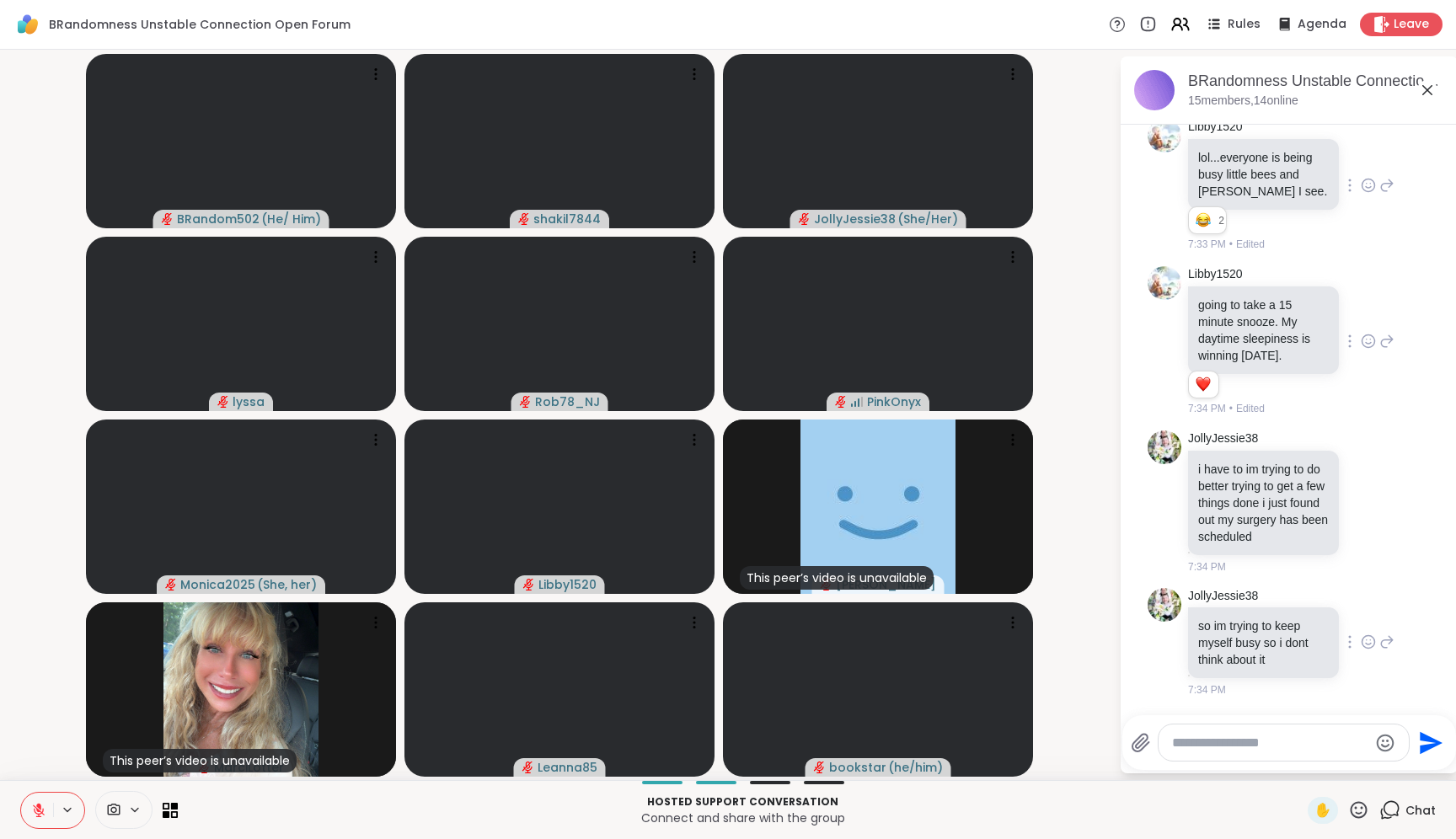
click at [1360, 642] on icon at bounding box center [1367, 641] width 15 height 17
click at [1351, 611] on button "Select Reaction: Heart" at bounding box center [1368, 615] width 33 height 33
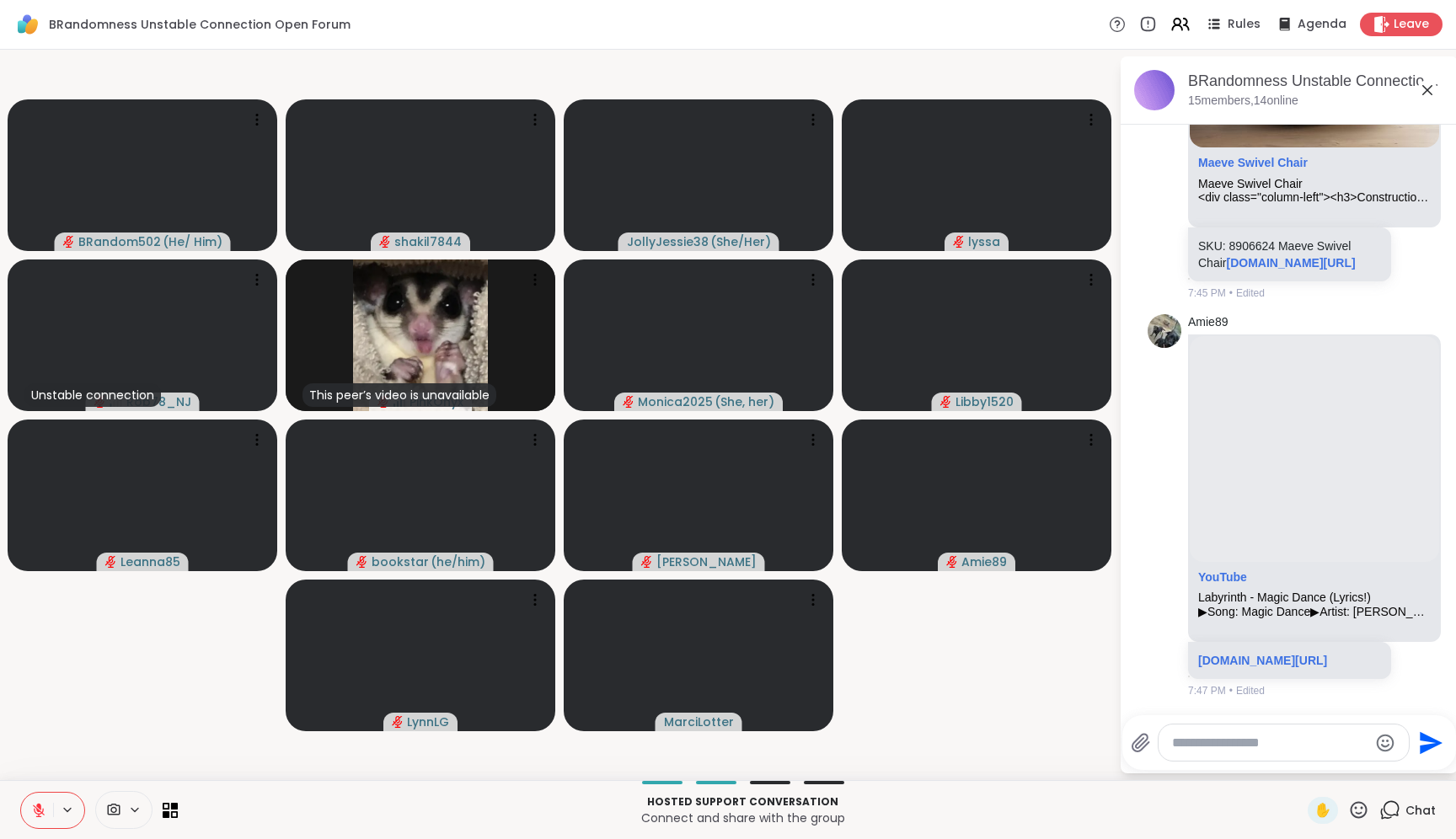
scroll to position [4188, 0]
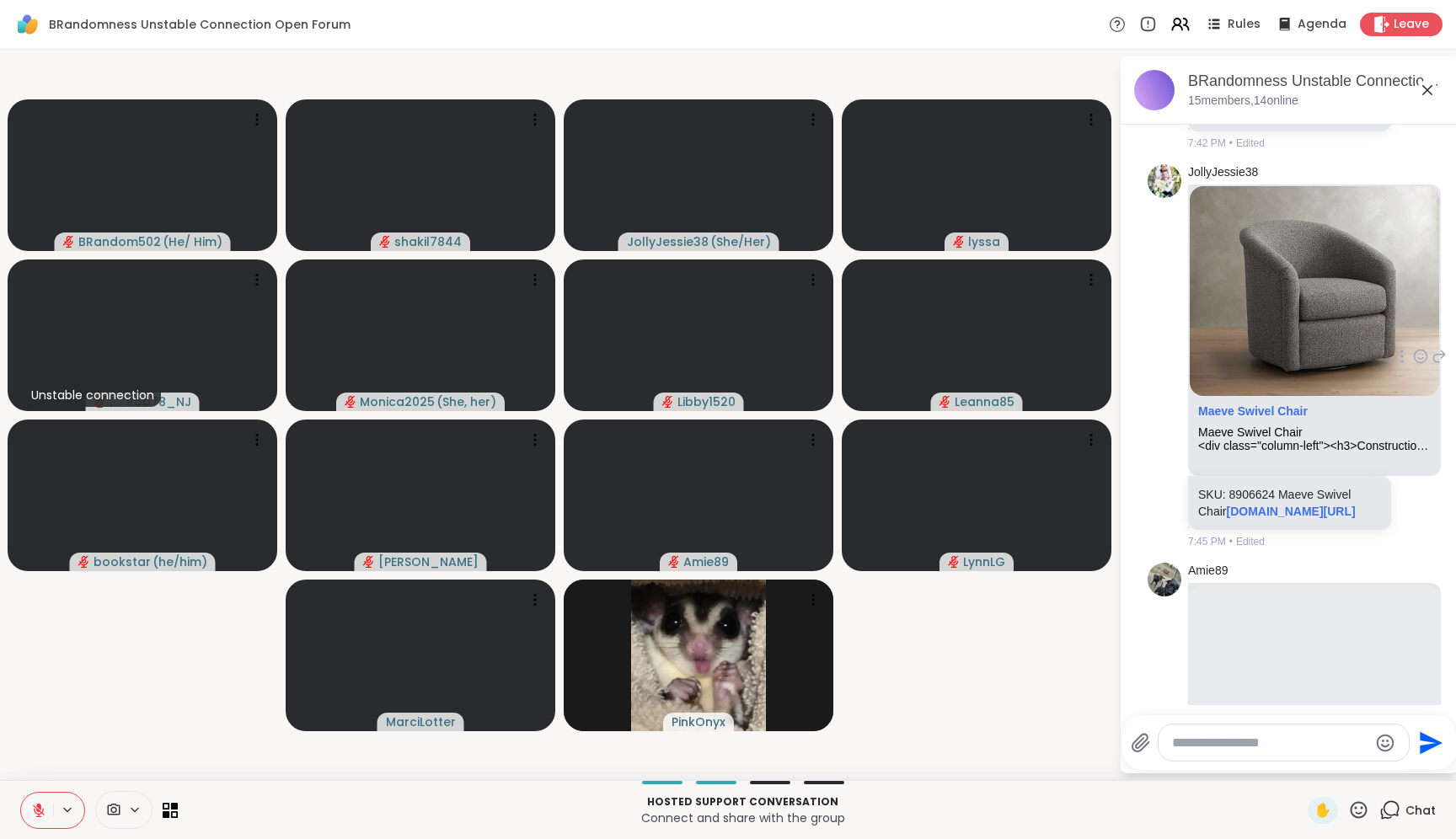
click at [1367, 530] on div "SKU: 8906624 Maeve Swivel Chair [DOMAIN_NAME][URL]" at bounding box center [1289, 503] width 203 height 54
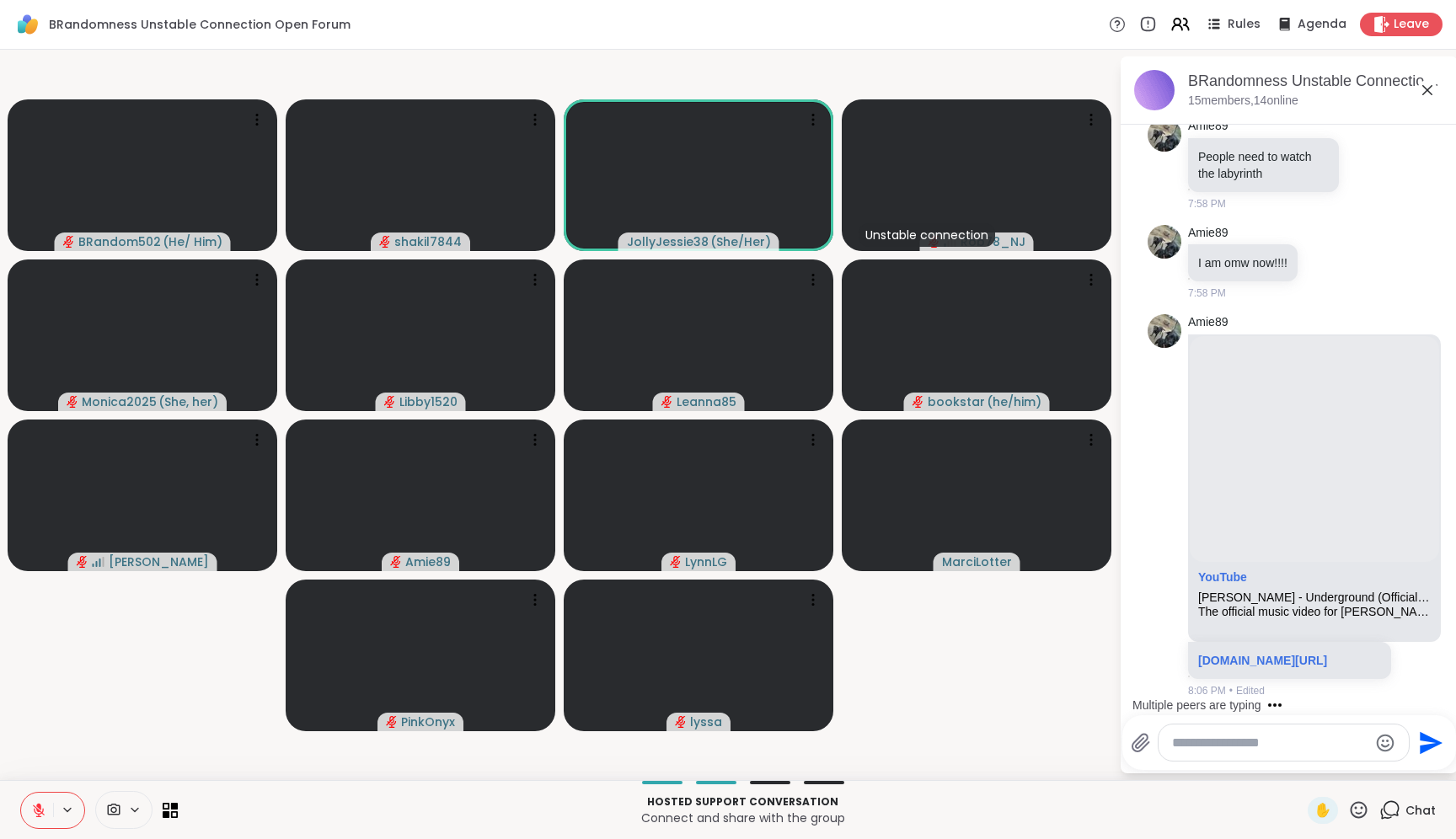
scroll to position [5839, 0]
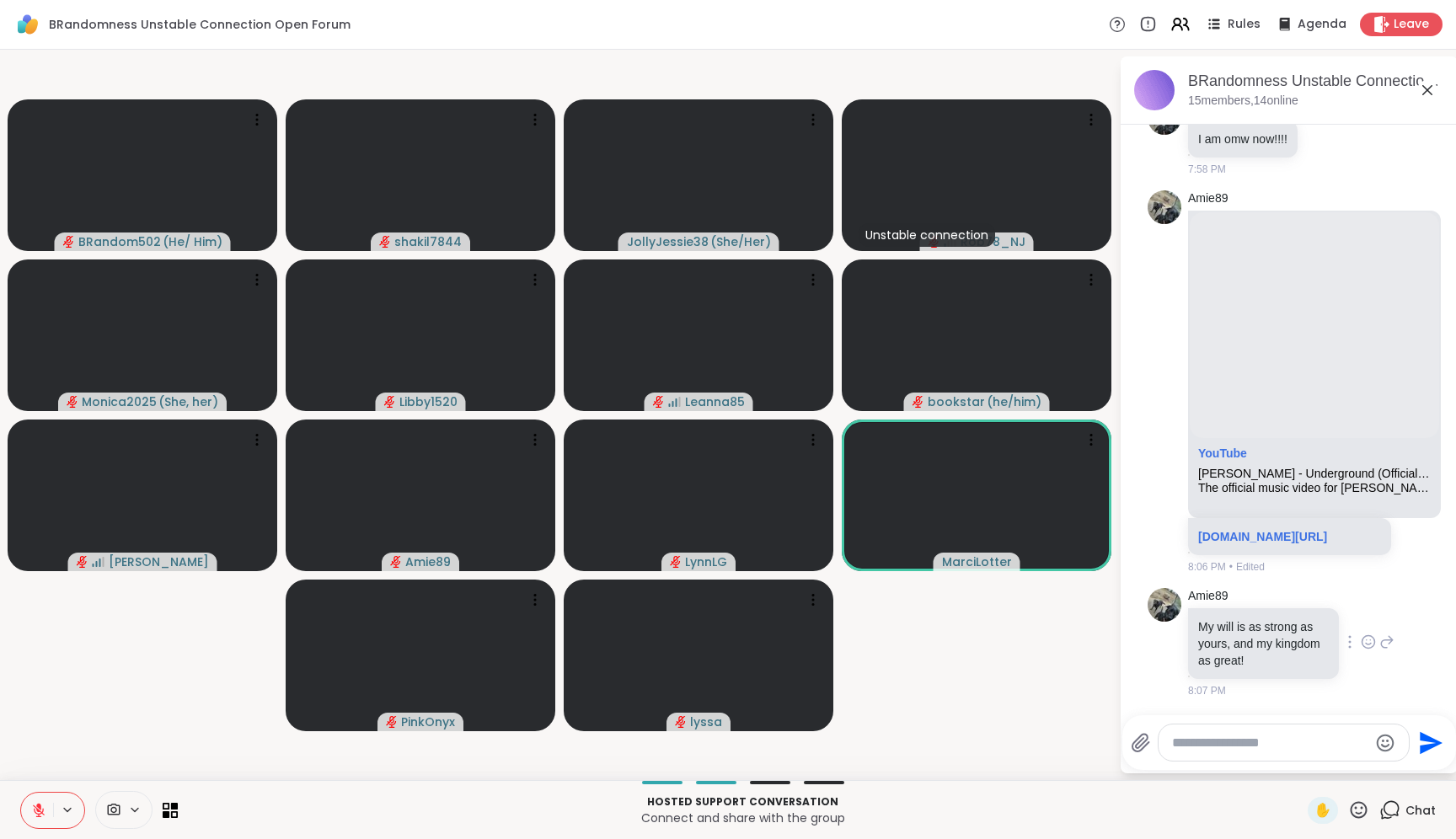
click at [1360, 639] on icon at bounding box center [1367, 641] width 15 height 17
click at [1351, 624] on button "Select Reaction: Heart" at bounding box center [1368, 615] width 33 height 33
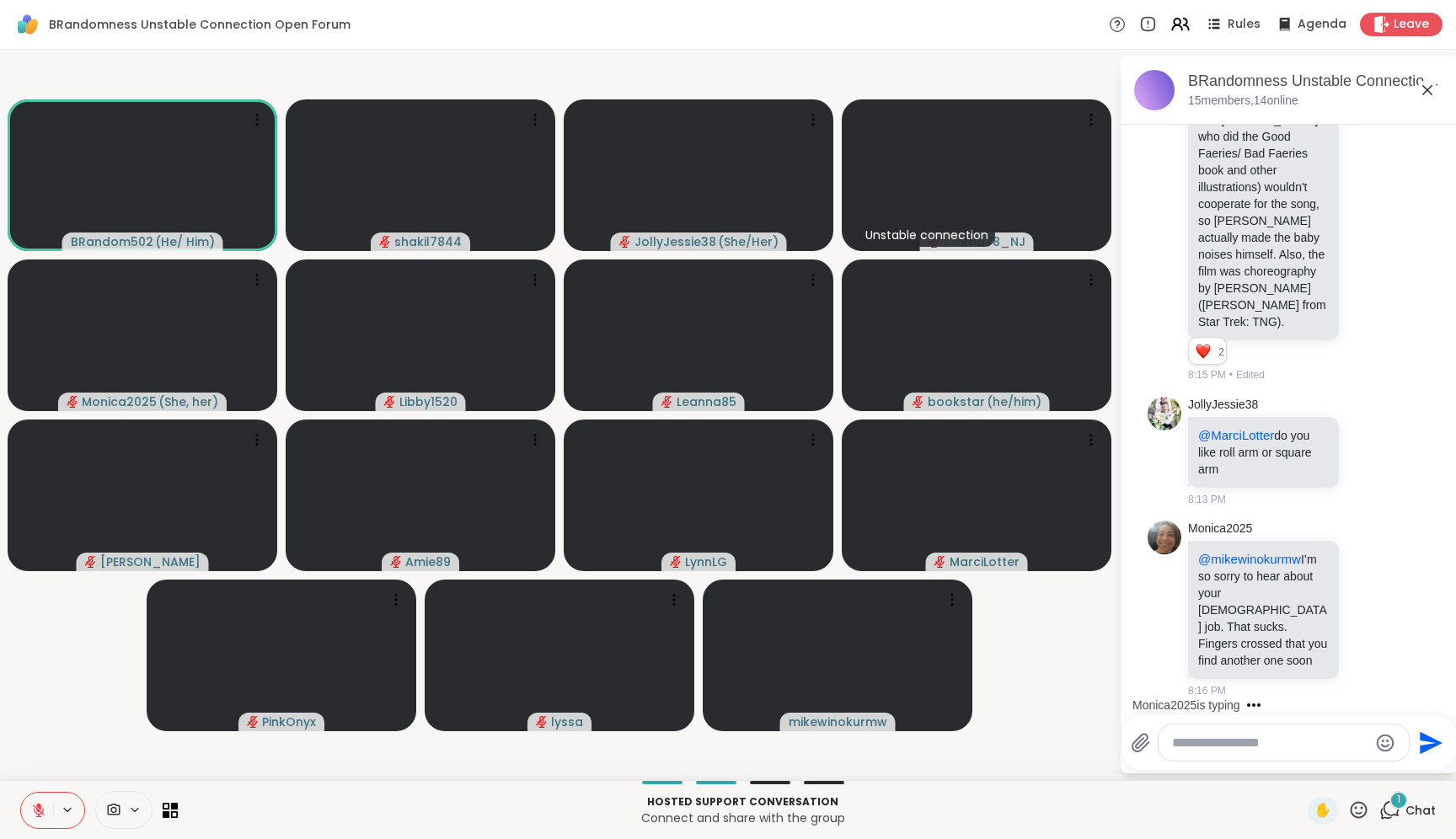
scroll to position [6726, 0]
click at [1270, 747] on textarea "Type your message" at bounding box center [1270, 742] width 196 height 17
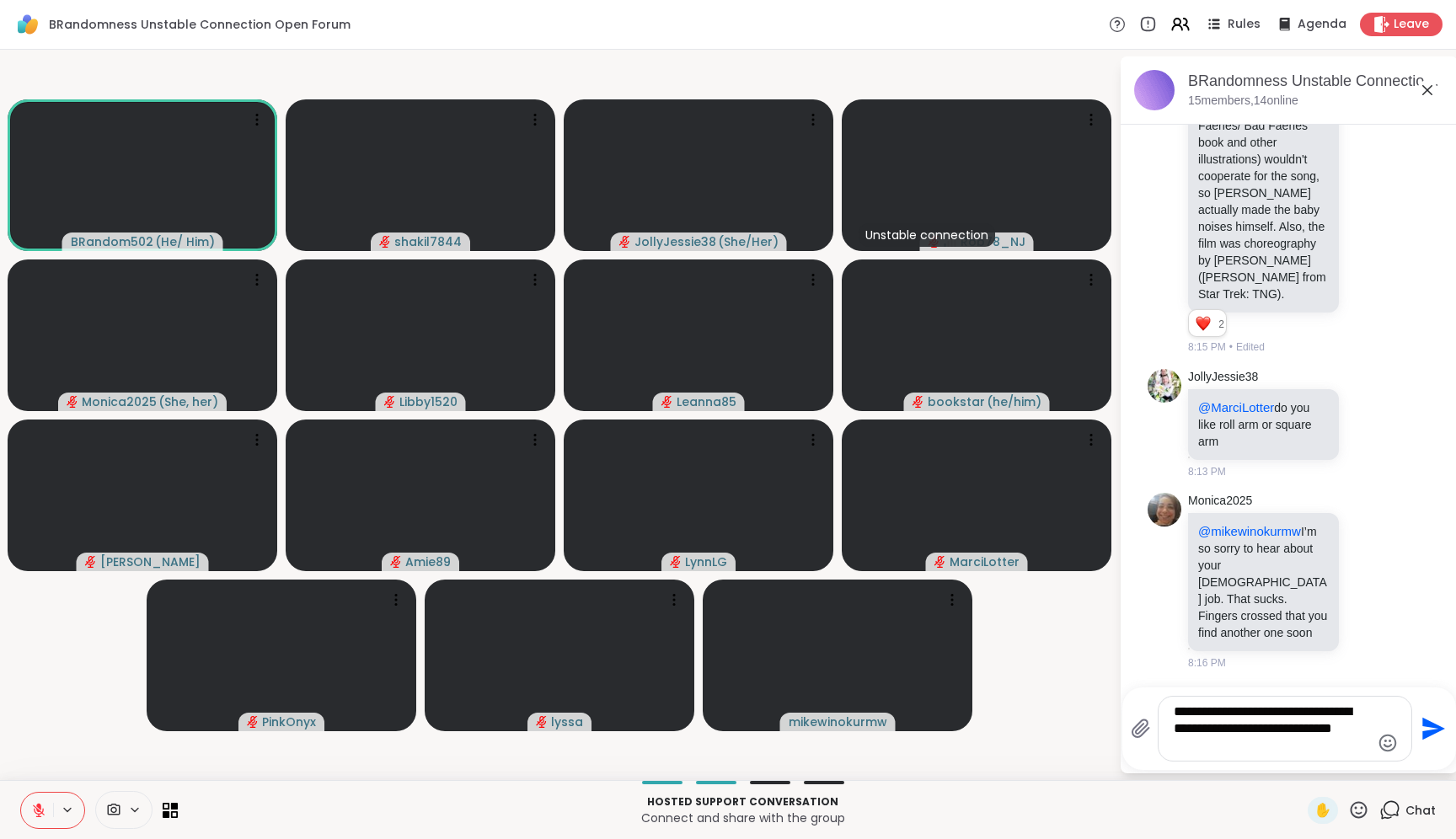
type textarea "**********"
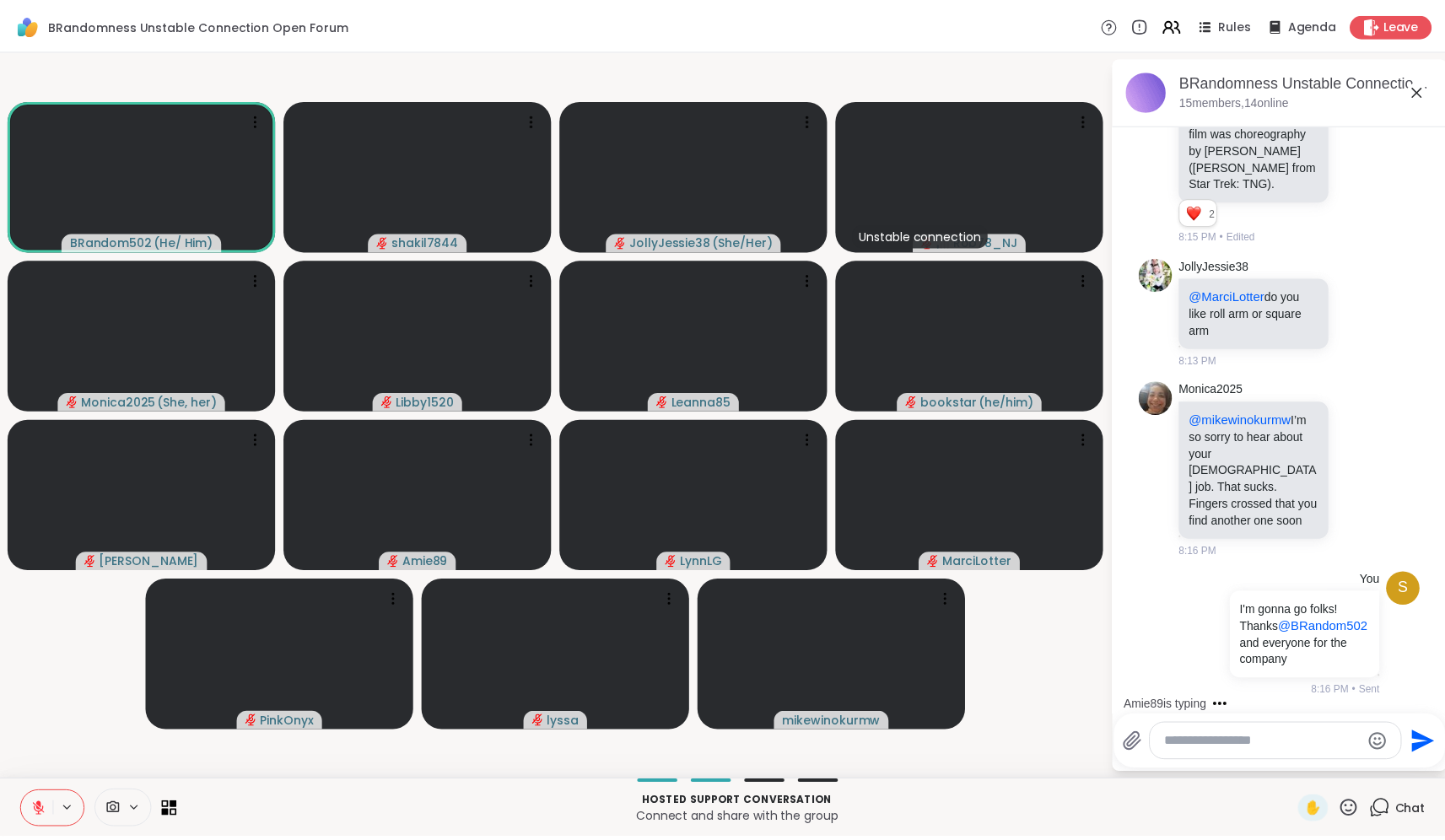
scroll to position [6891, 0]
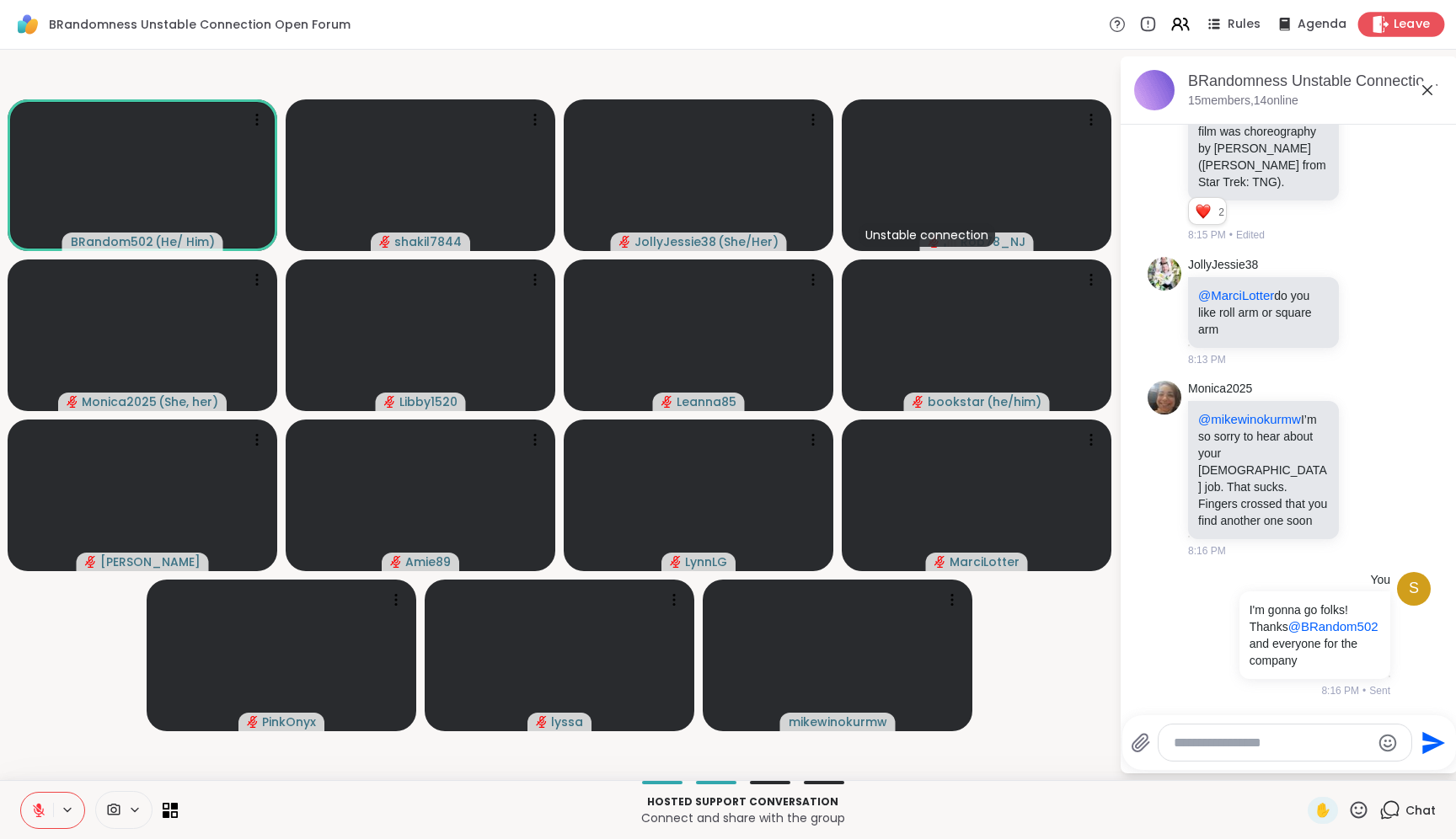
click at [1373, 31] on icon at bounding box center [1381, 24] width 16 height 18
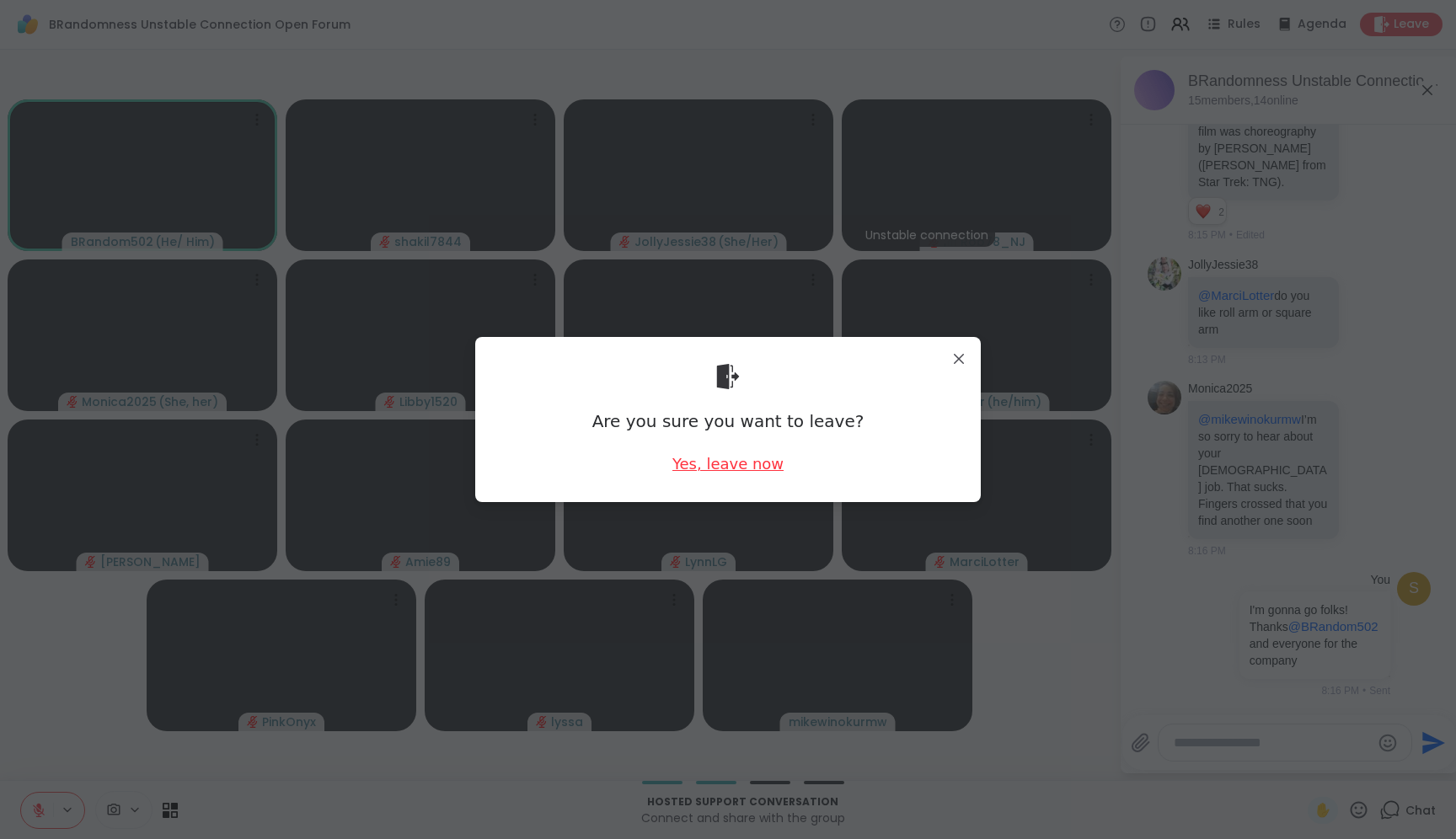
click at [726, 465] on div "Yes, leave now" at bounding box center [728, 464] width 112 height 21
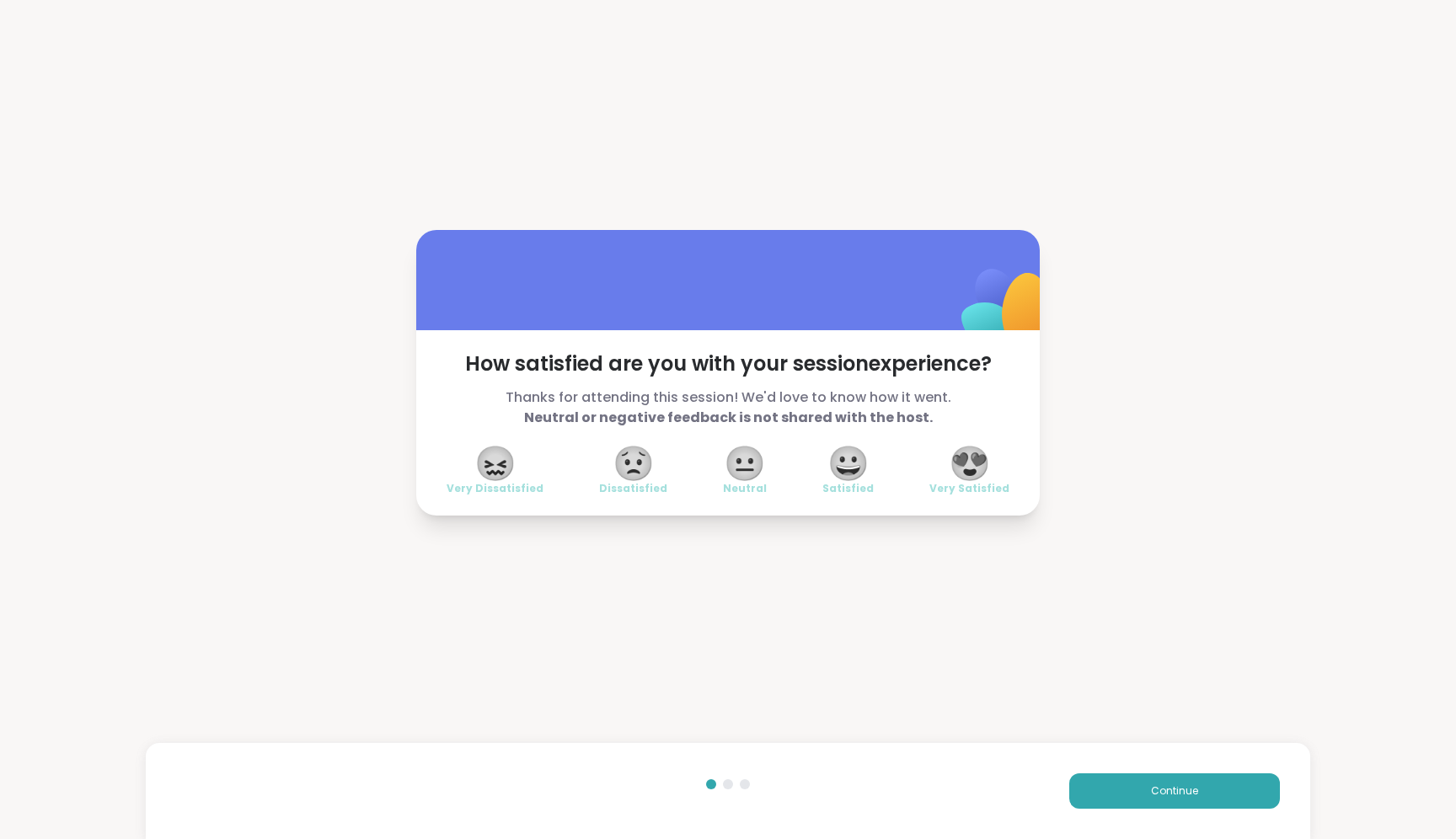
click at [972, 468] on span "😍" at bounding box center [970, 463] width 42 height 31
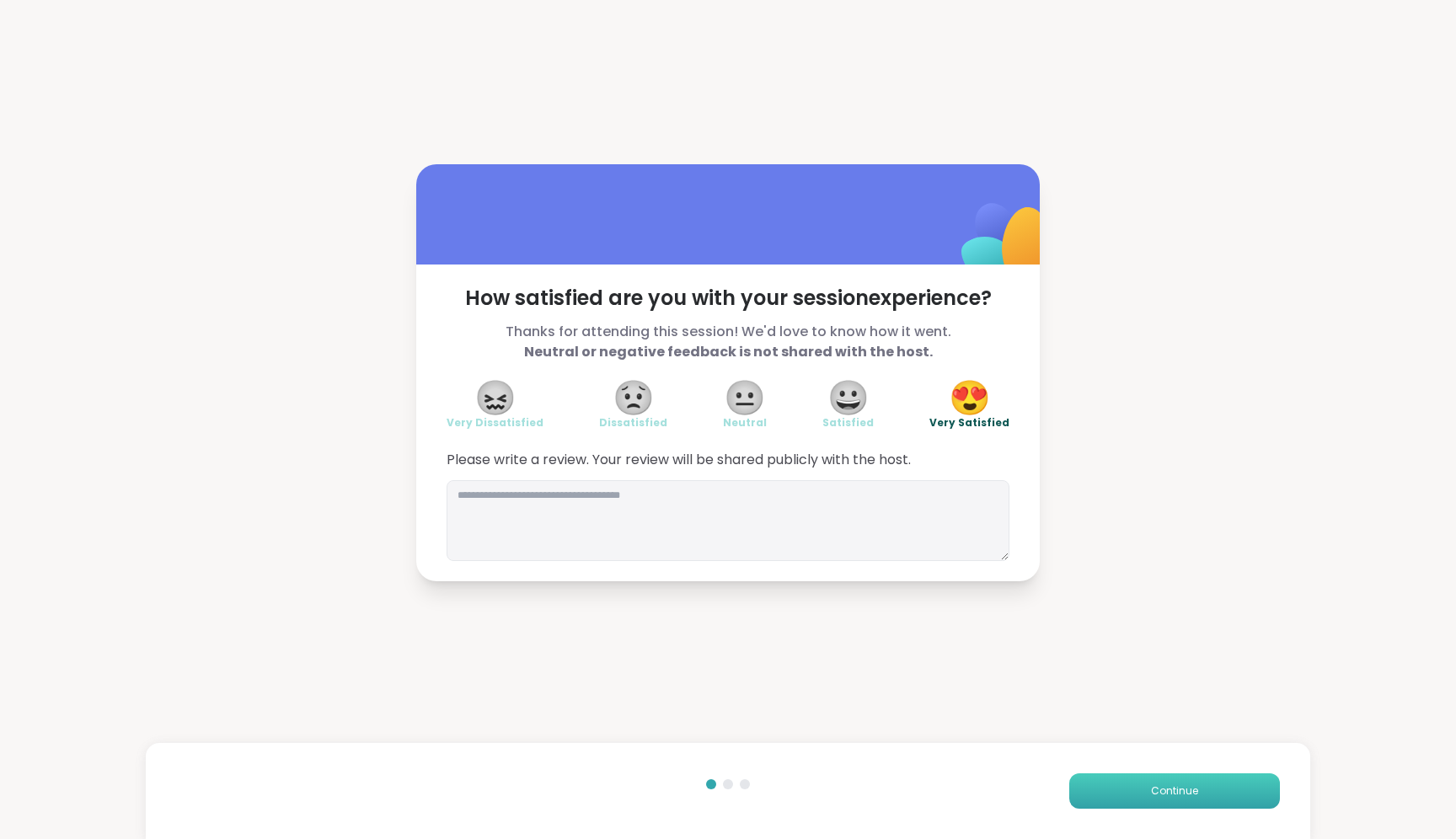
click at [1156, 781] on button "Continue" at bounding box center [1175, 791] width 211 height 35
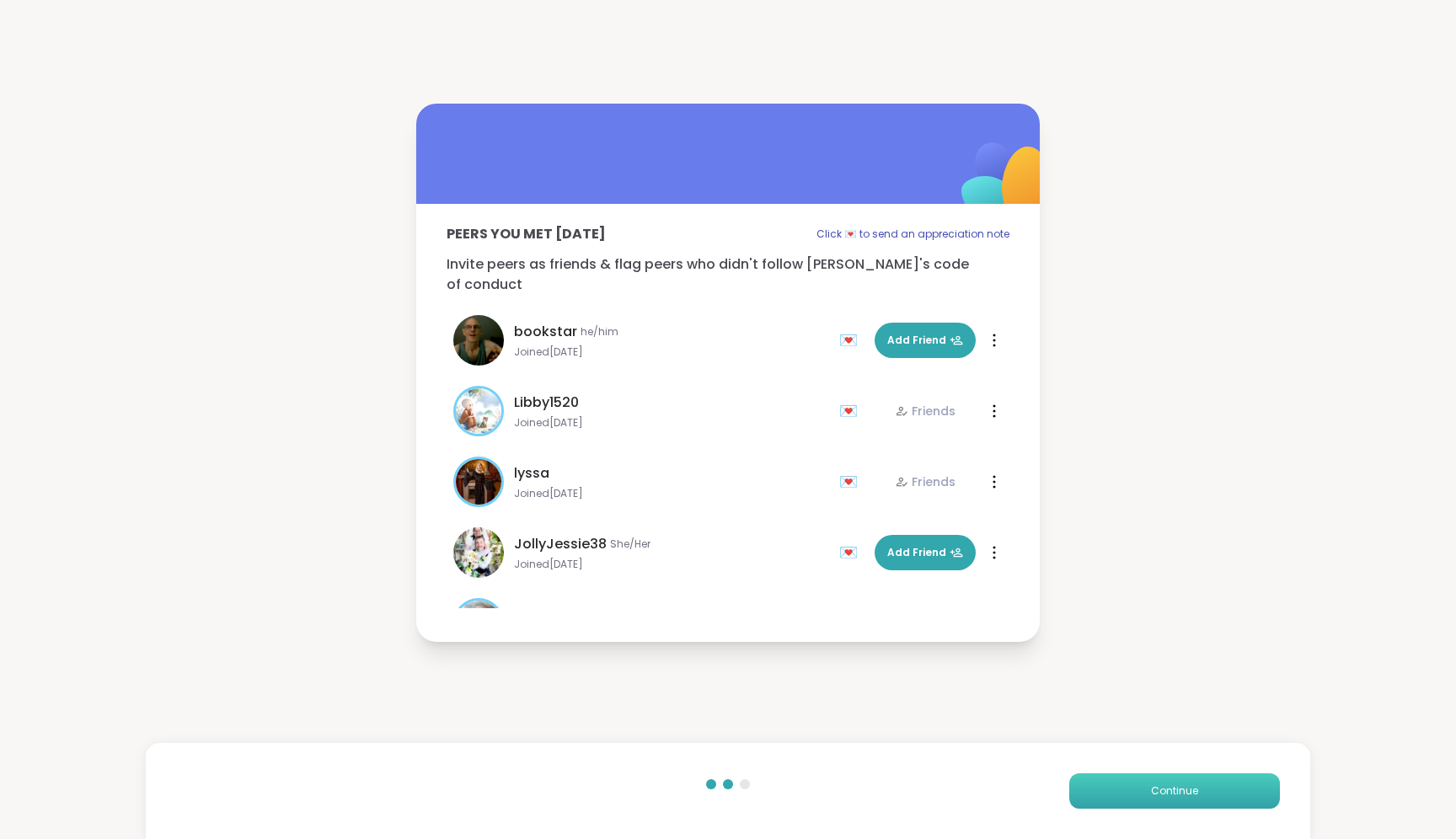
click at [1155, 784] on span "Continue" at bounding box center [1175, 791] width 47 height 15
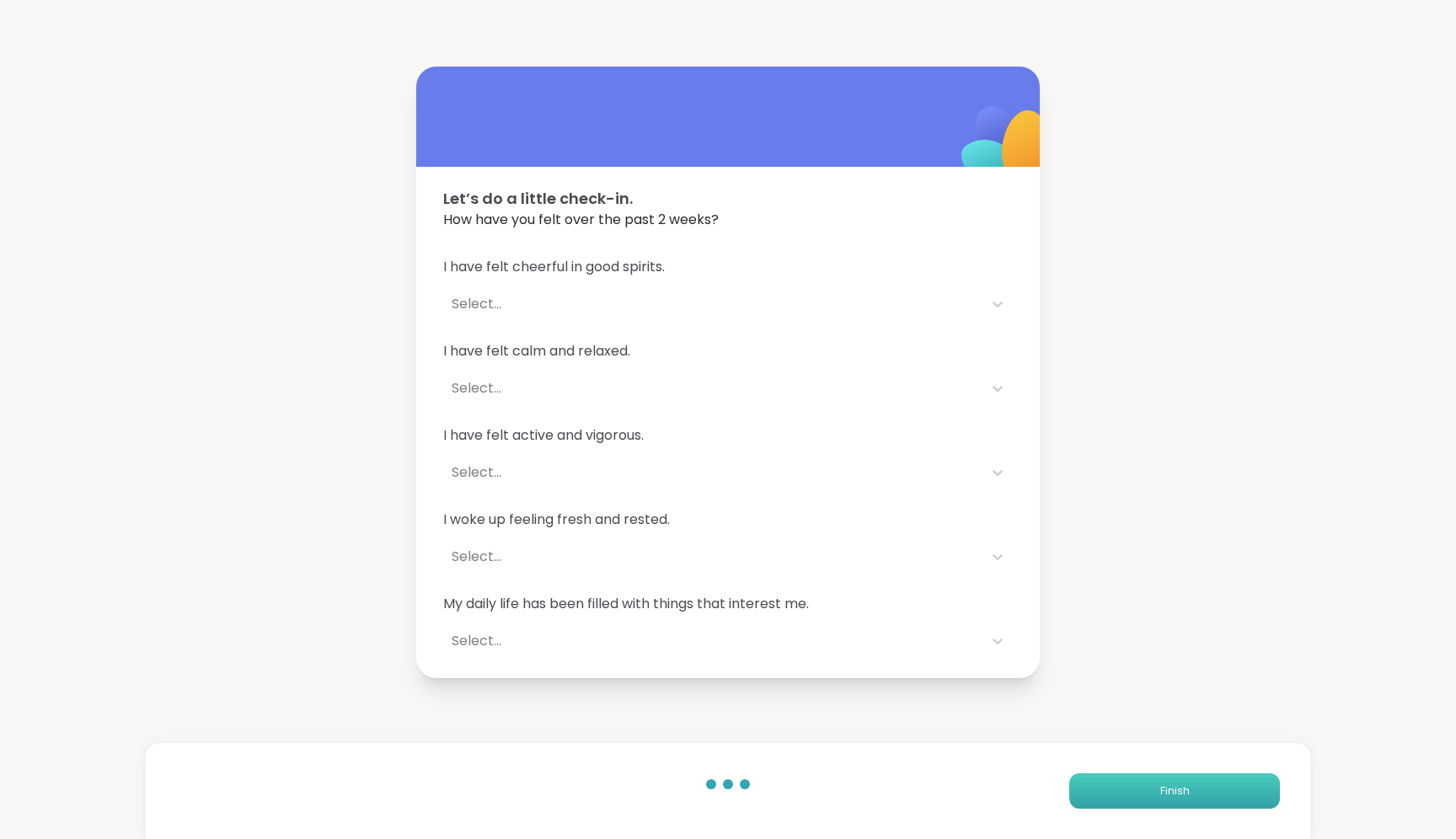
click at [1160, 784] on span "Finish" at bounding box center [1175, 791] width 30 height 15
